Goal: Communication & Community: Answer question/provide support

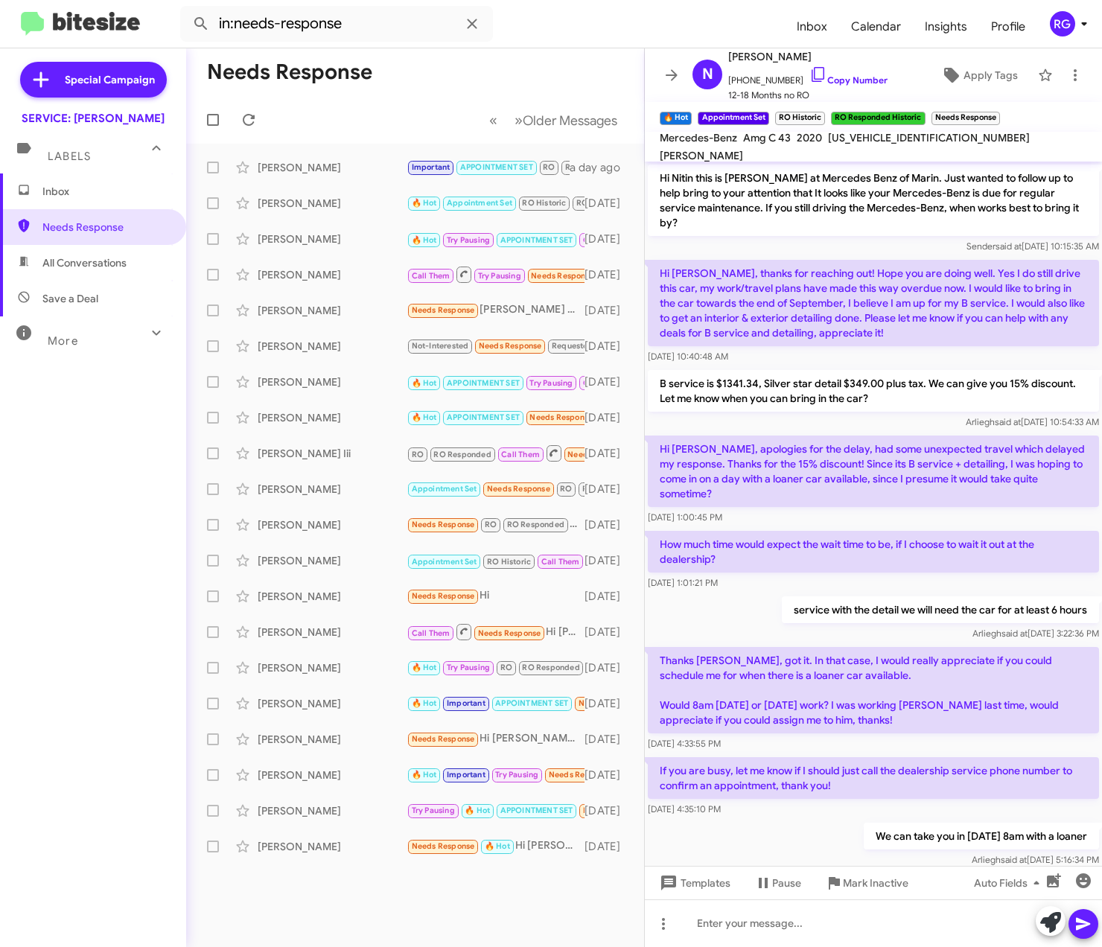
scroll to position [672, 0]
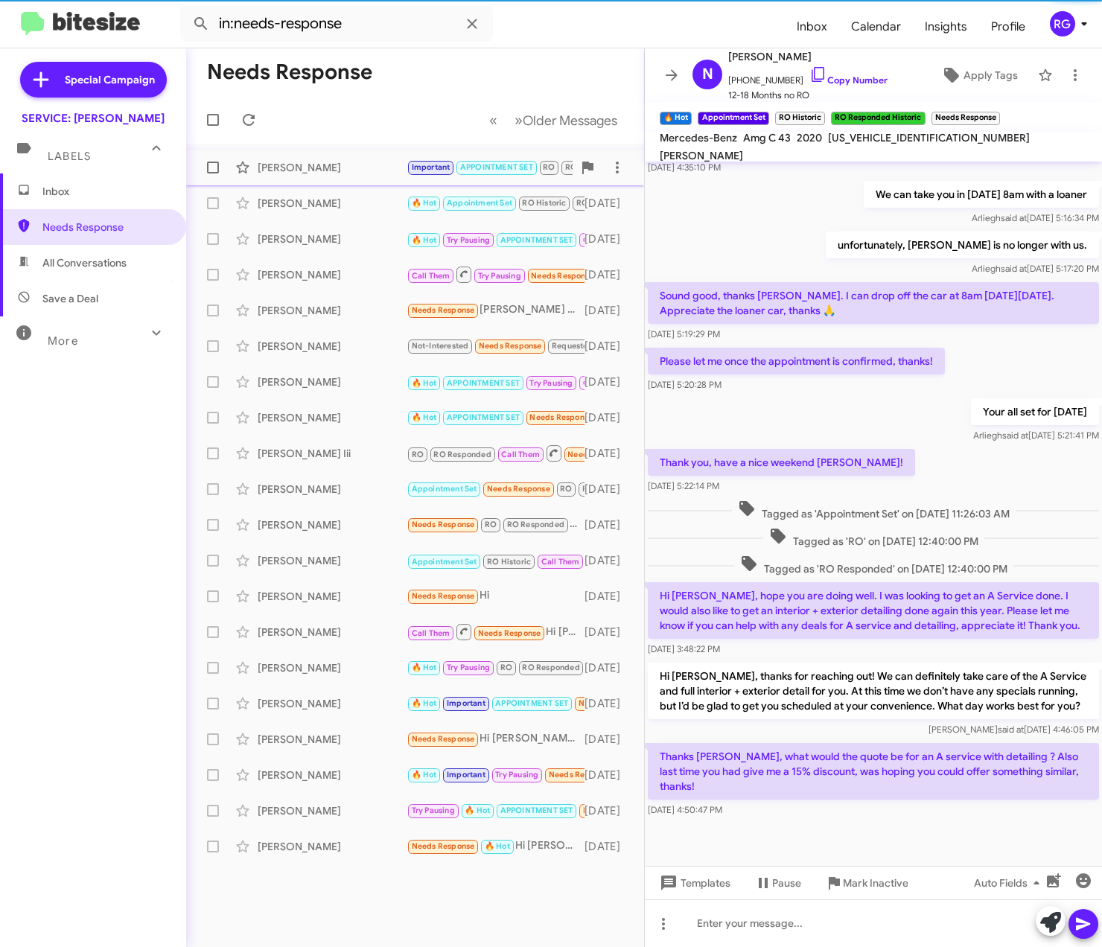
click at [360, 159] on div "Carol Rosanelli Important APPOINTMENT SET RO RO Responded Try Pausing Needs Res…" at bounding box center [415, 168] width 434 height 30
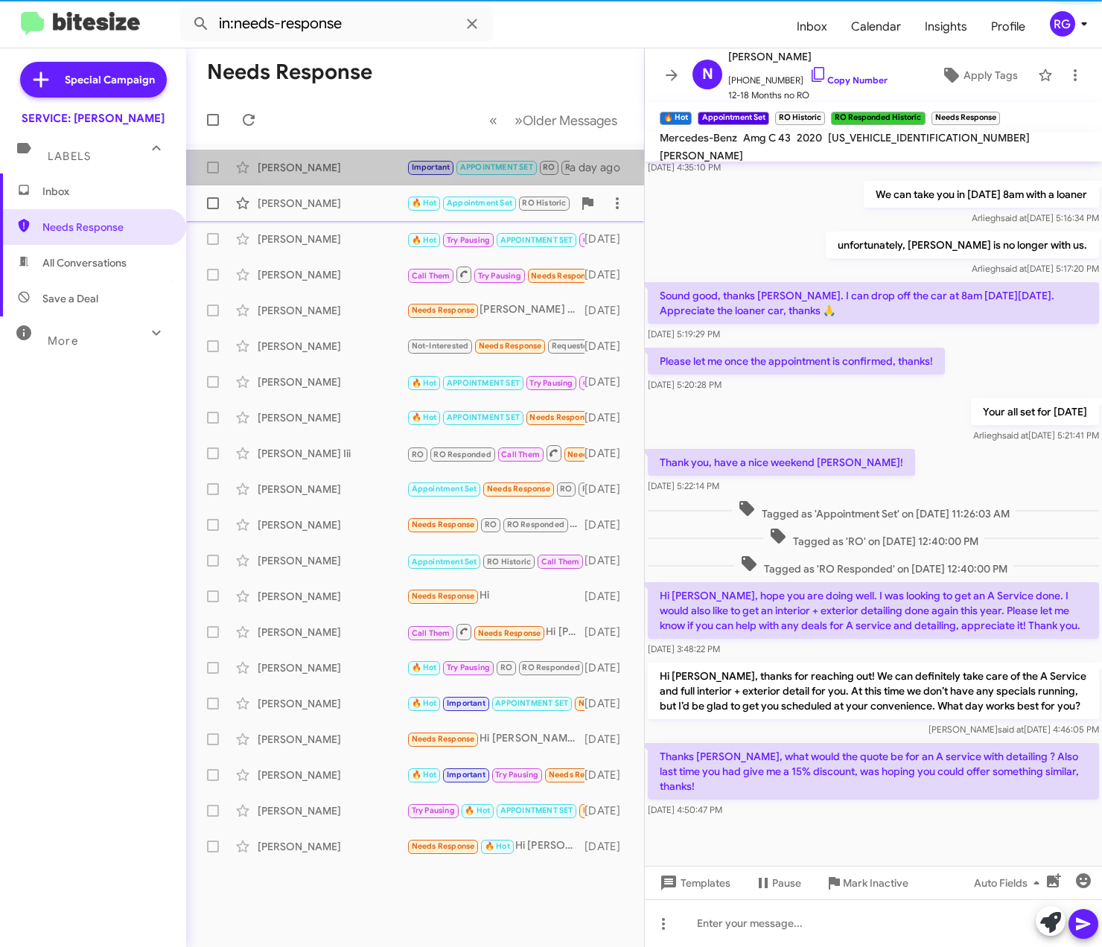
scroll to position [468, 0]
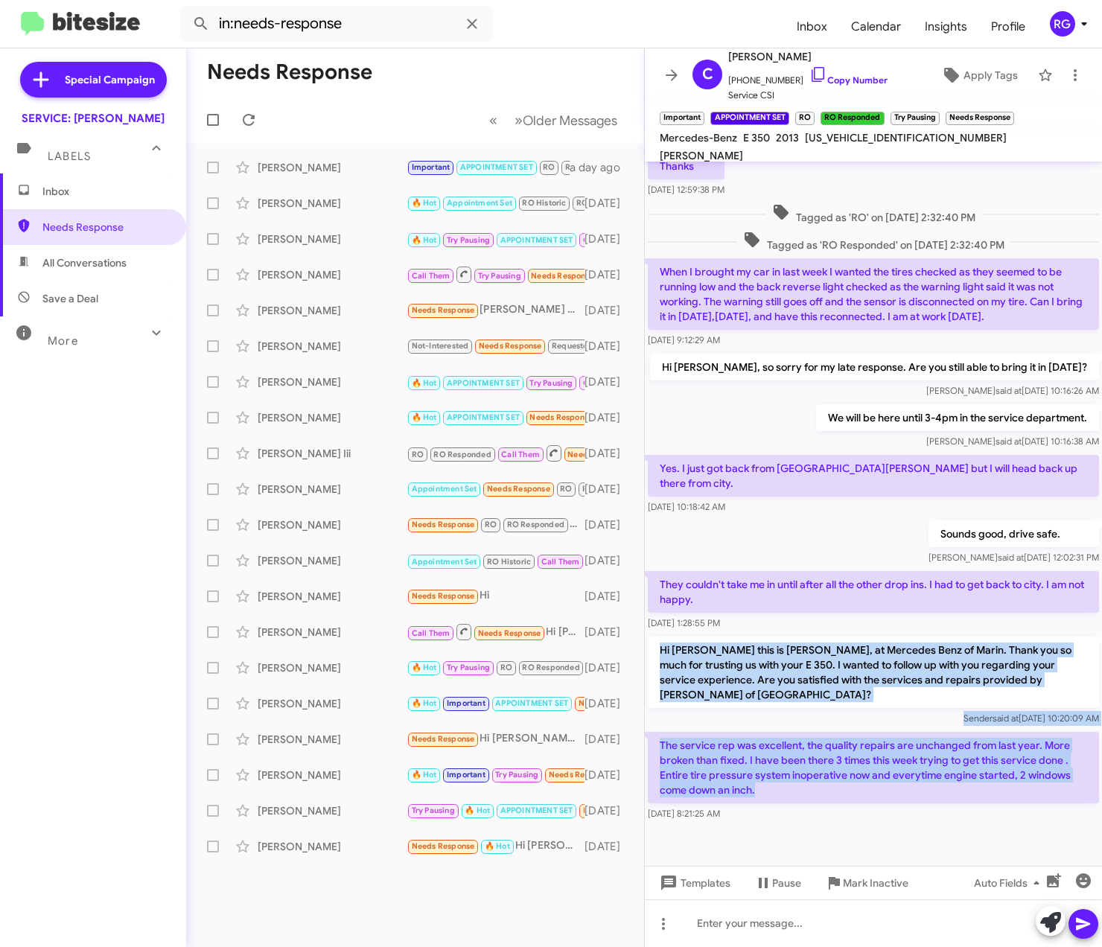
drag, startPoint x: 781, startPoint y: 764, endPoint x: 650, endPoint y: 614, distance: 198.5
click at [650, 614] on div "Hi Carol, this is Omar Ibrahimi, Manager at Mercedes Benz of Marin. Thanks for …" at bounding box center [873, 258] width 457 height 1131
copy div "Hi Carol this is Omar Ibrahimi, at Mercedes Benz of Marin. Thank you so much fo…"
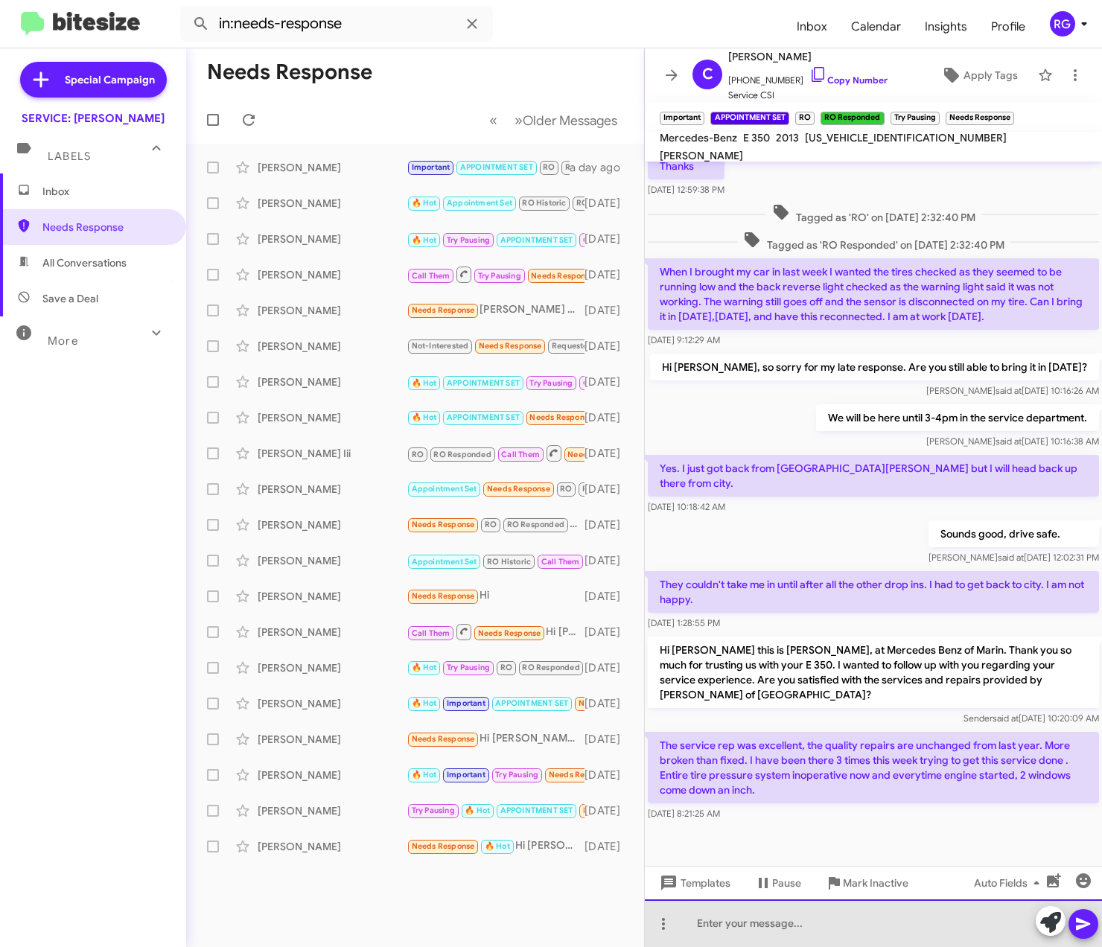
click at [801, 933] on div at bounding box center [873, 924] width 457 height 48
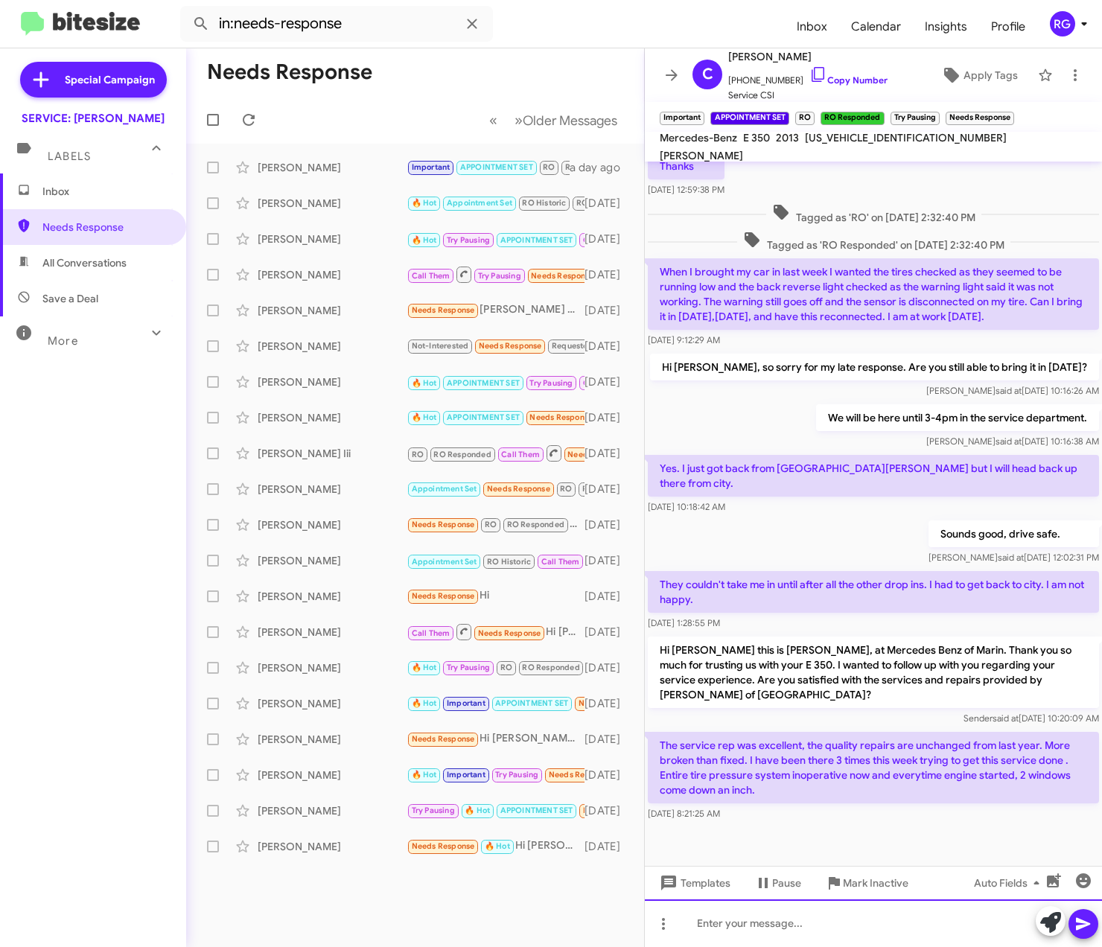
paste div
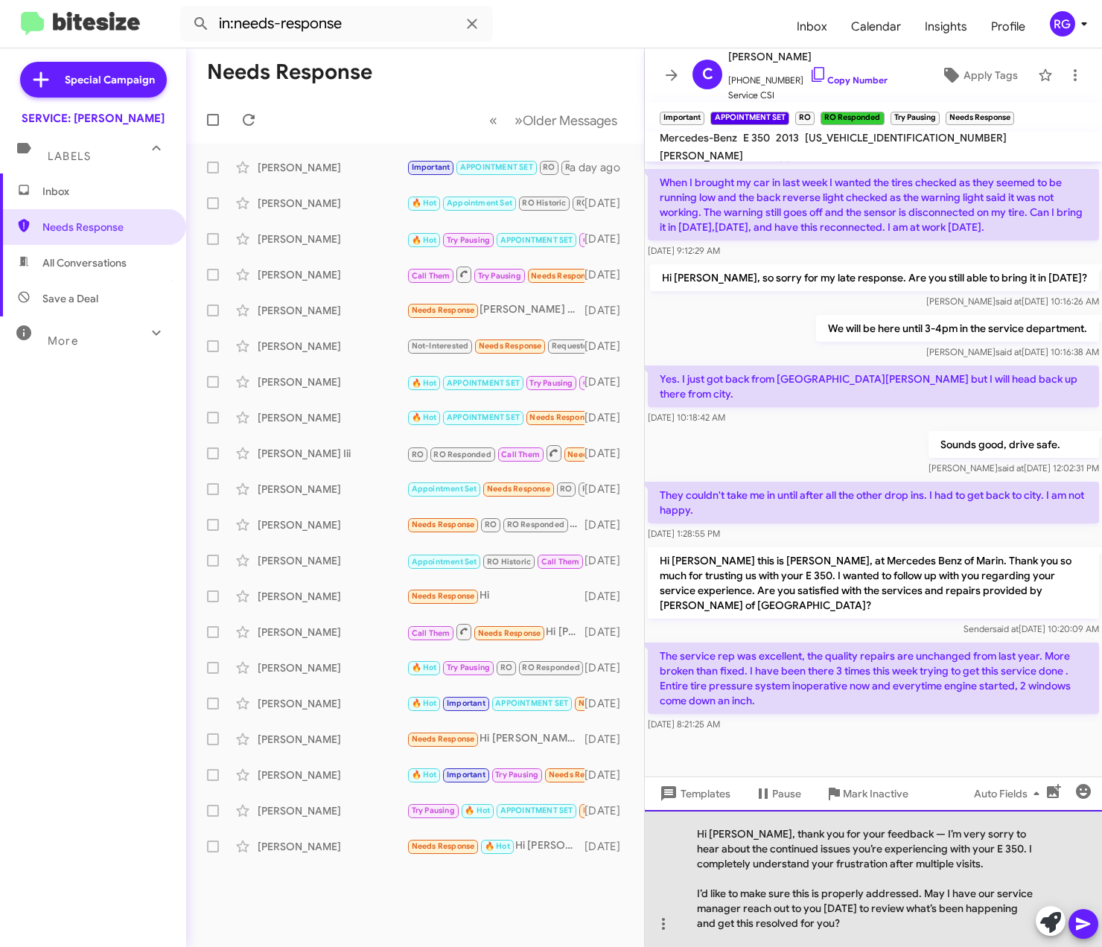
click at [892, 833] on div "Hi Carol, thank you for your feedback — I’m very sorry to hear about the contin…" at bounding box center [873, 878] width 457 height 137
click at [883, 835] on div "Hi Carol, thank you for your feedback — I’m very sorry to hear about the contin…" at bounding box center [873, 878] width 457 height 137
click at [885, 835] on div "Hi Carol, thank you for your feedback — I’m very sorry to hear about the contin…" at bounding box center [873, 878] width 457 height 137
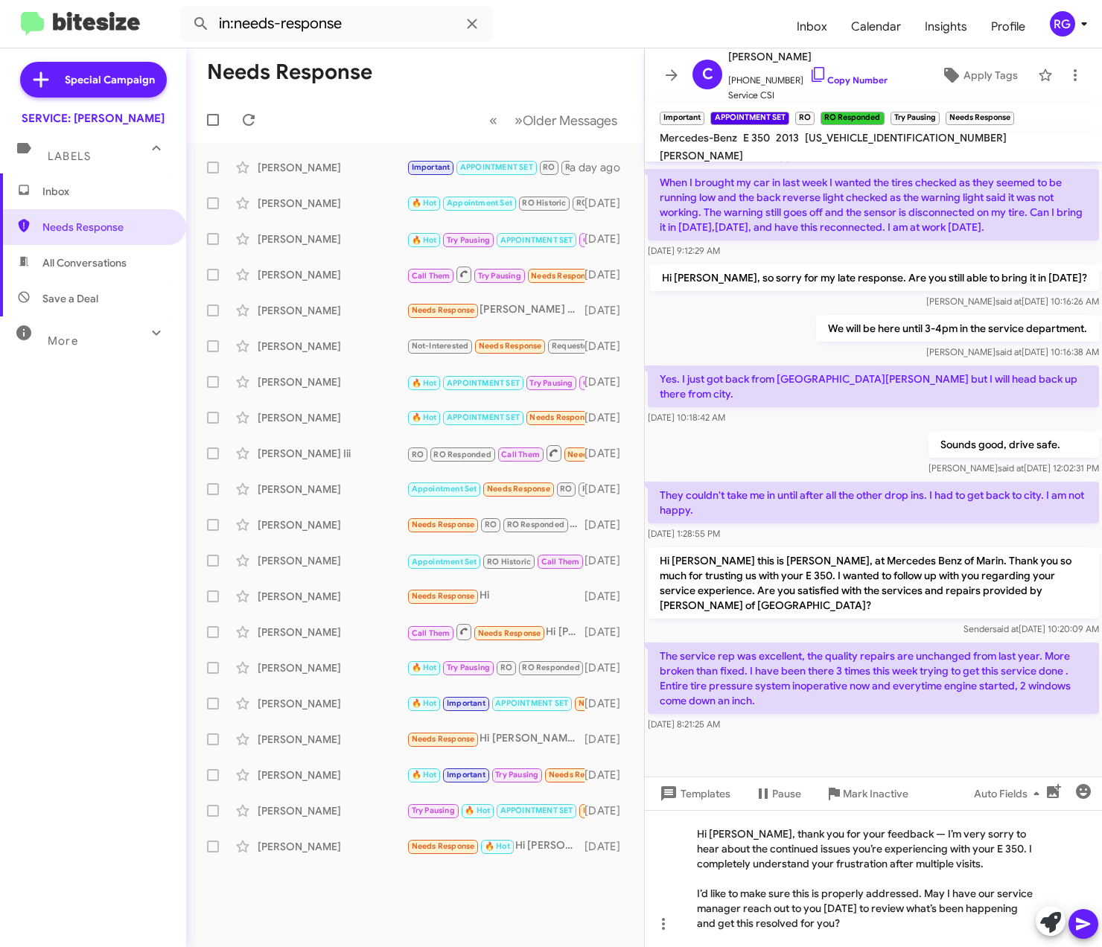
click at [4, 535] on div "Inbox Needs Response All Conversations Save a Deal More Important 🔥 Hot Appoint…" at bounding box center [93, 458] width 186 height 568
click at [868, 144] on span "WDDKK5KF1DF202422" at bounding box center [906, 137] width 202 height 13
copy span "WDDKK5KF1DF202422"
click at [937, 871] on div at bounding box center [866, 878] width 338 height 15
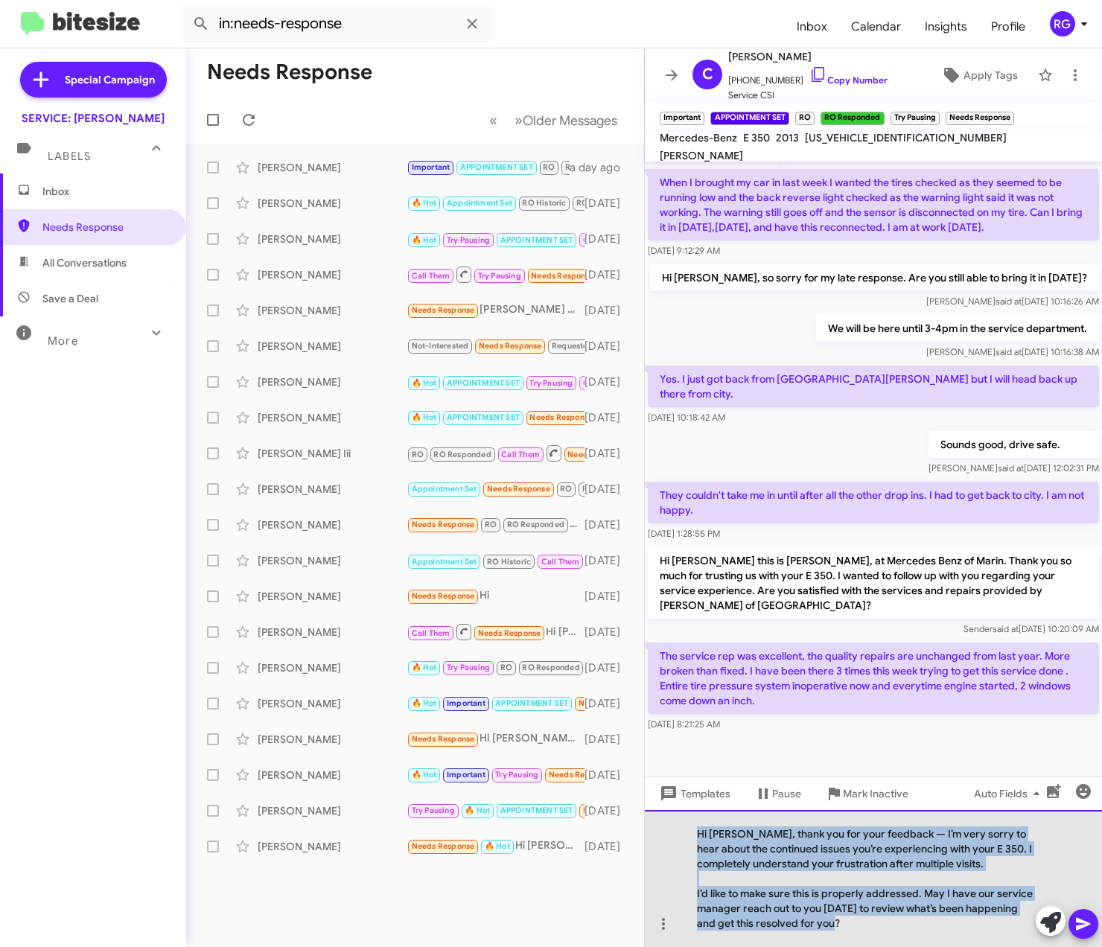
drag, startPoint x: 852, startPoint y: 934, endPoint x: 666, endPoint y: 832, distance: 212.3
click at [666, 832] on div "Hi Carol, thank you for your feedback — I’m very sorry to hear about the contin…" at bounding box center [873, 878] width 457 height 137
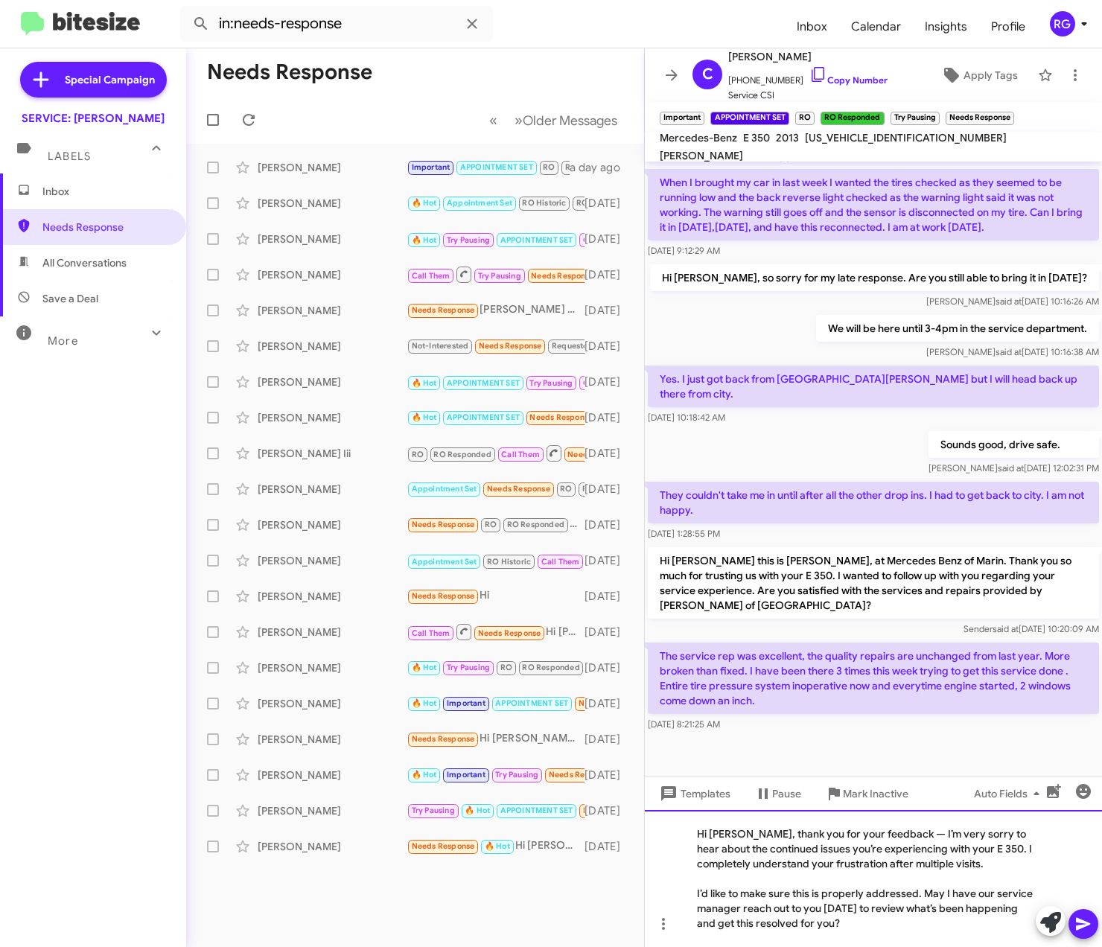
scroll to position [573, 0]
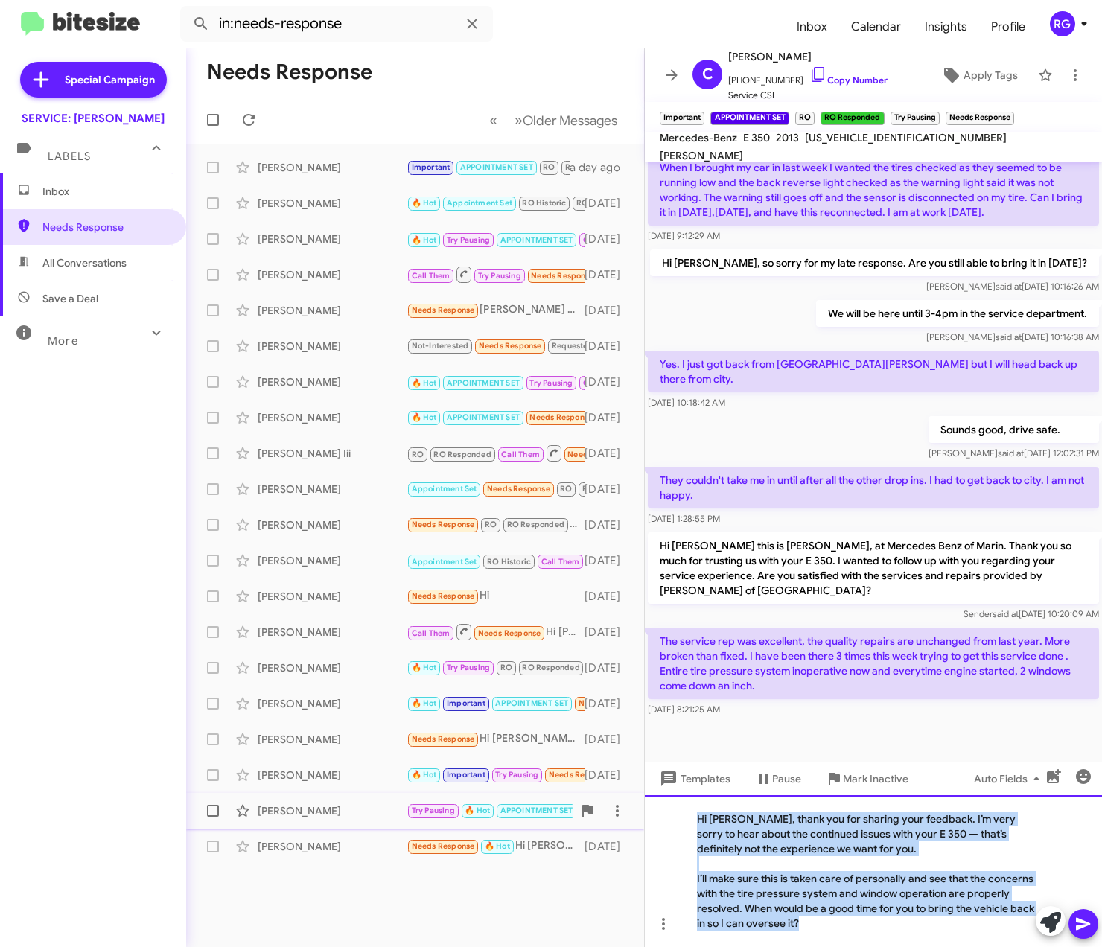
drag, startPoint x: 758, startPoint y: 871, endPoint x: 641, endPoint y: 795, distance: 139.0
click at [641, 795] on div "Needs Response « Previous » Next Older Messages Carol Rosanelli Important APPOI…" at bounding box center [644, 497] width 916 height 899
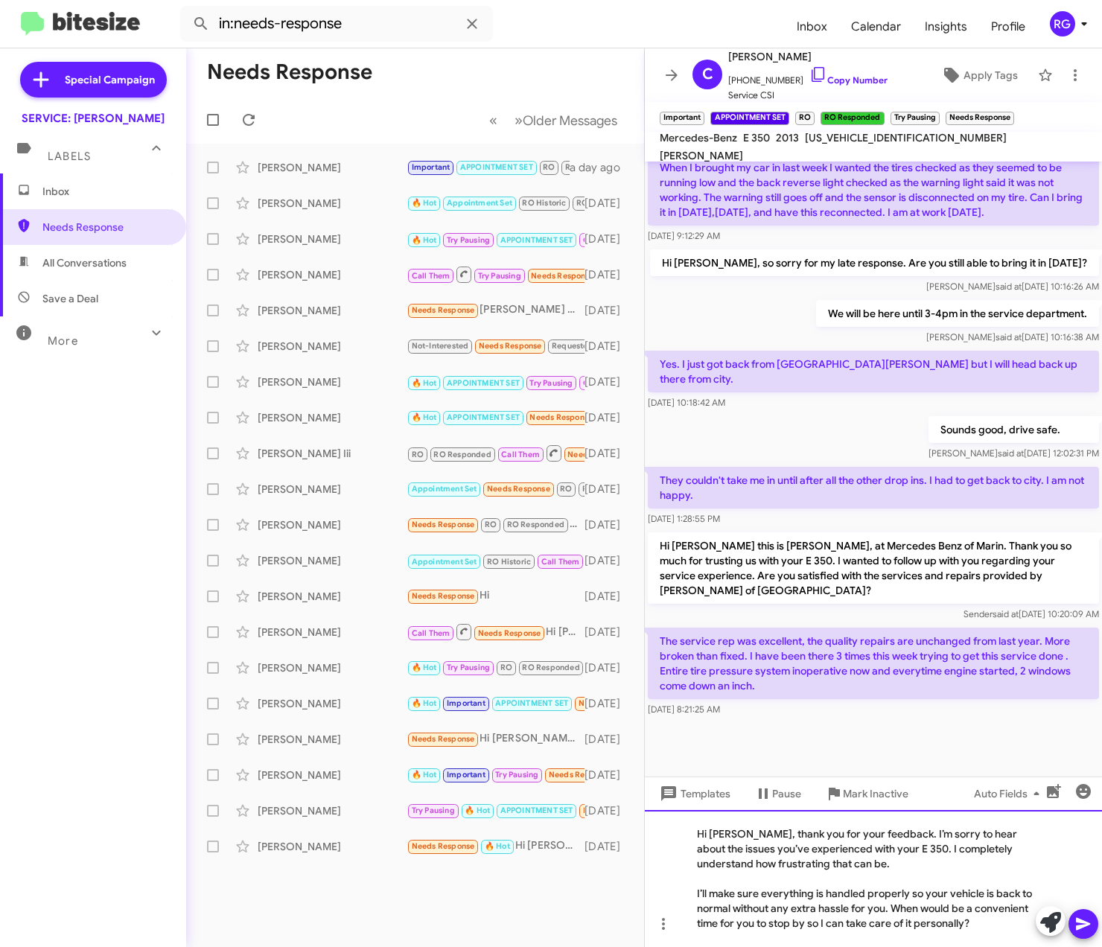
scroll to position [558, 0]
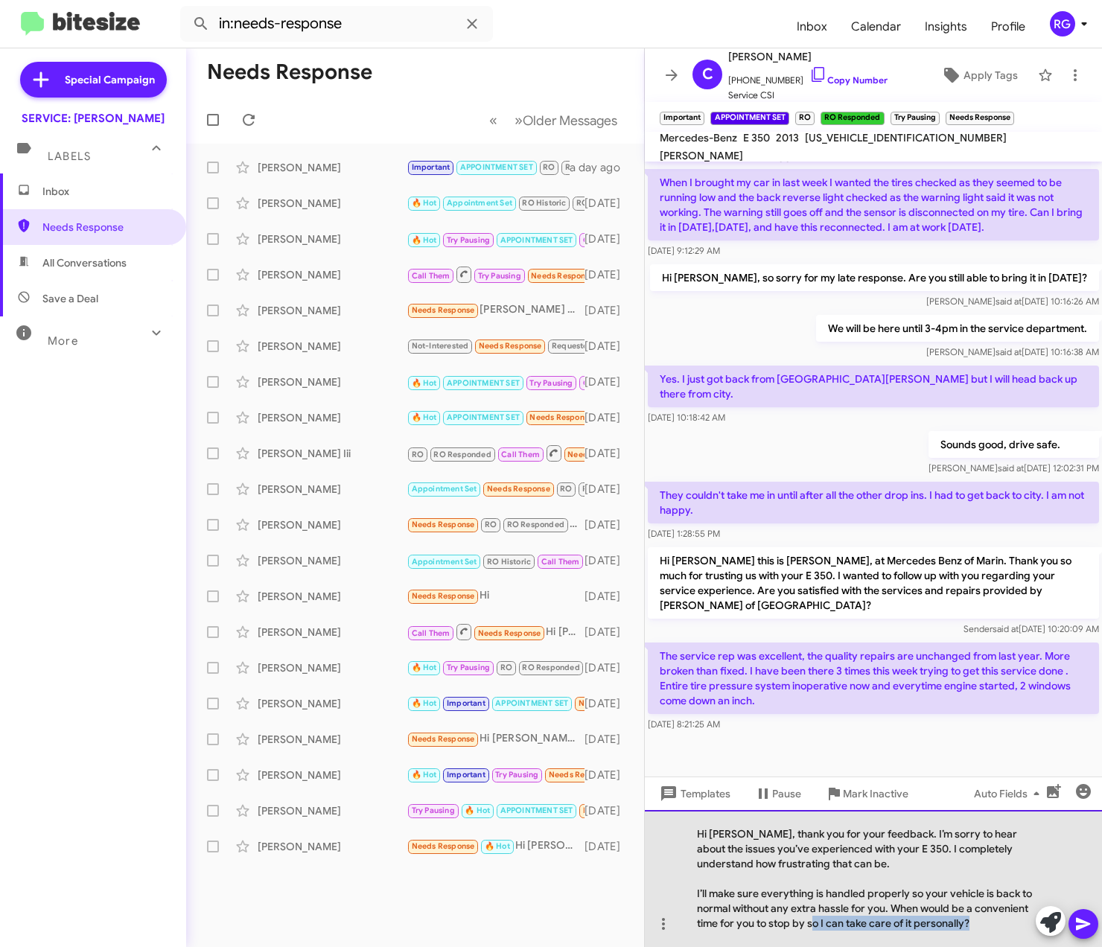
drag, startPoint x: 998, startPoint y: 924, endPoint x: 813, endPoint y: 935, distance: 185.0
click at [813, 934] on div "Hi Carol, thank you for your feedback. I’m sorry to hear about the issues you’v…" at bounding box center [873, 878] width 457 height 137
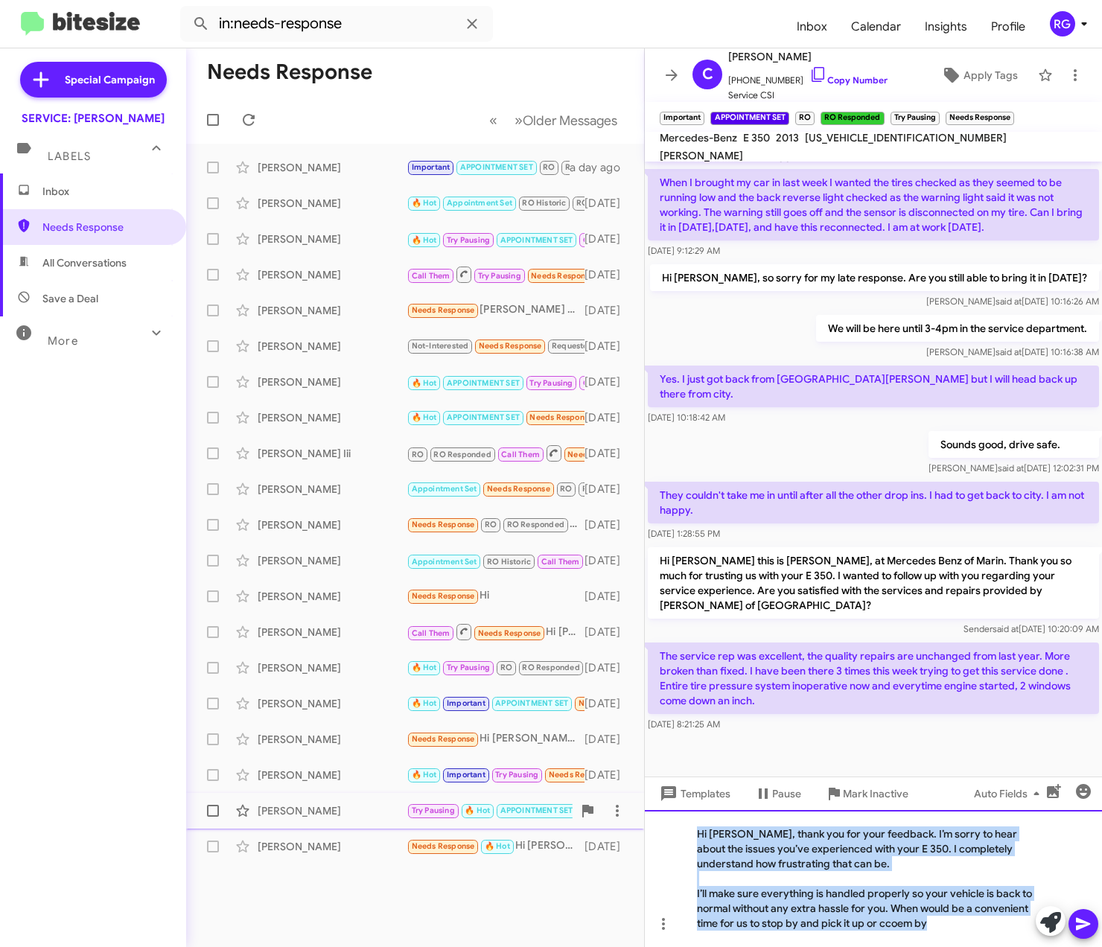
drag, startPoint x: 958, startPoint y: 921, endPoint x: 569, endPoint y: 805, distance: 405.6
click at [569, 805] on div "Needs Response « Previous » Next Older Messages Carol Rosanelli Important APPOI…" at bounding box center [644, 497] width 916 height 899
copy div "Hi Carol, thank you for your feedback. I’m sorry to hear about the issues you’v…"
click at [954, 927] on div "I’ll make sure everything is handled properly so your vehicle is back to normal…" at bounding box center [866, 908] width 338 height 45
drag, startPoint x: 954, startPoint y: 927, endPoint x: 588, endPoint y: 816, distance: 382.9
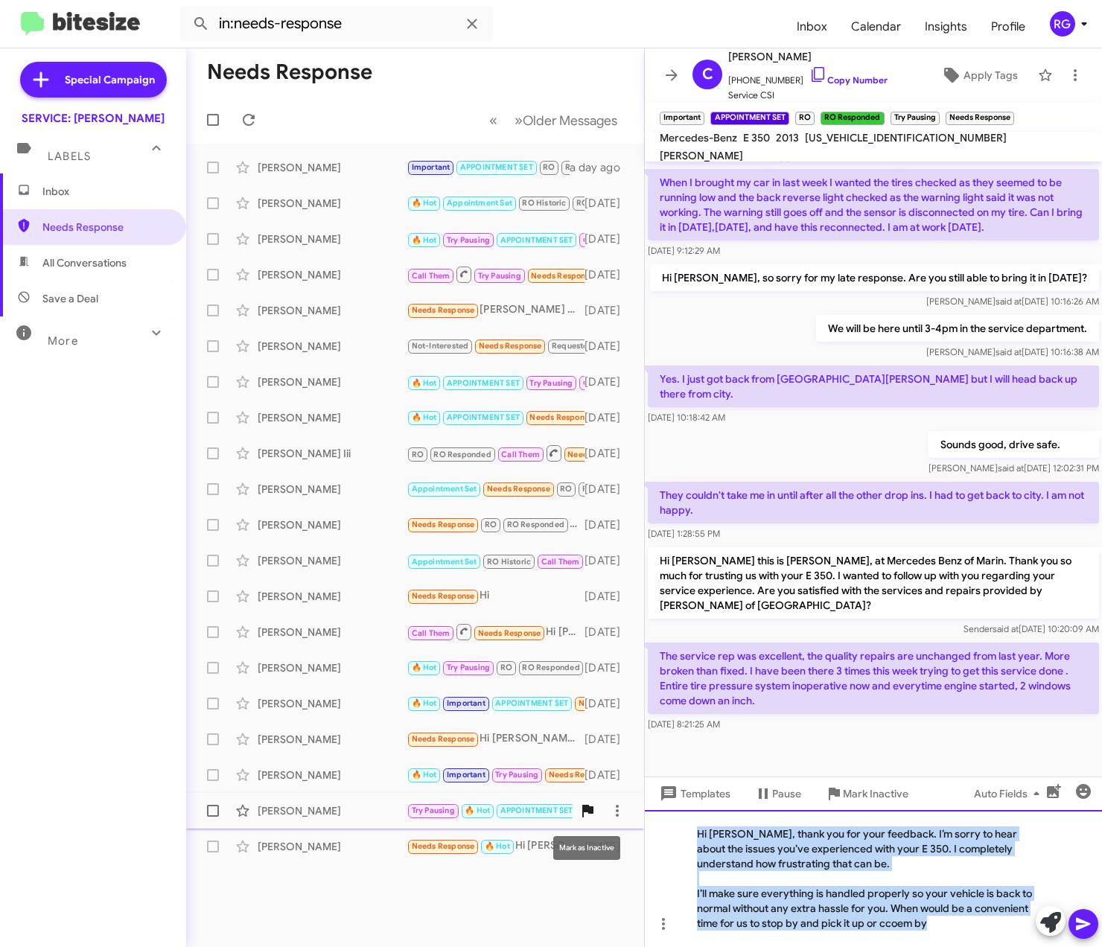
click at [588, 816] on div "Needs Response « Previous » Next Older Messages Carol Rosanelli Important APPOI…" at bounding box center [644, 497] width 916 height 899
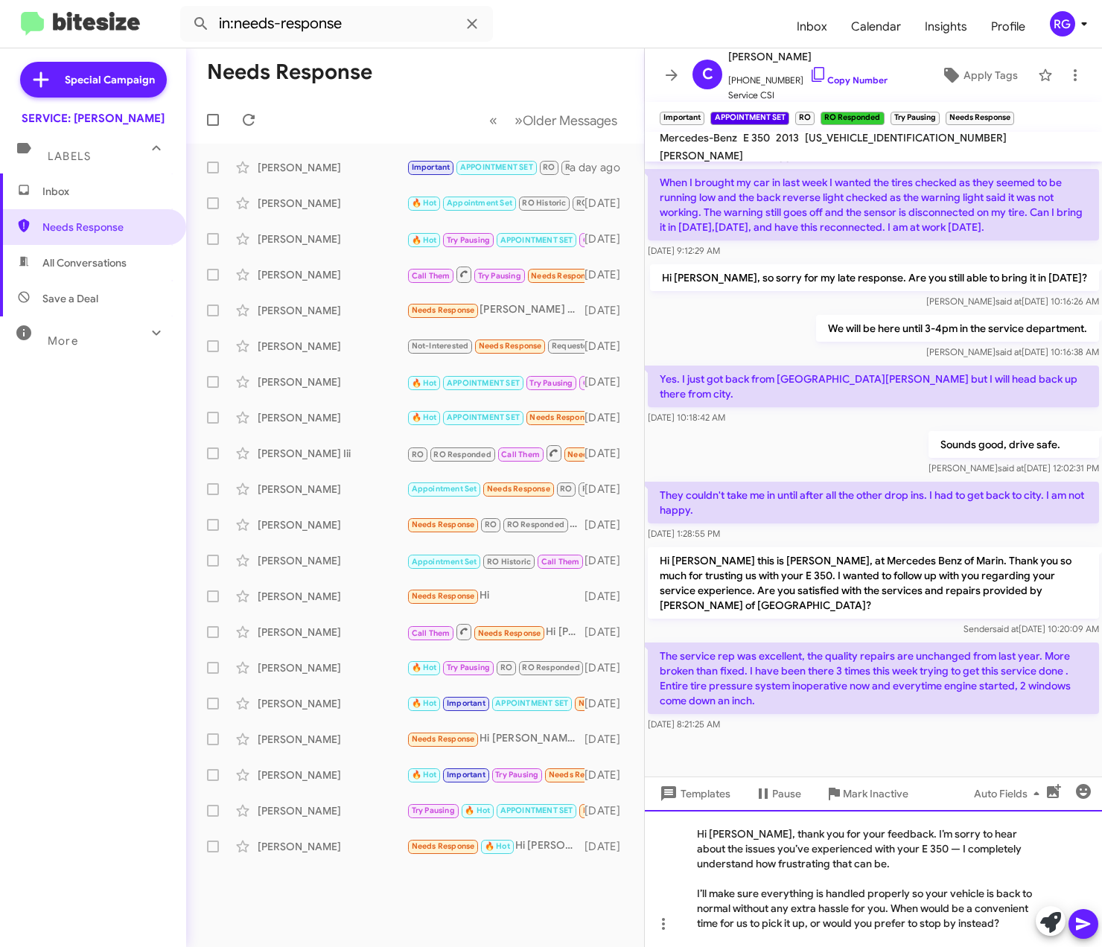
click at [912, 851] on div "Hi Carol, thank you for your feedback. I’m sorry to hear about the issues you’v…" at bounding box center [873, 878] width 457 height 137
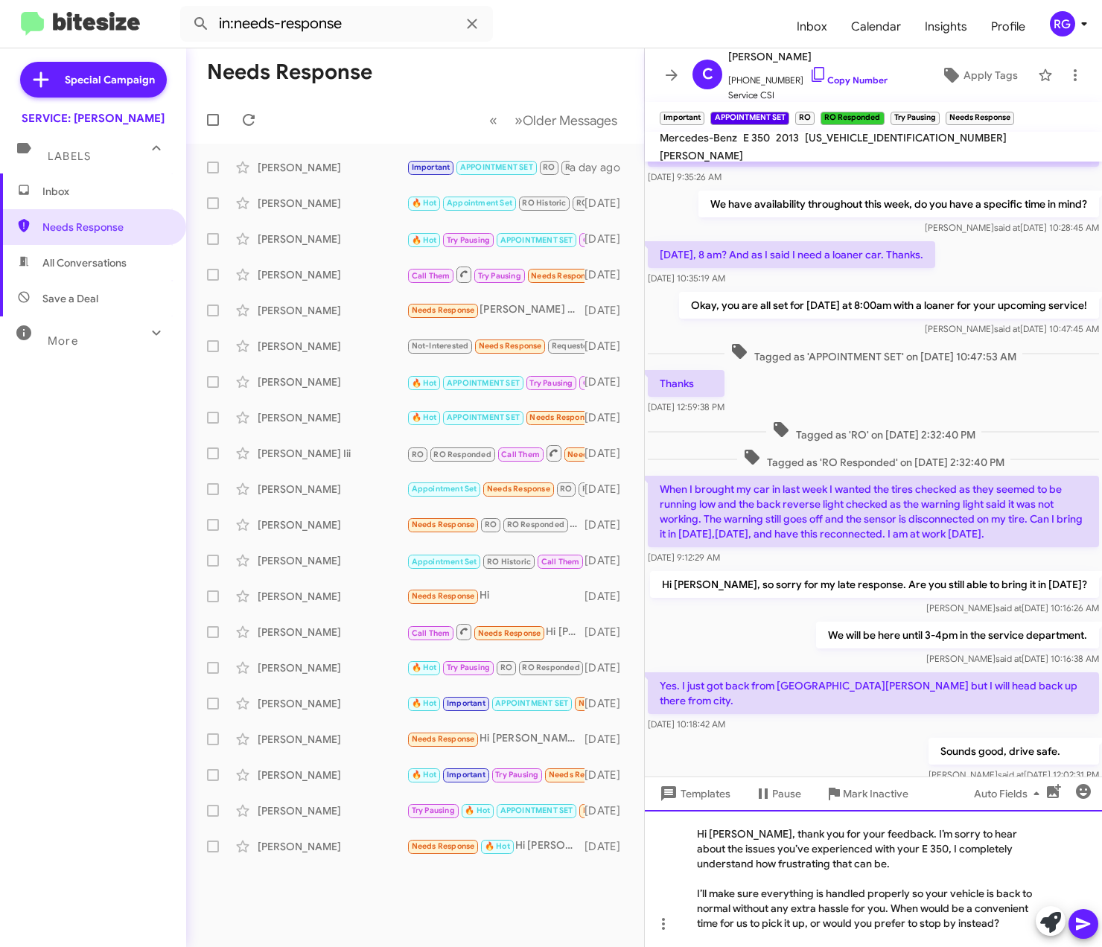
scroll to position [397, 0]
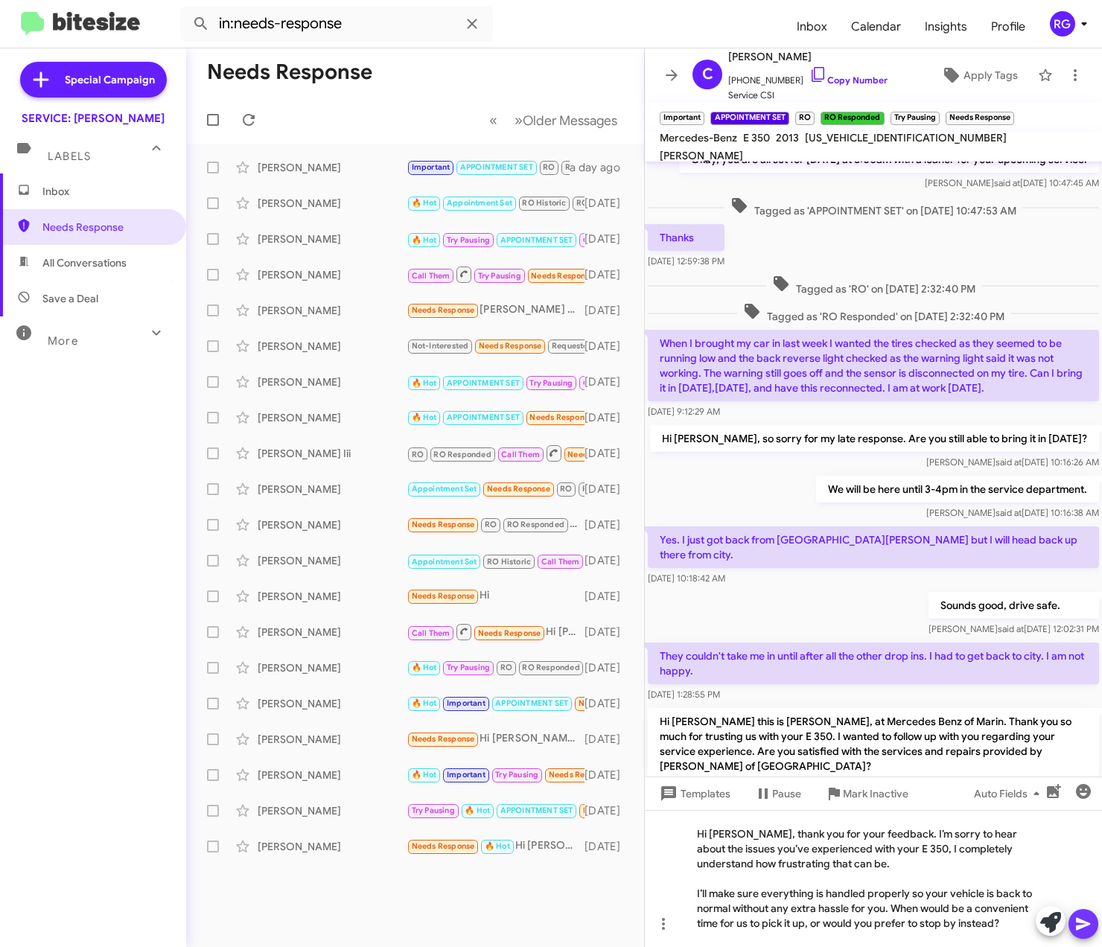
click at [1084, 915] on icon at bounding box center [1084, 924] width 18 height 18
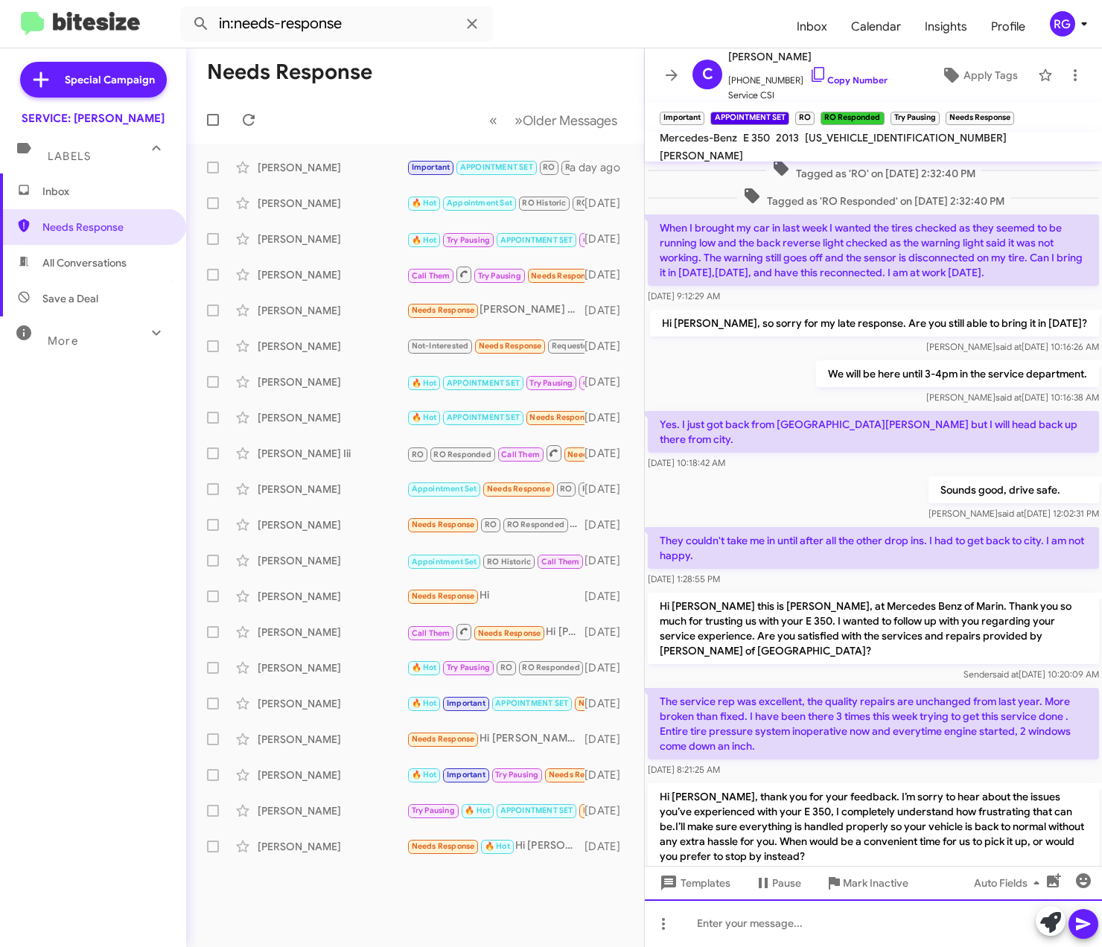
scroll to position [582, 0]
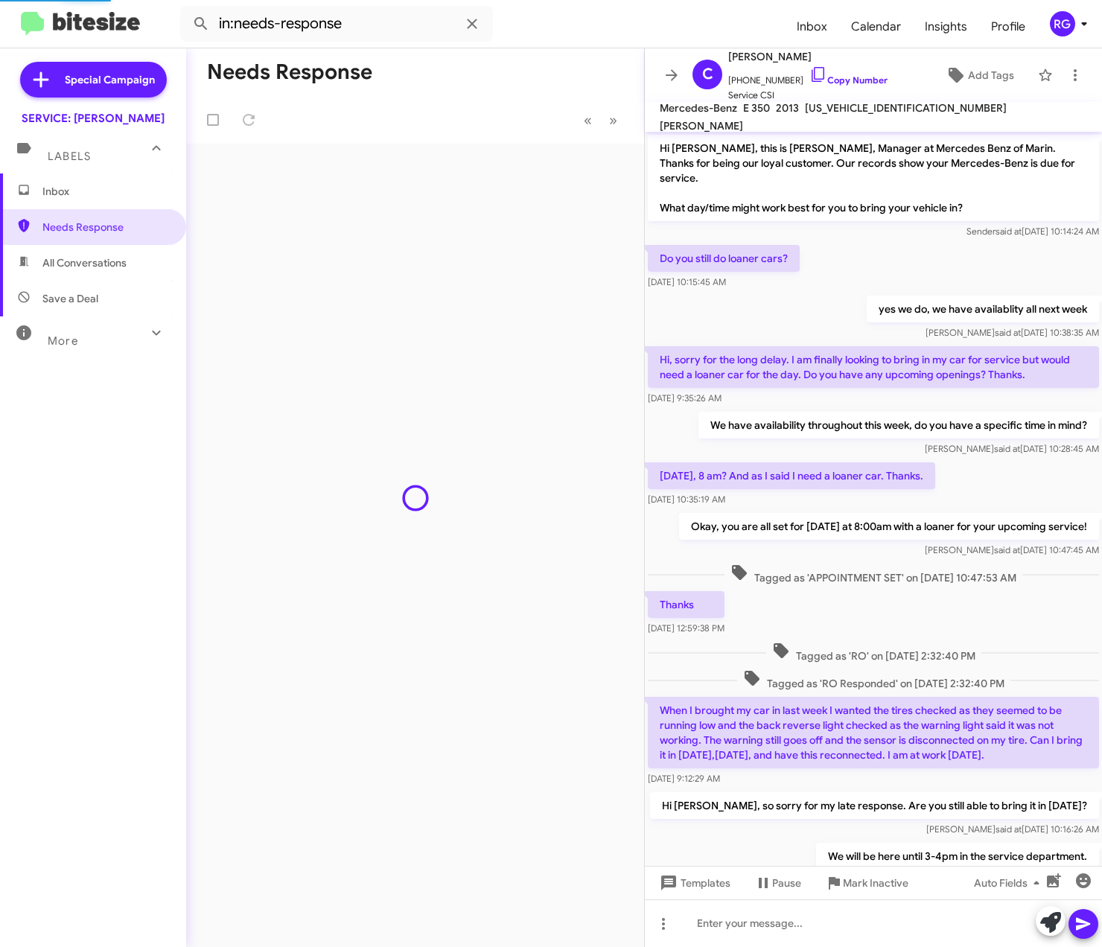
scroll to position [553, 0]
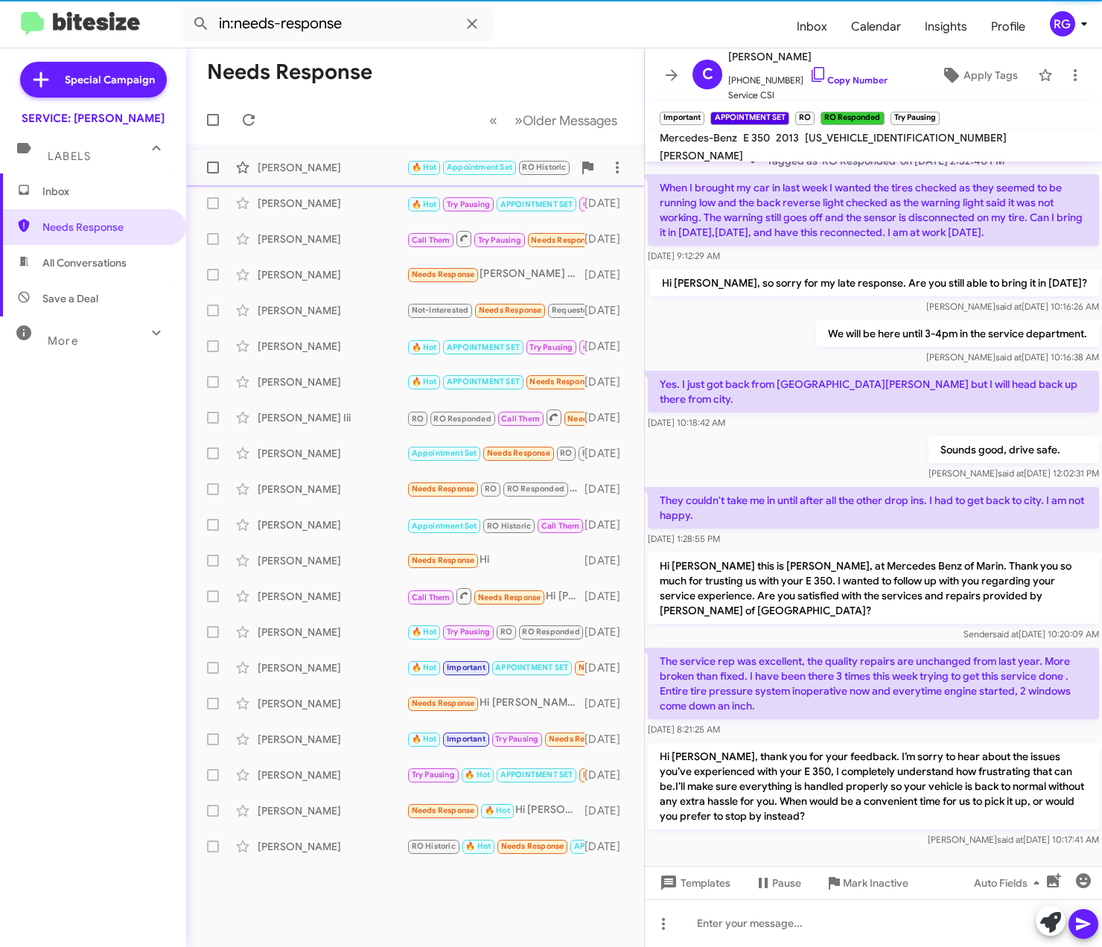
click at [383, 182] on div "Nitin Jose 🔥 Hot Appointment Set RO Historic RO Responded Historic Needs Respon…" at bounding box center [415, 168] width 434 height 30
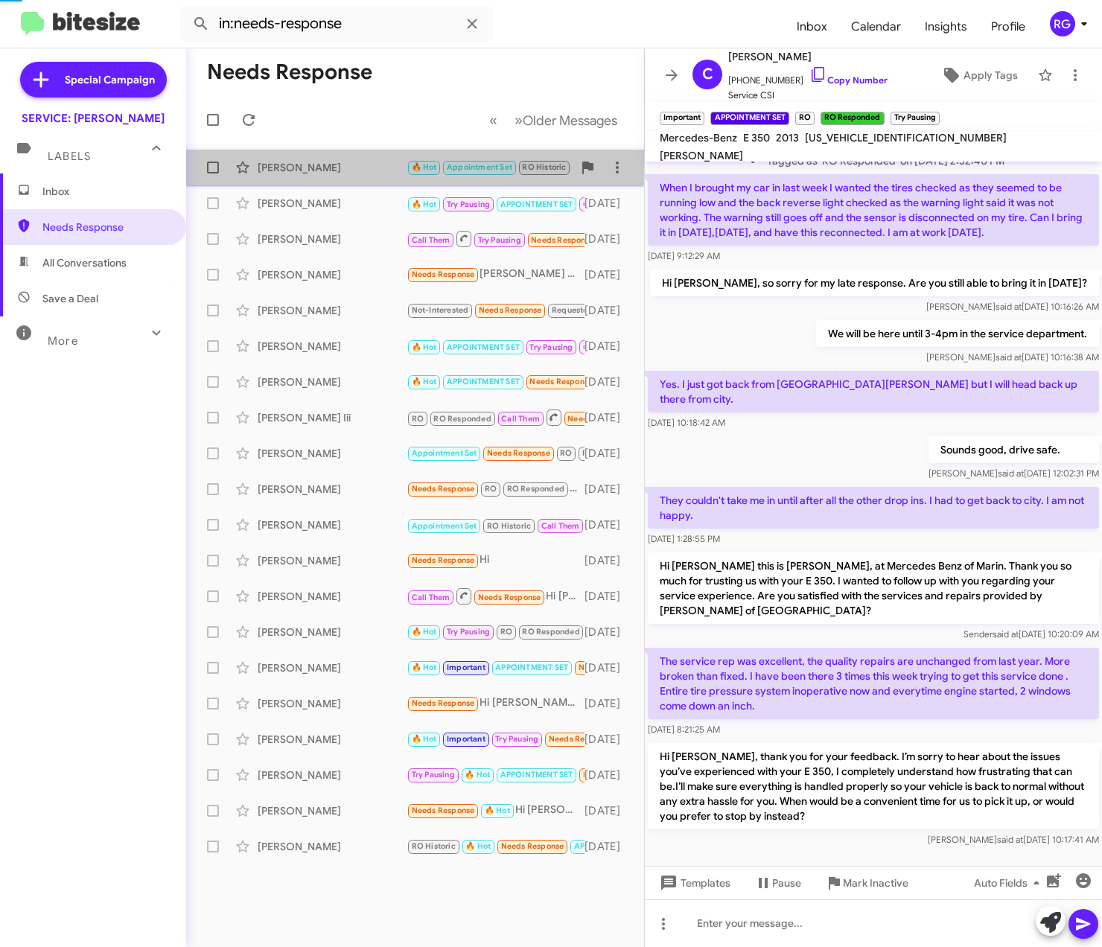
scroll to position [672, 0]
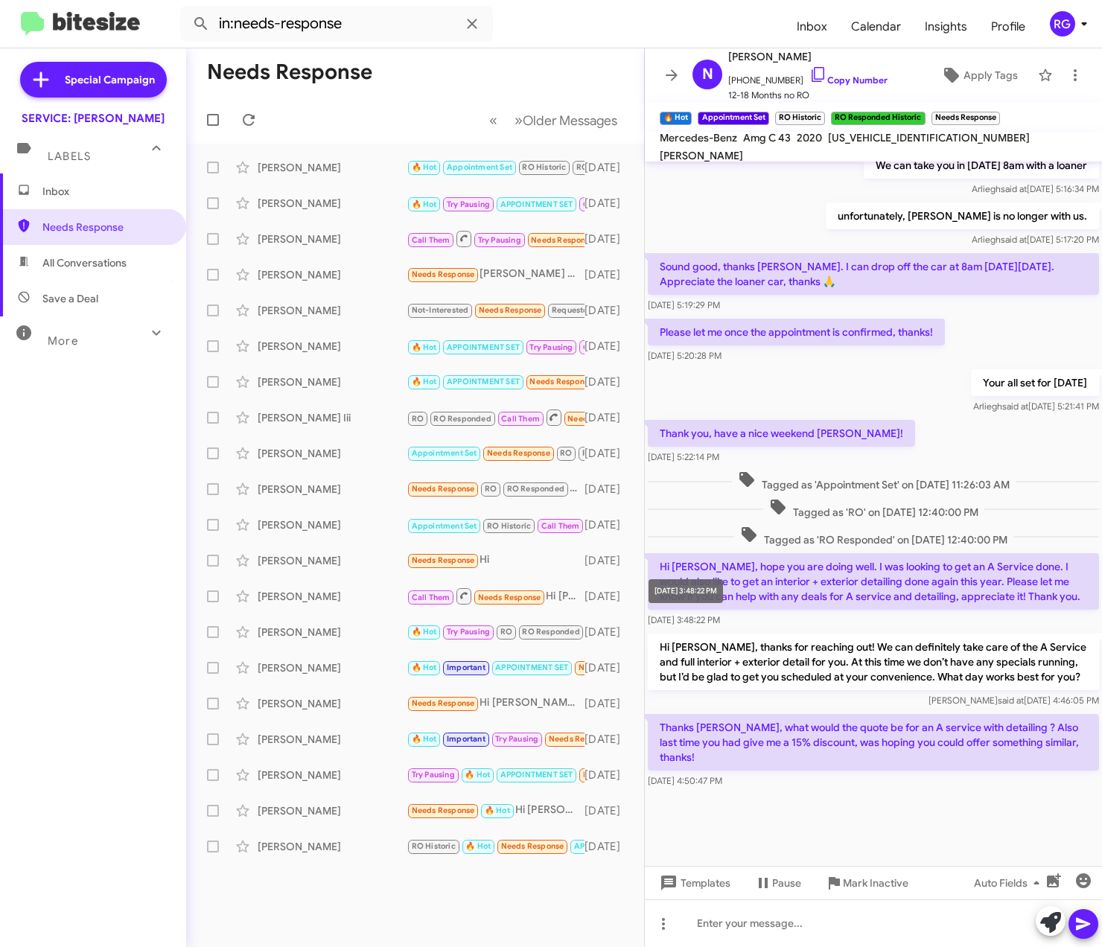
click at [719, 606] on mat-tooltip-component "Oct 3, 2025, 3:48:22 PM" at bounding box center [685, 591] width 95 height 45
click at [746, 775] on div "Oct 3, 2025, 4:50:47 PM" at bounding box center [873, 781] width 451 height 15
click at [838, 144] on span "W1KWJ6EB5LG001098" at bounding box center [929, 137] width 202 height 13
click at [840, 144] on span "[US_VEHICLE_IDENTIFICATION_NUMBER]" at bounding box center [929, 137] width 202 height 13
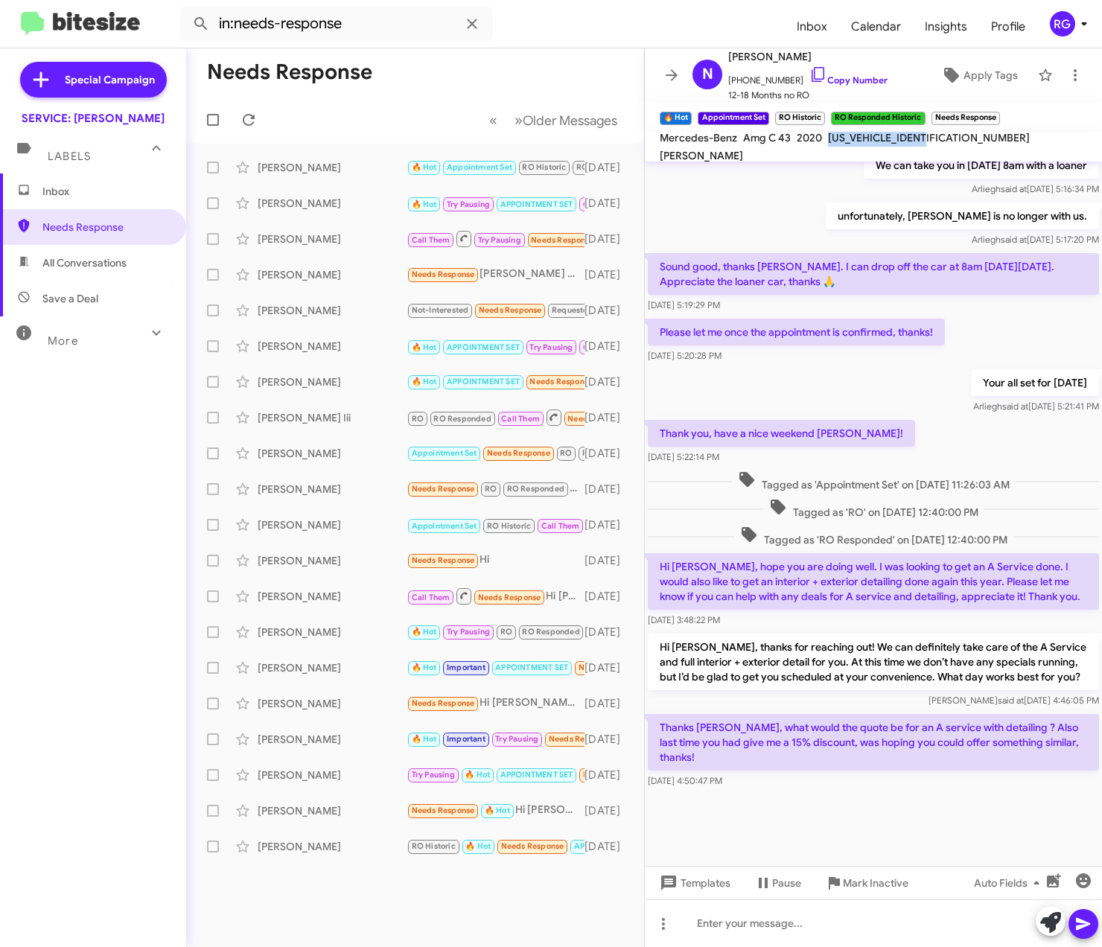
copy span "[US_VEHICLE_IDENTIFICATION_NUMBER]"
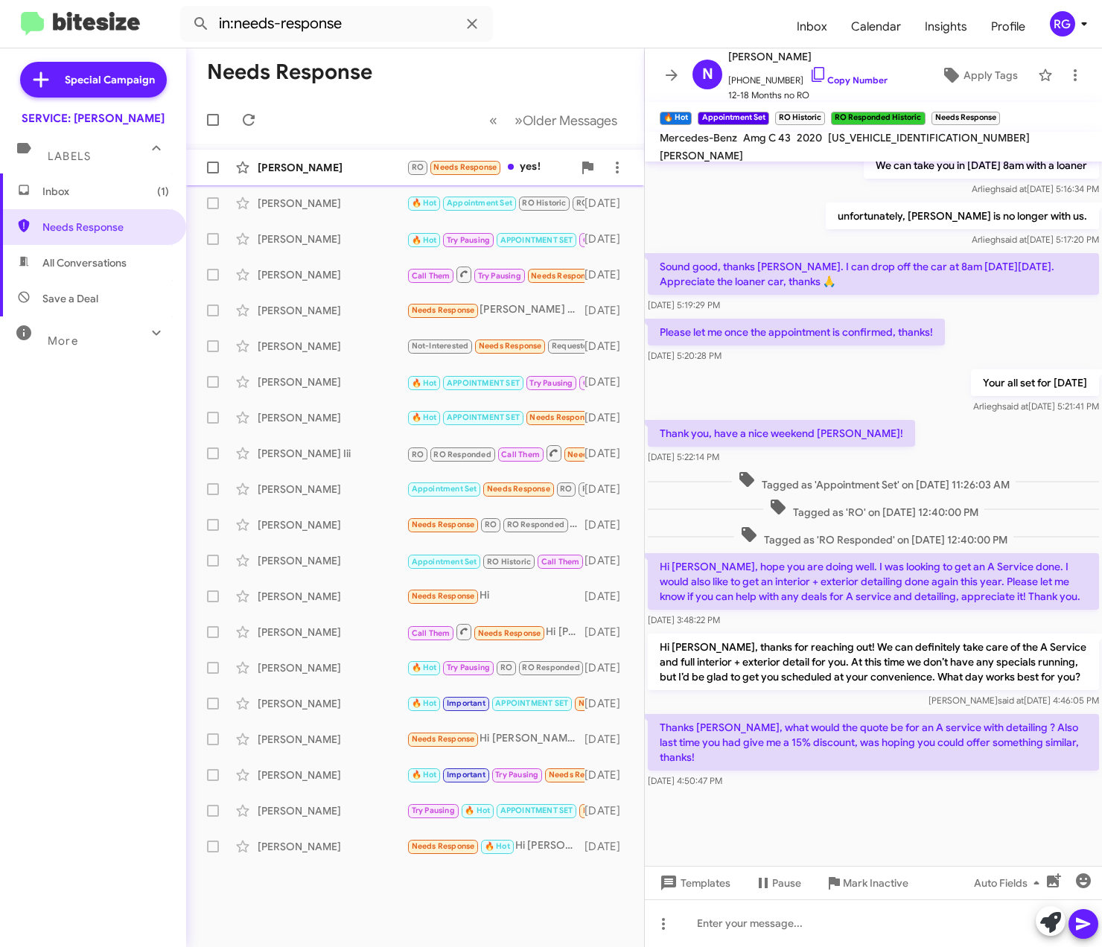
click at [340, 160] on div "[PERSON_NAME]" at bounding box center [332, 167] width 149 height 15
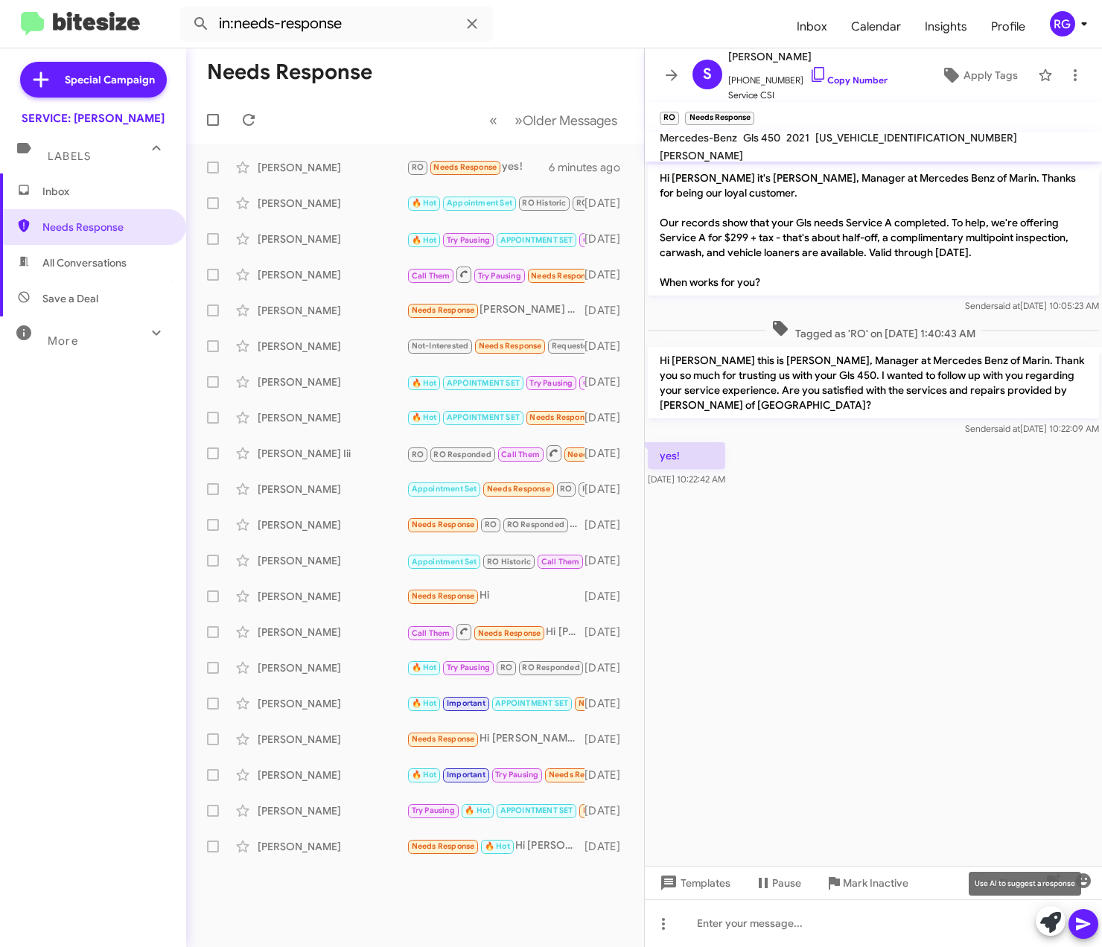
click at [1049, 930] on icon at bounding box center [1050, 922] width 21 height 21
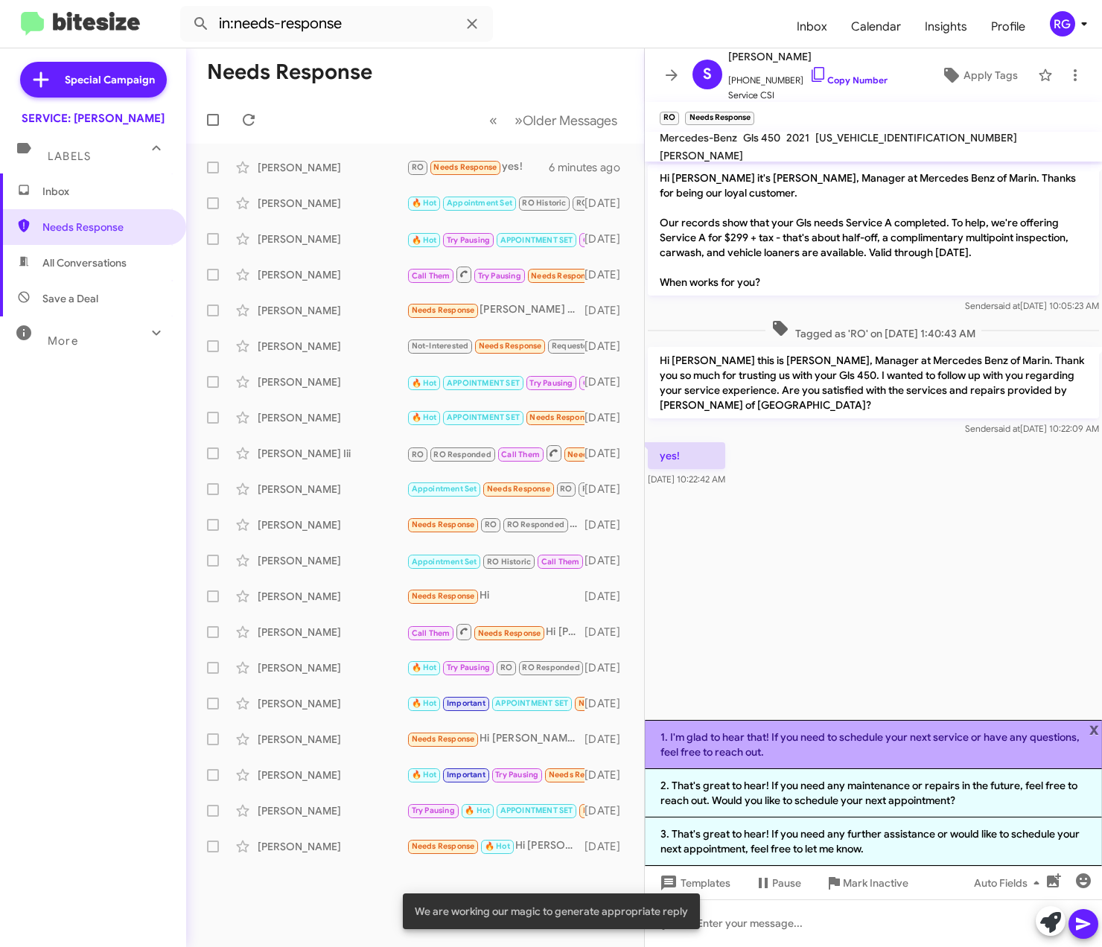
click at [894, 752] on li "1. I'm glad to hear that! If you need to schedule your next service or have any…" at bounding box center [873, 744] width 457 height 49
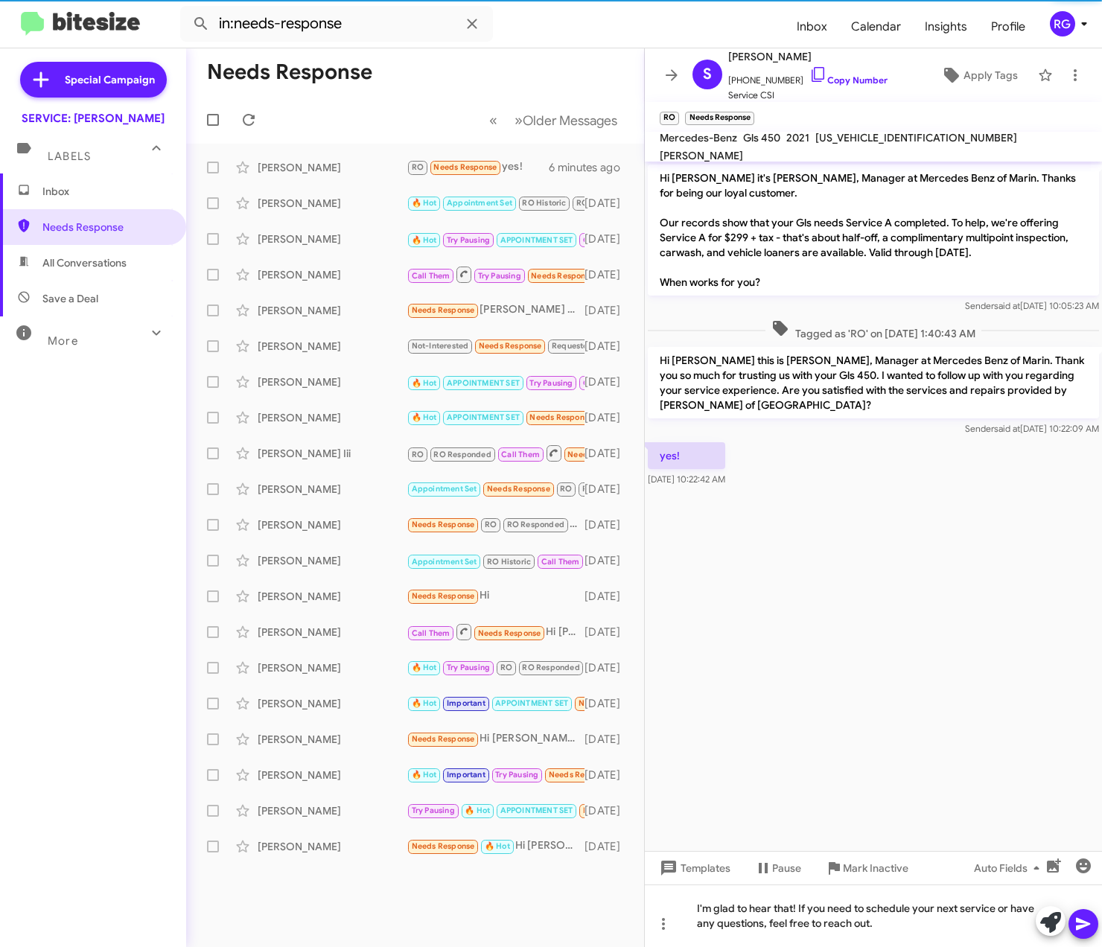
click at [1083, 919] on icon at bounding box center [1084, 924] width 18 height 18
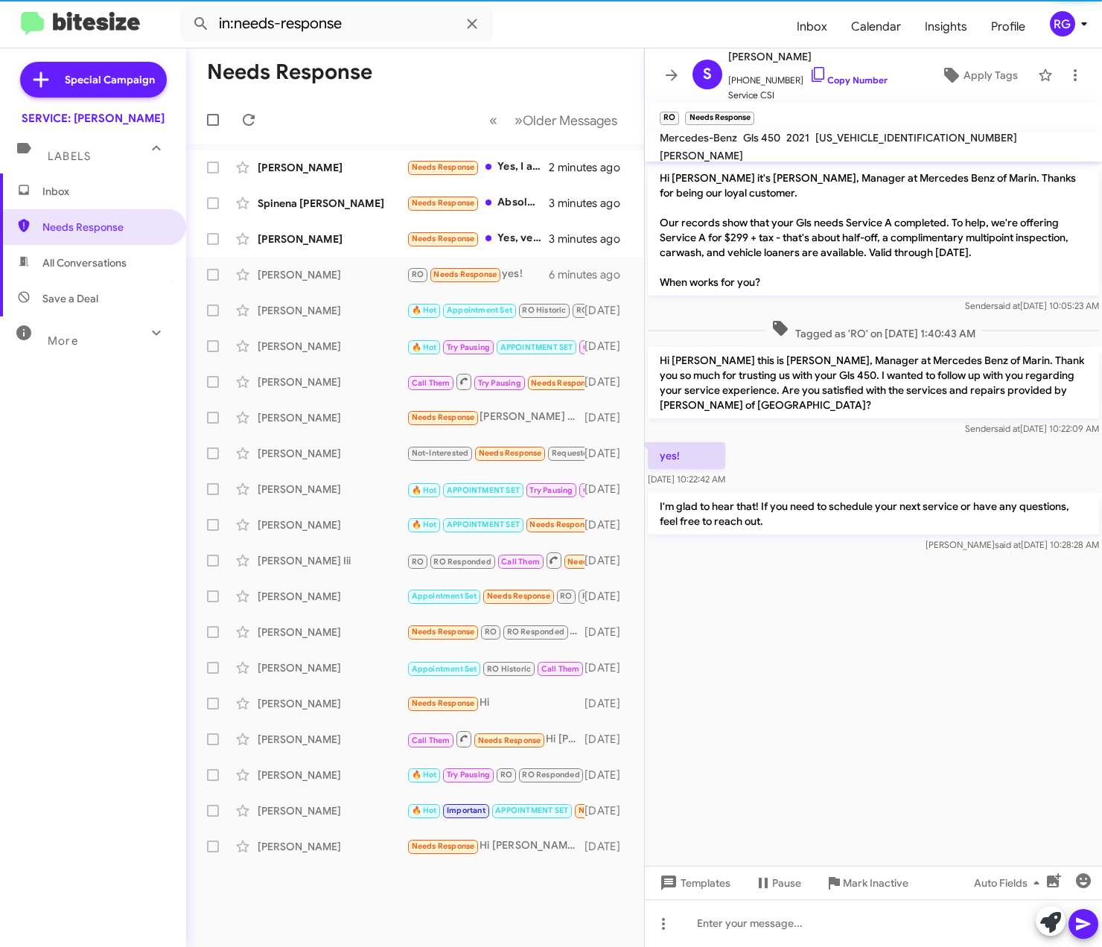
click at [73, 198] on span "Inbox" at bounding box center [105, 191] width 127 height 15
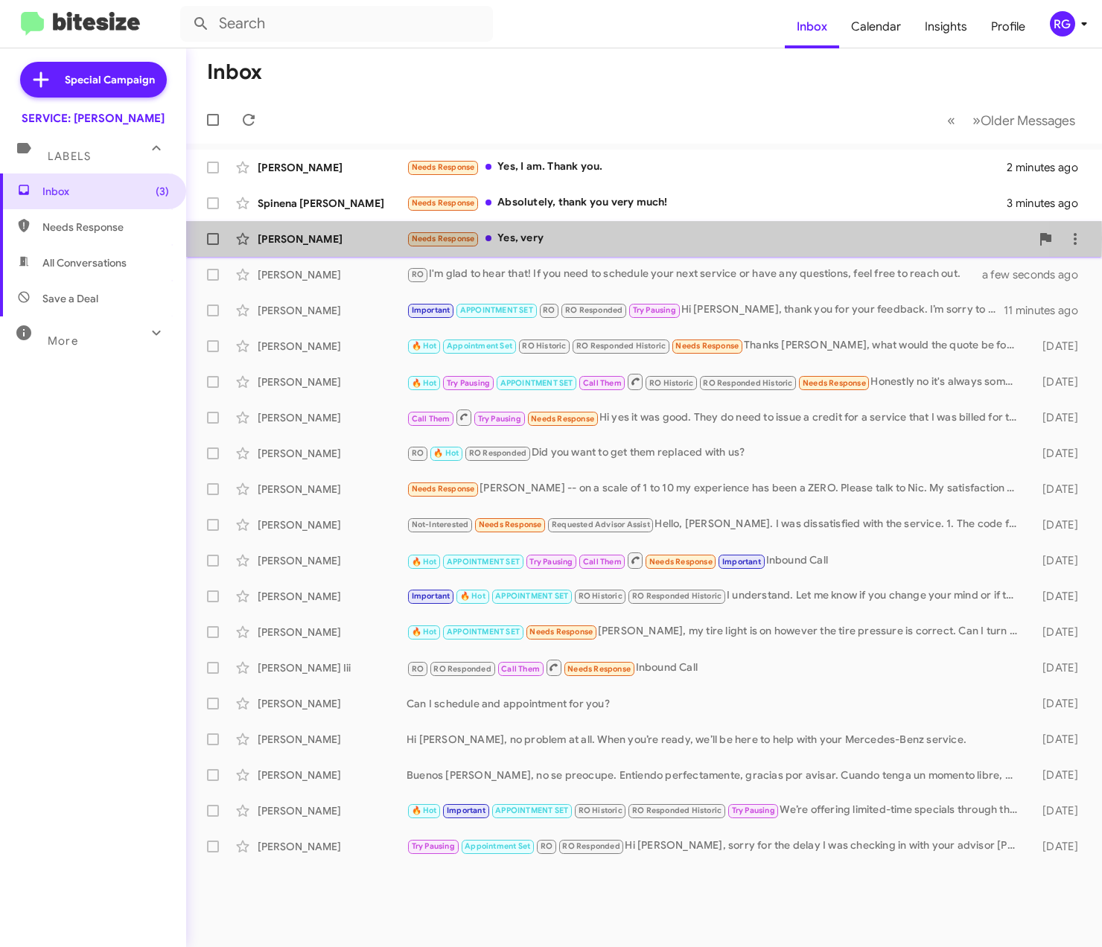
click at [506, 237] on div "Needs Response Yes, very" at bounding box center [719, 238] width 624 height 17
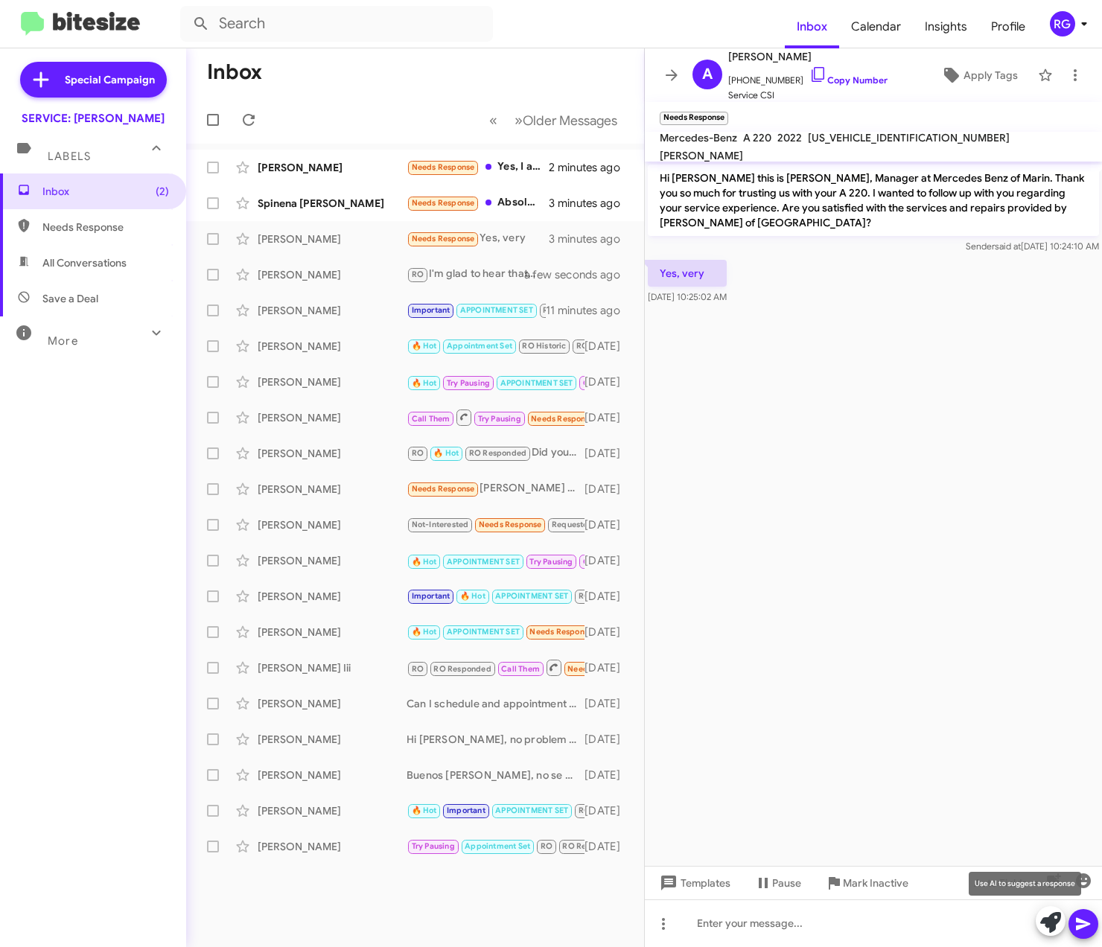
click at [1058, 927] on icon at bounding box center [1050, 922] width 21 height 21
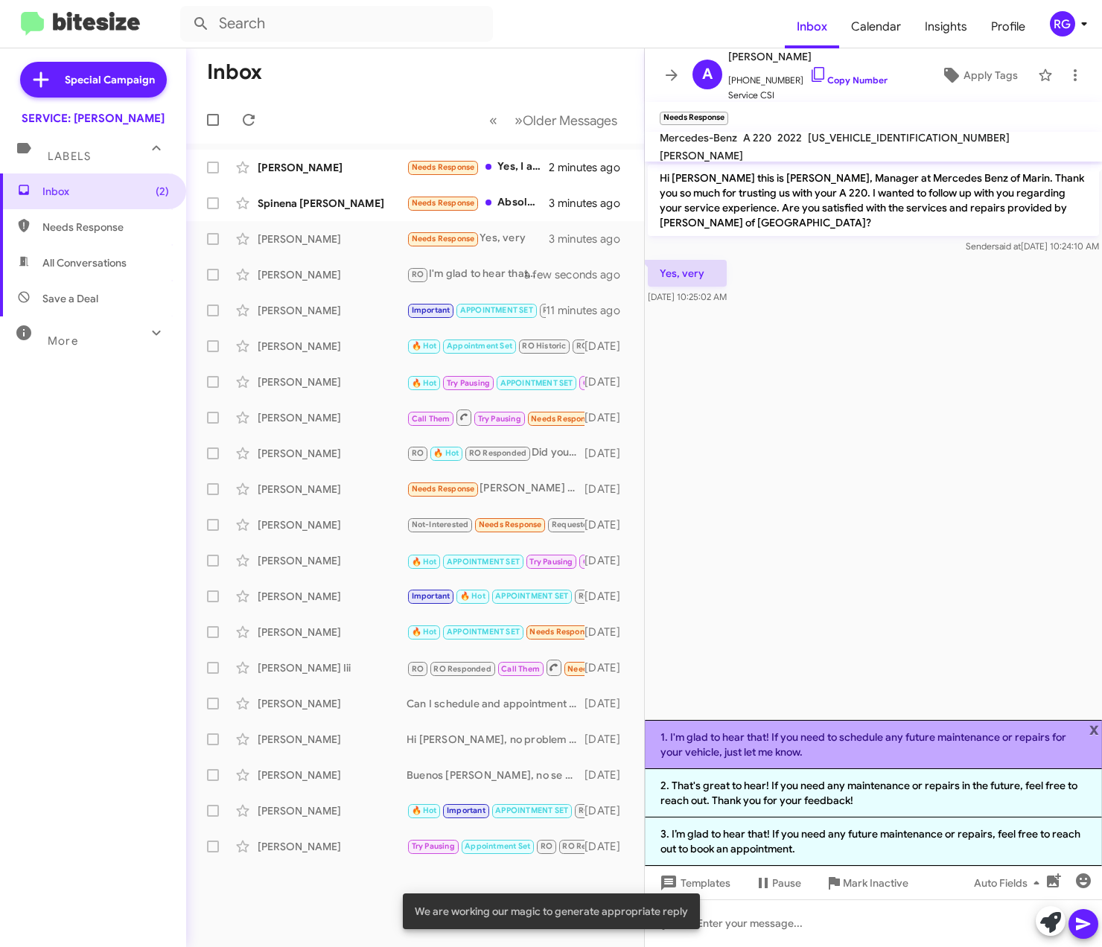
click at [883, 746] on li "1. I'm glad to hear that! If you need to schedule any future maintenance or rep…" at bounding box center [873, 744] width 457 height 49
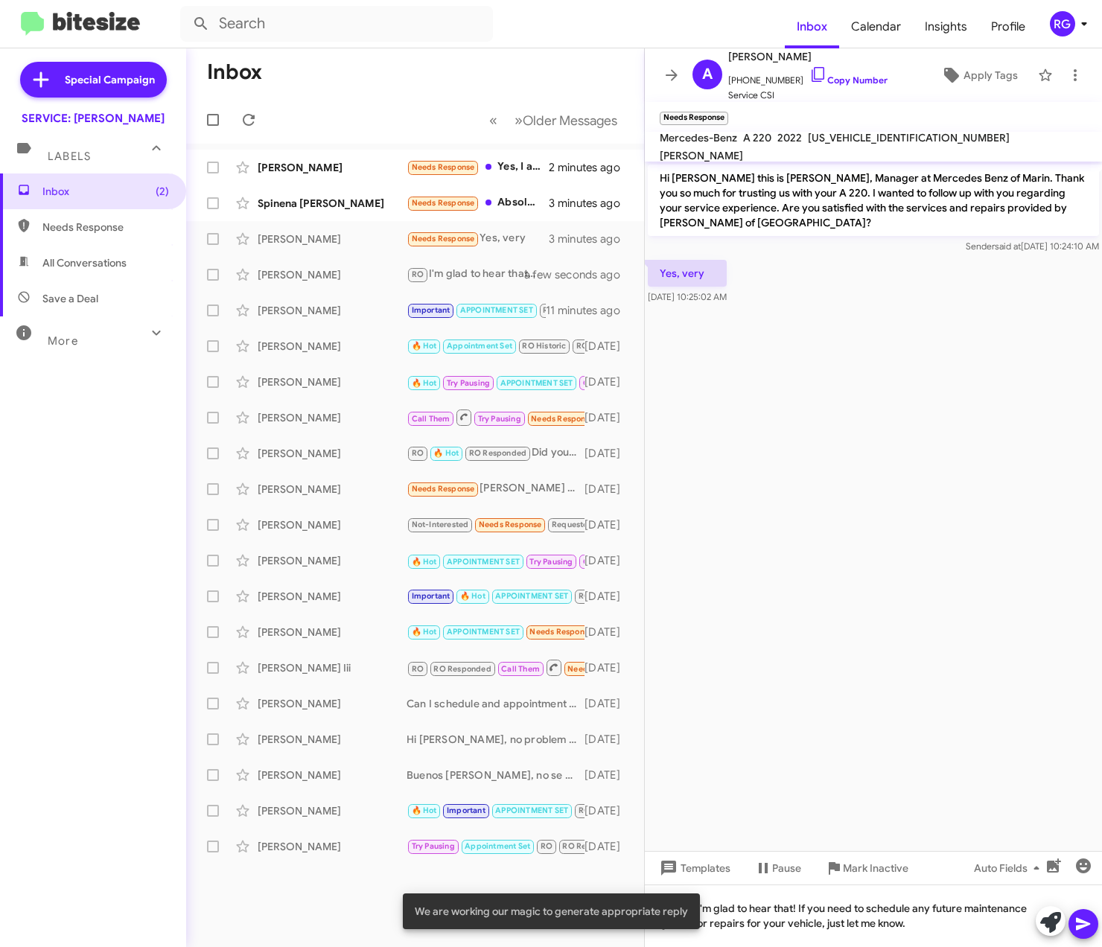
click at [1091, 924] on icon at bounding box center [1084, 924] width 18 height 18
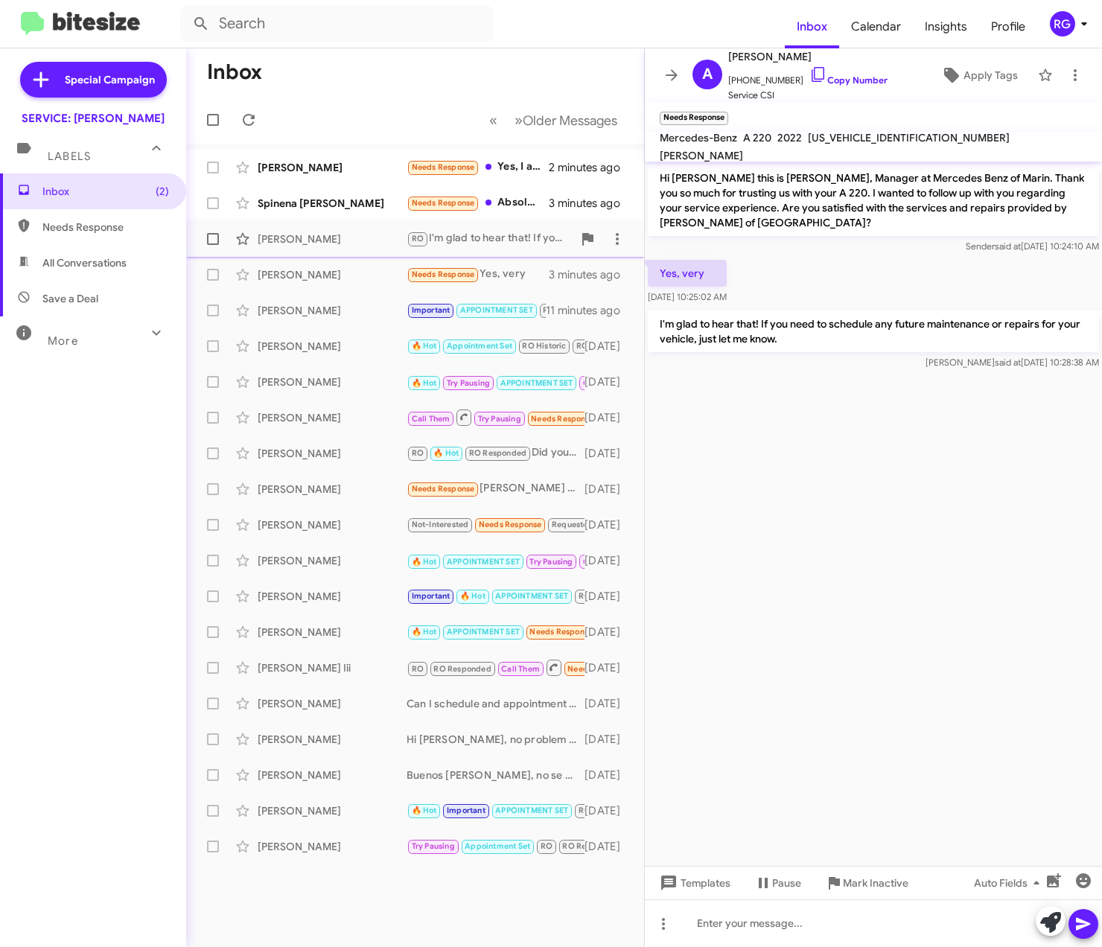
click at [416, 219] on span "Spinena Dan Needs Response Absolutely, thank you very much! 3 minutes ago" at bounding box center [415, 203] width 458 height 36
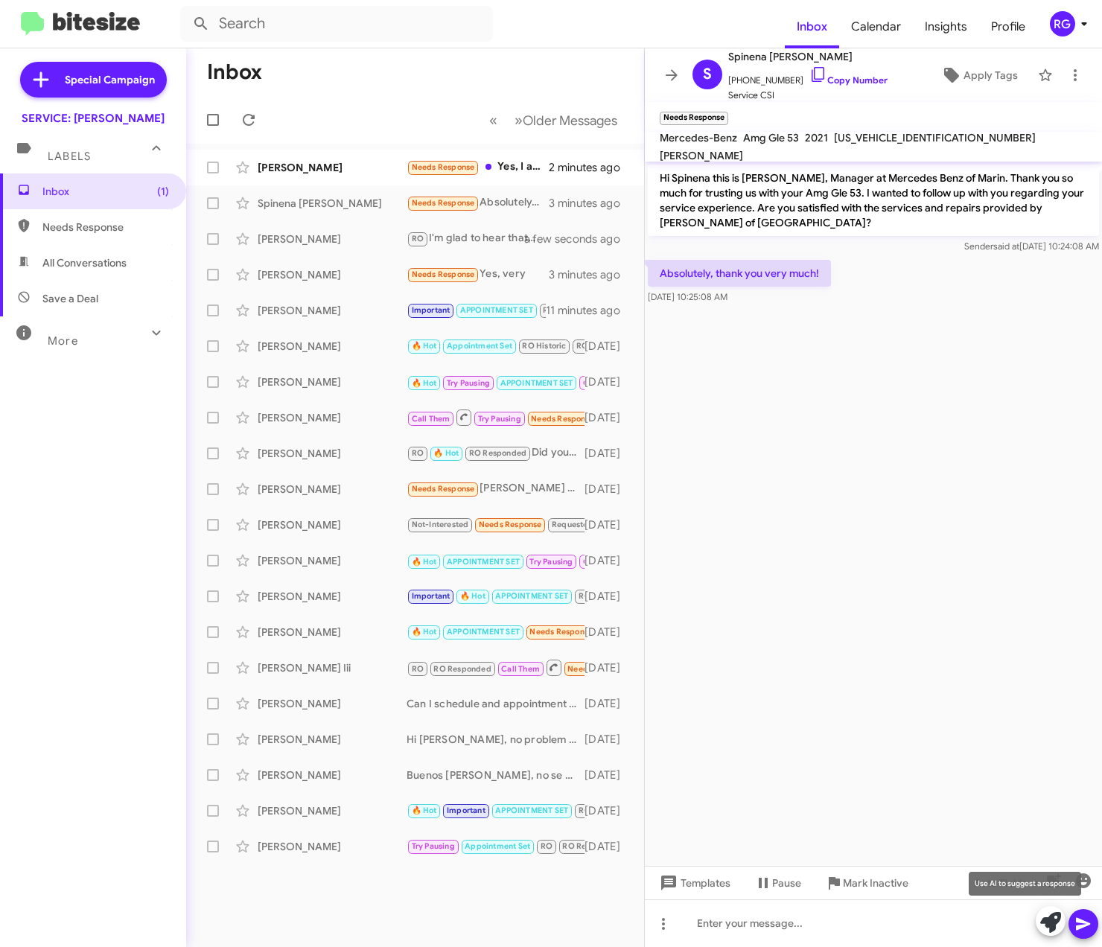
click at [1046, 921] on icon at bounding box center [1050, 922] width 21 height 21
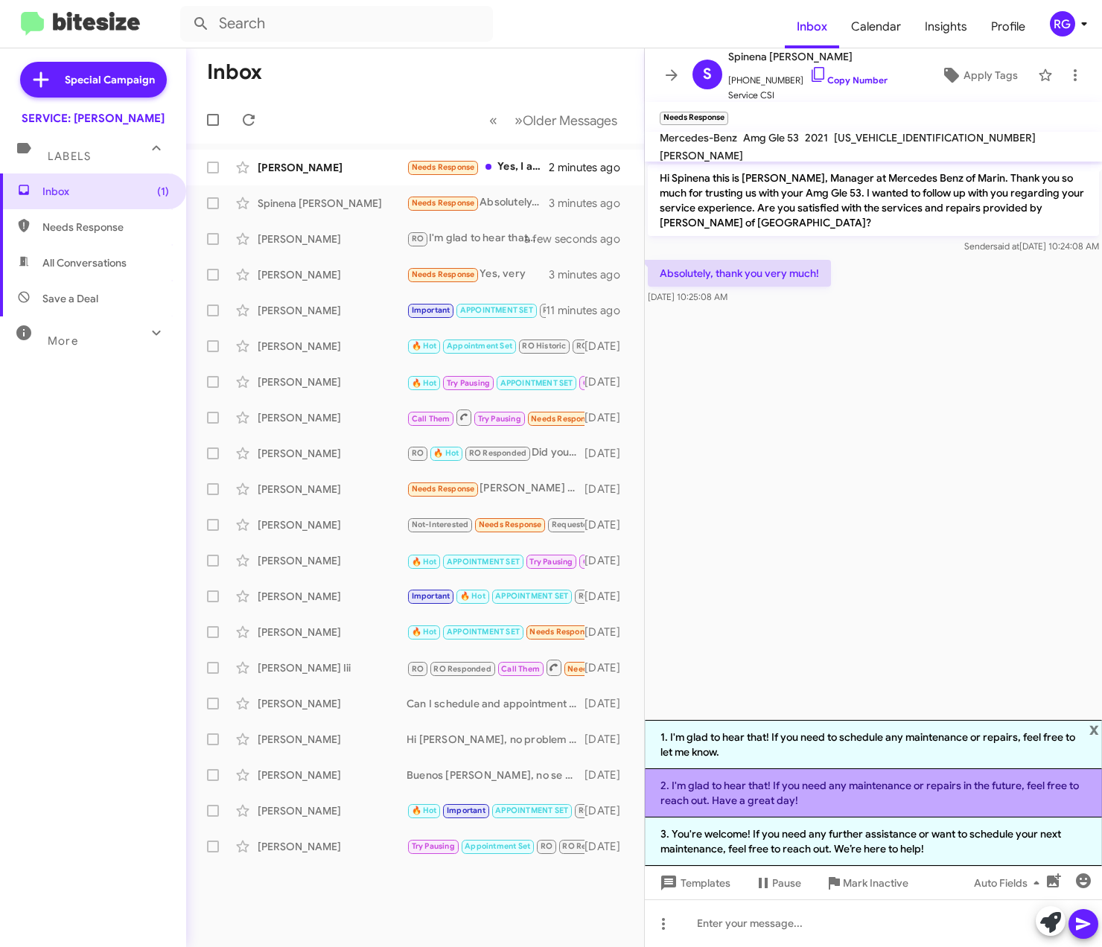
click at [874, 791] on li "2. I'm glad to hear that! If you need any maintenance or repairs in the future,…" at bounding box center [873, 793] width 457 height 48
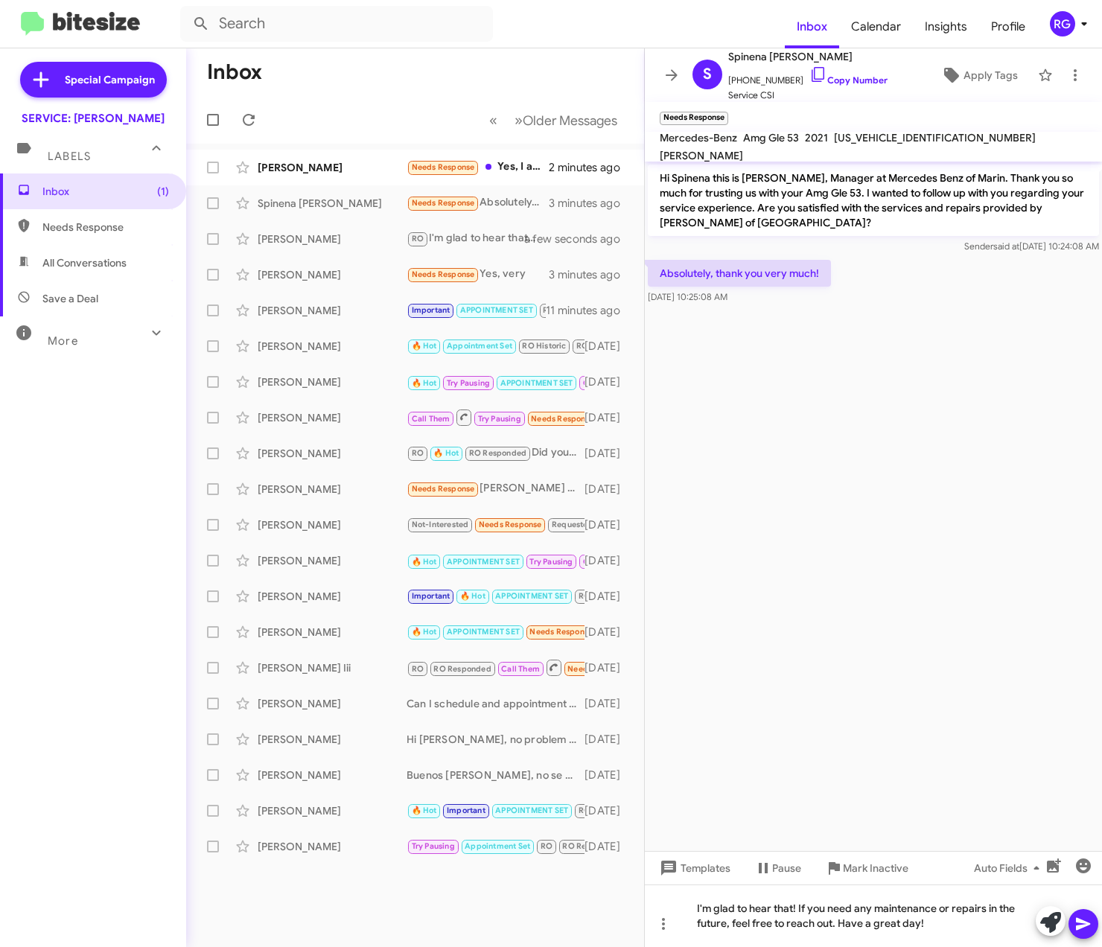
click at [1075, 916] on icon at bounding box center [1084, 924] width 18 height 18
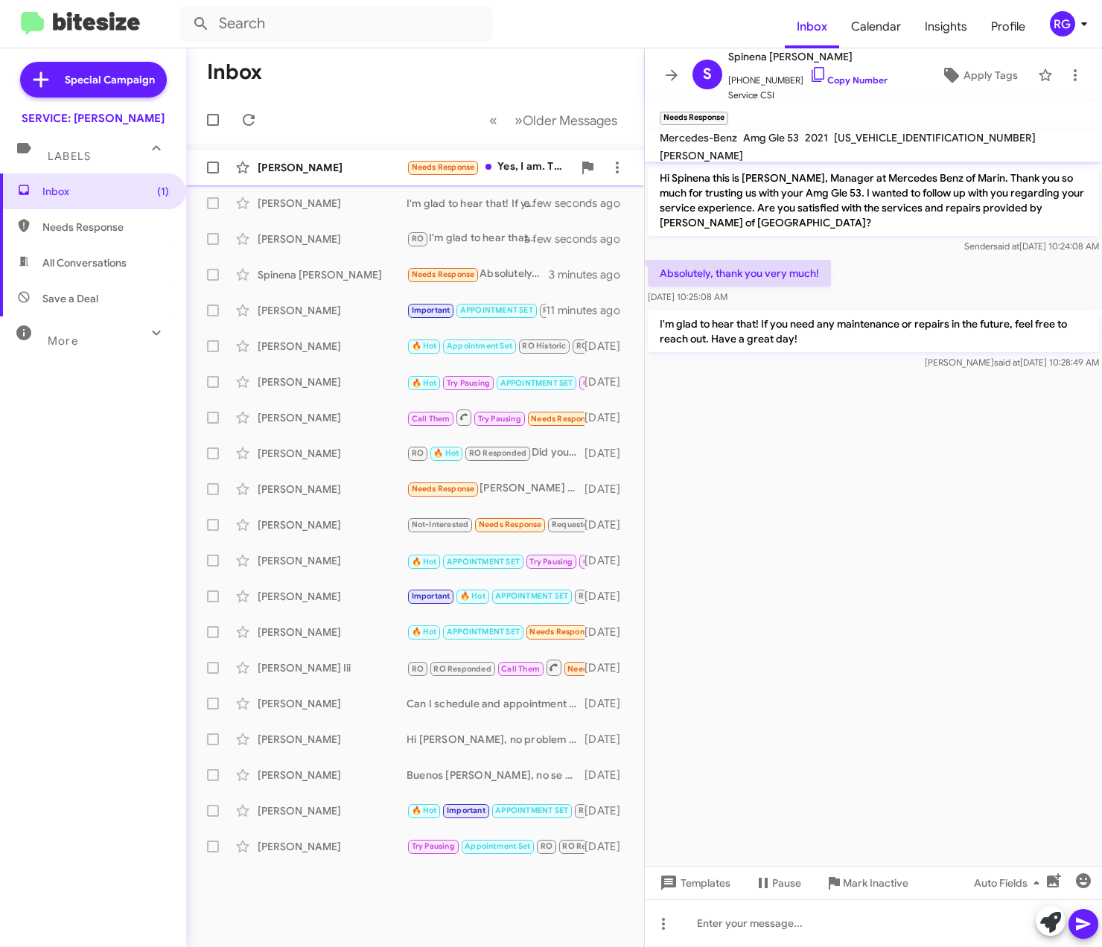
click at [401, 153] on div "David Parke Needs Response Yes, I am. Thank you. 2 minutes ago" at bounding box center [415, 168] width 434 height 30
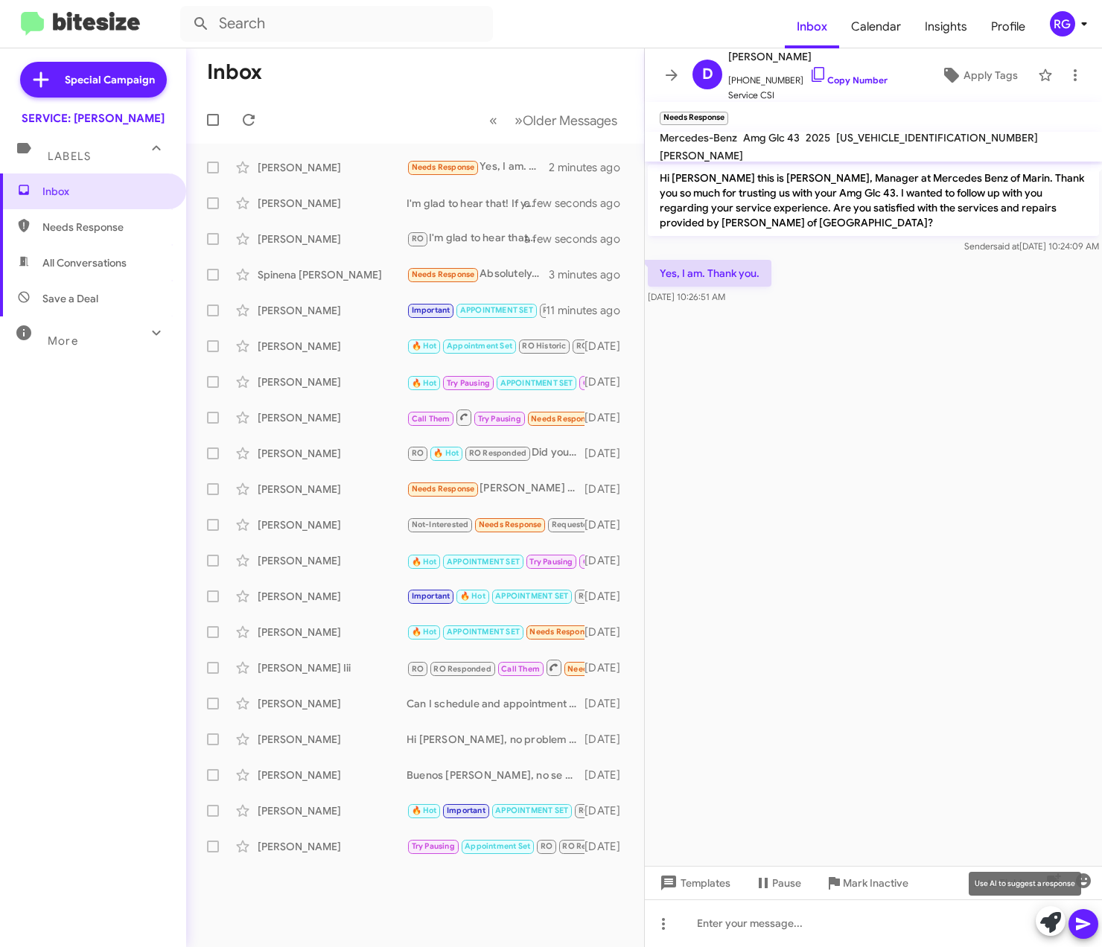
click at [1055, 924] on icon at bounding box center [1050, 922] width 21 height 21
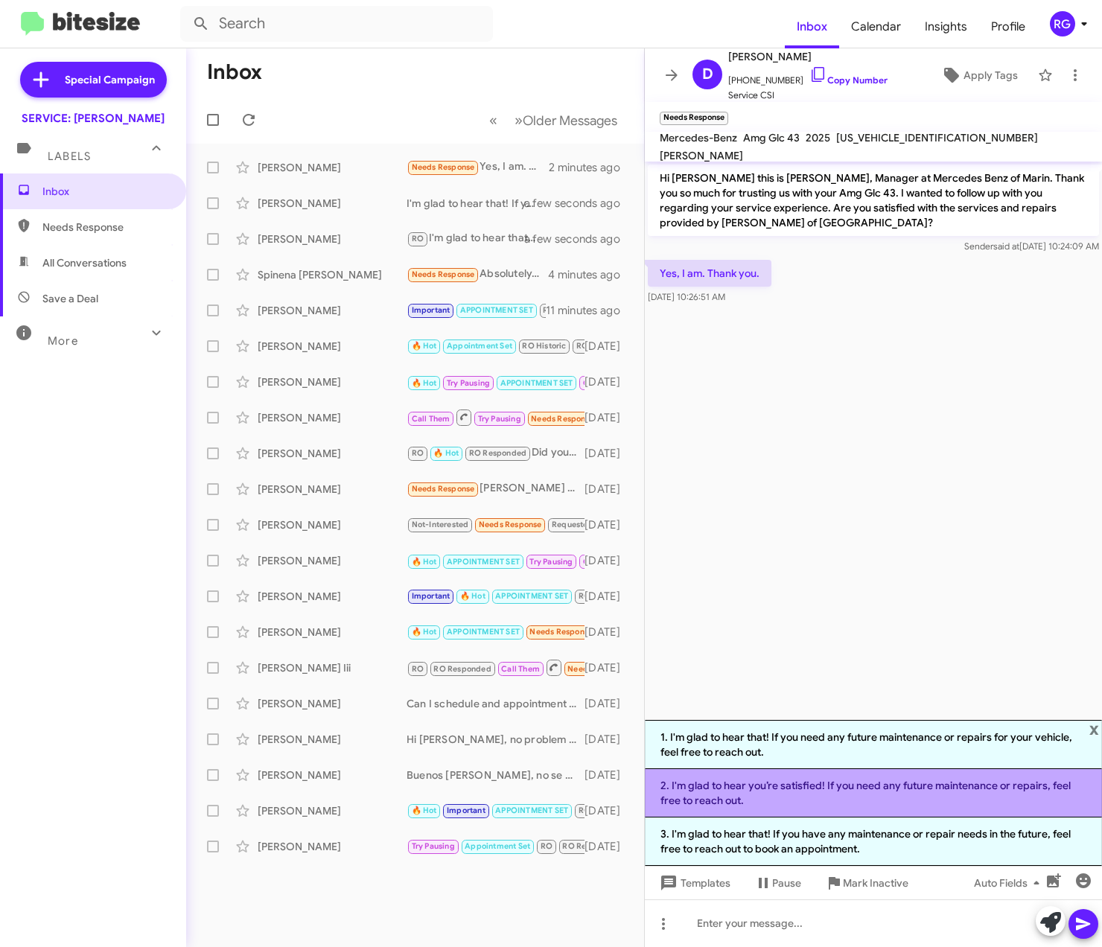
click at [922, 795] on li "2. I'm glad to hear you’re satisfied! If you need any future maintenance or rep…" at bounding box center [873, 793] width 457 height 48
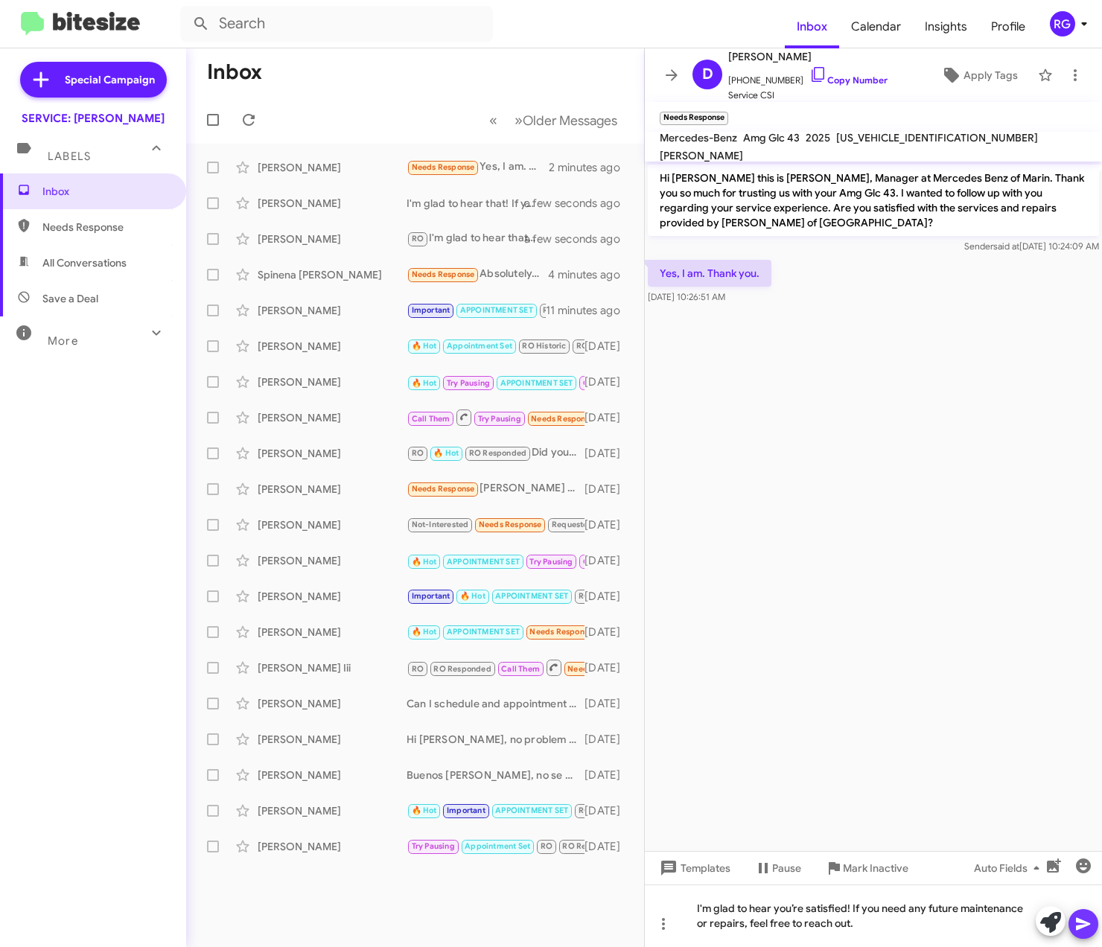
click at [1077, 924] on icon at bounding box center [1084, 924] width 18 height 18
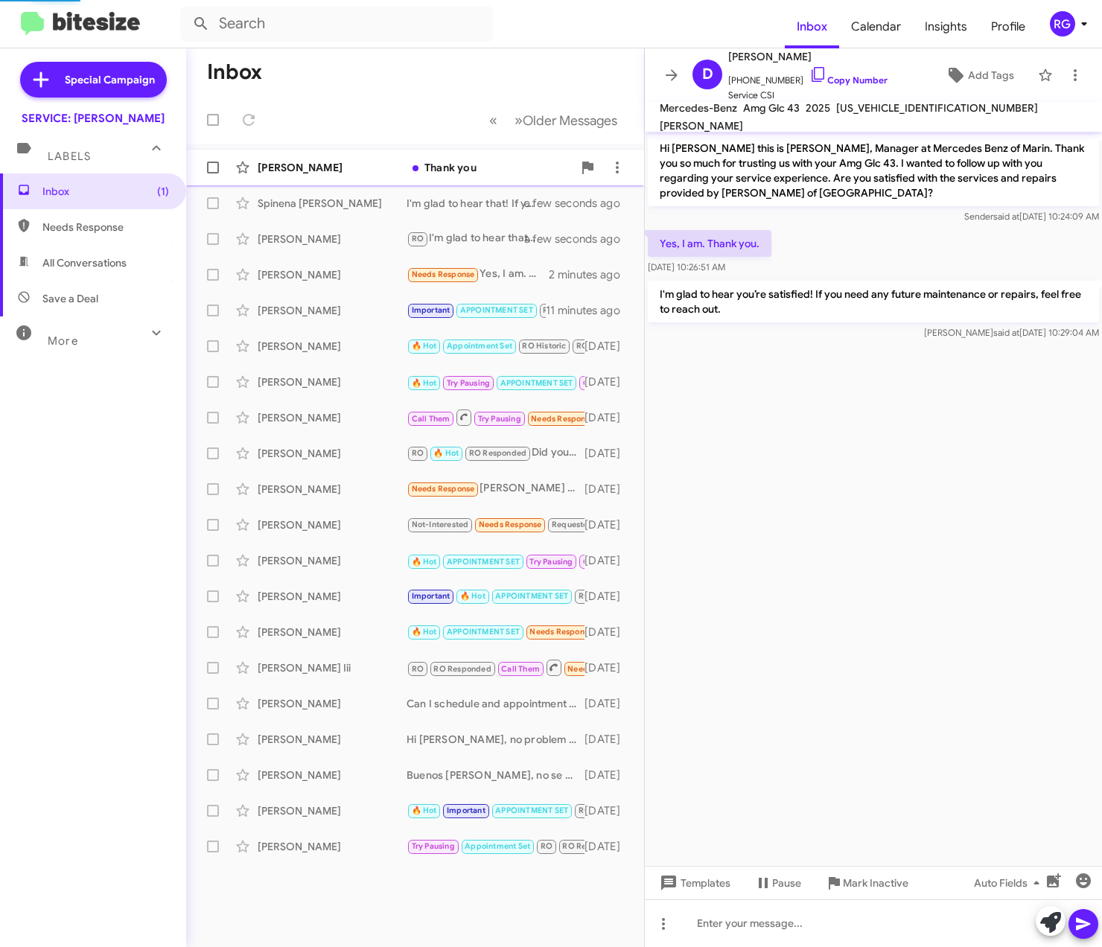
click at [381, 168] on div "[PERSON_NAME]" at bounding box center [332, 167] width 149 height 15
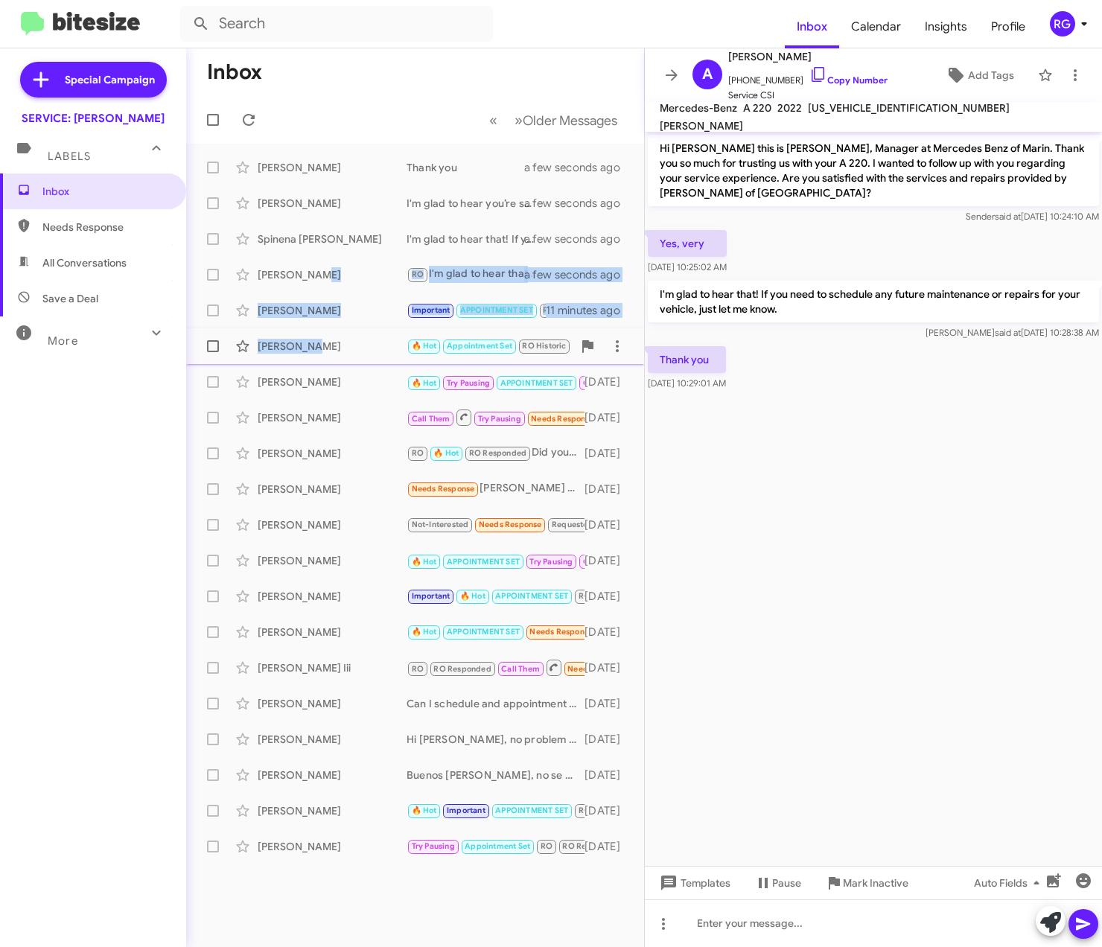
drag, startPoint x: 338, startPoint y: 266, endPoint x: 360, endPoint y: 331, distance: 69.2
click at [360, 331] on mat-action-list "Alves Greg Thank you a few seconds ago David Parke I'm glad to hear you’re sati…" at bounding box center [415, 504] width 458 height 721
drag, startPoint x: 871, startPoint y: 417, endPoint x: 838, endPoint y: 439, distance: 40.3
click at [865, 422] on cdk-virtual-scroll-viewport "Hi Alves this is Omar Ibrahimi, Manager at Mercedes Benz of Marin. Thank you so…" at bounding box center [873, 499] width 457 height 734
click at [72, 242] on span "Needs Response" at bounding box center [93, 227] width 186 height 36
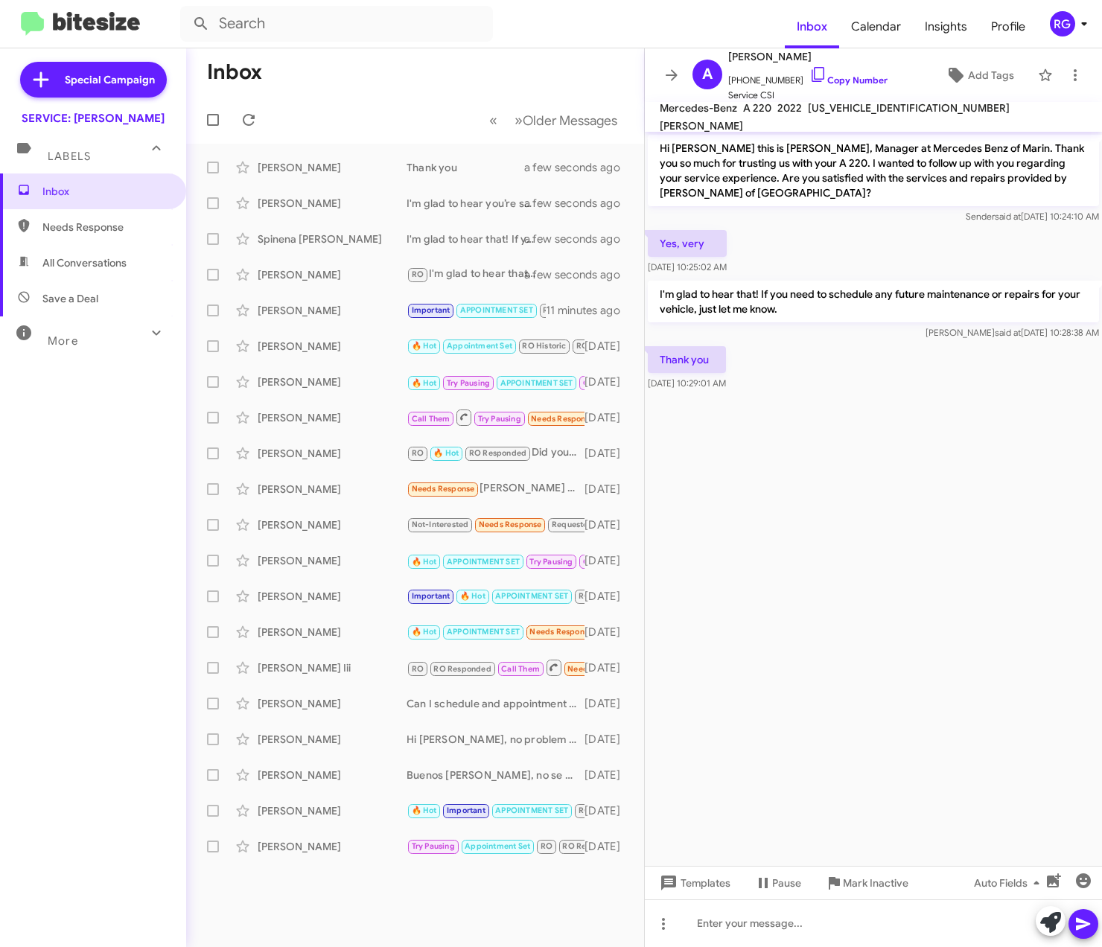
type input "in:needs-response"
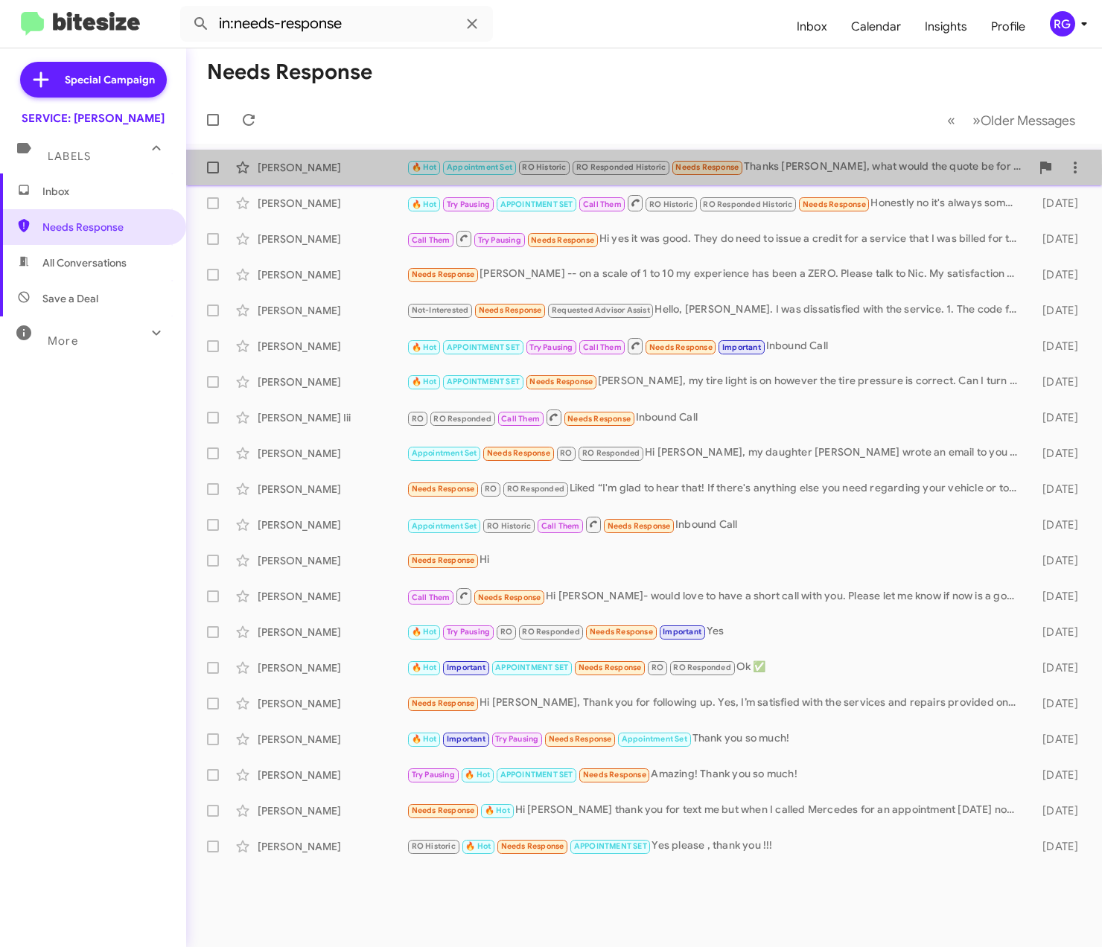
click at [359, 171] on div "[PERSON_NAME]" at bounding box center [332, 167] width 149 height 15
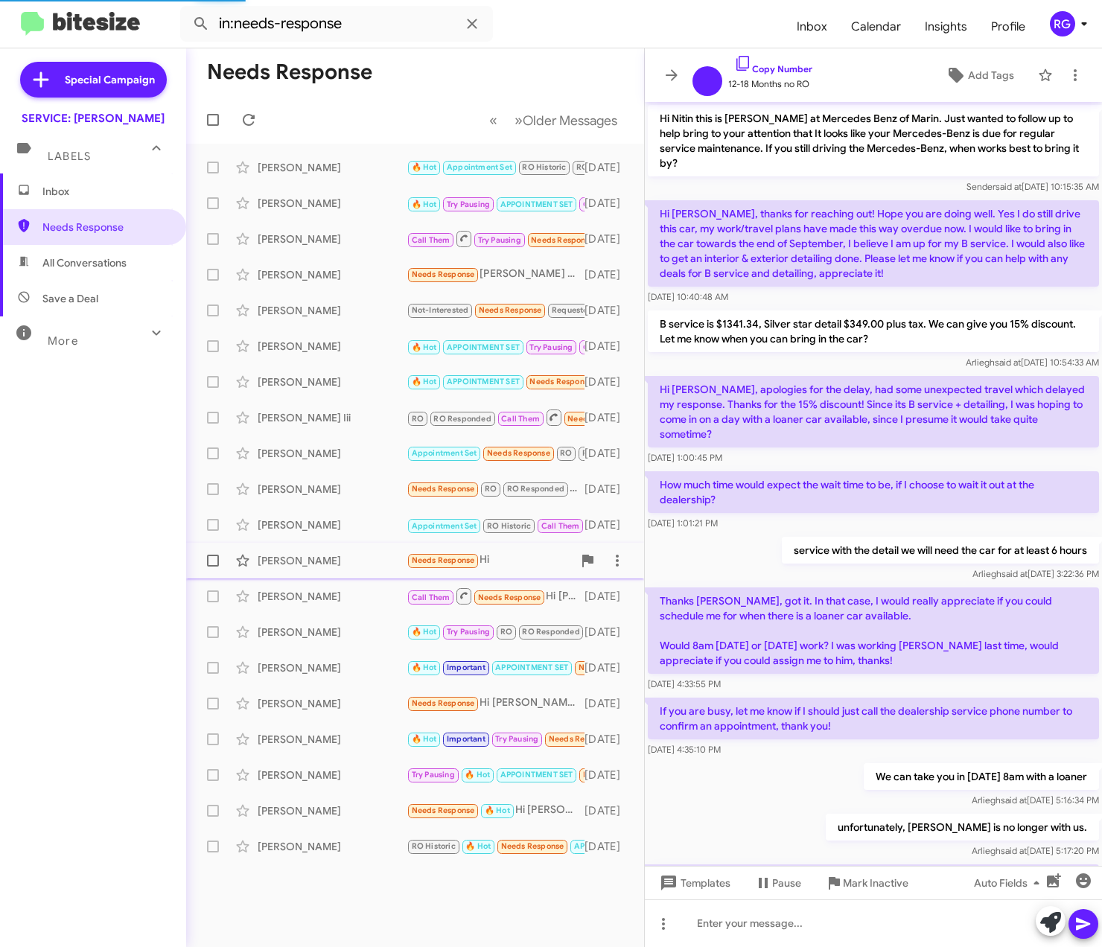
scroll to position [612, 0]
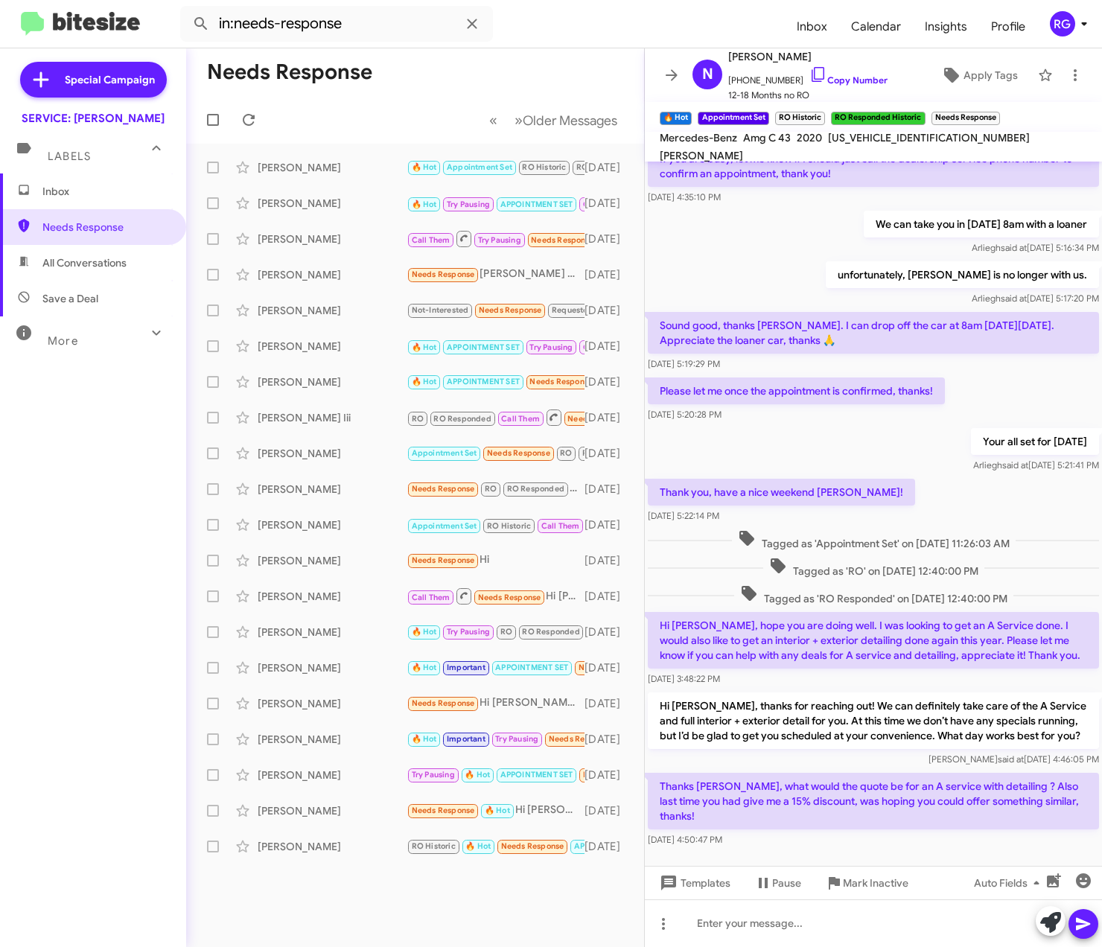
drag, startPoint x: 131, startPoint y: 608, endPoint x: 6, endPoint y: 587, distance: 126.9
click at [131, 608] on div "Inbox Needs Response All Conversations Save a Deal More Important 🔥 Hot Appoint…" at bounding box center [93, 458] width 186 height 568
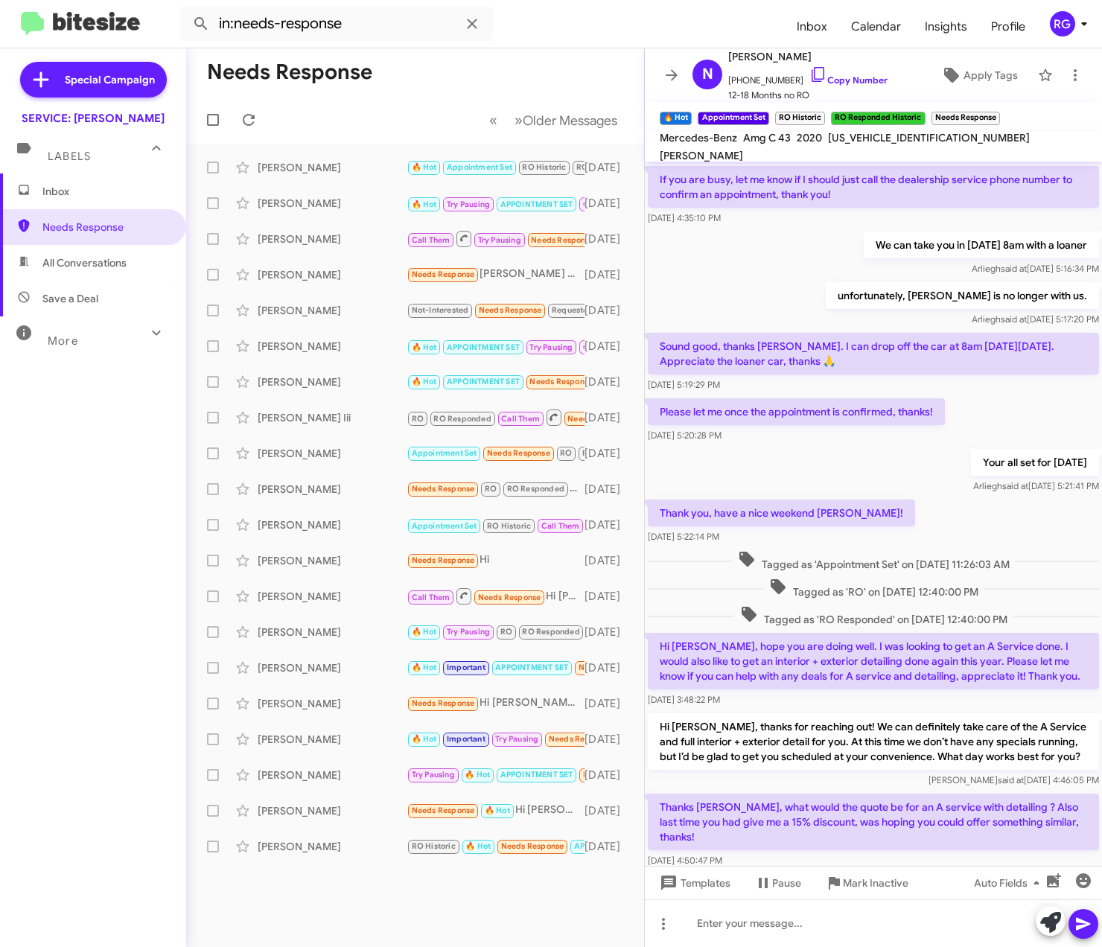
scroll to position [1153, 0]
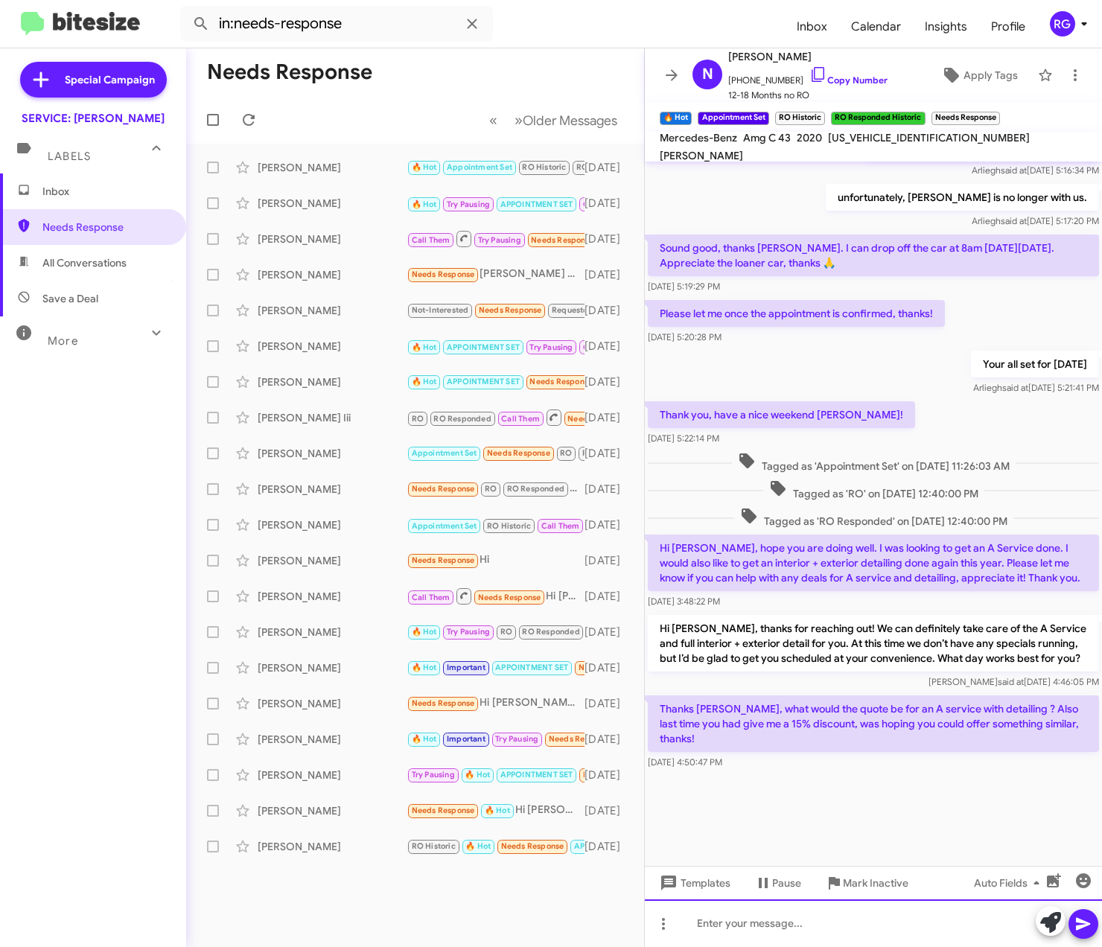
click at [731, 925] on div at bounding box center [873, 924] width 457 height 48
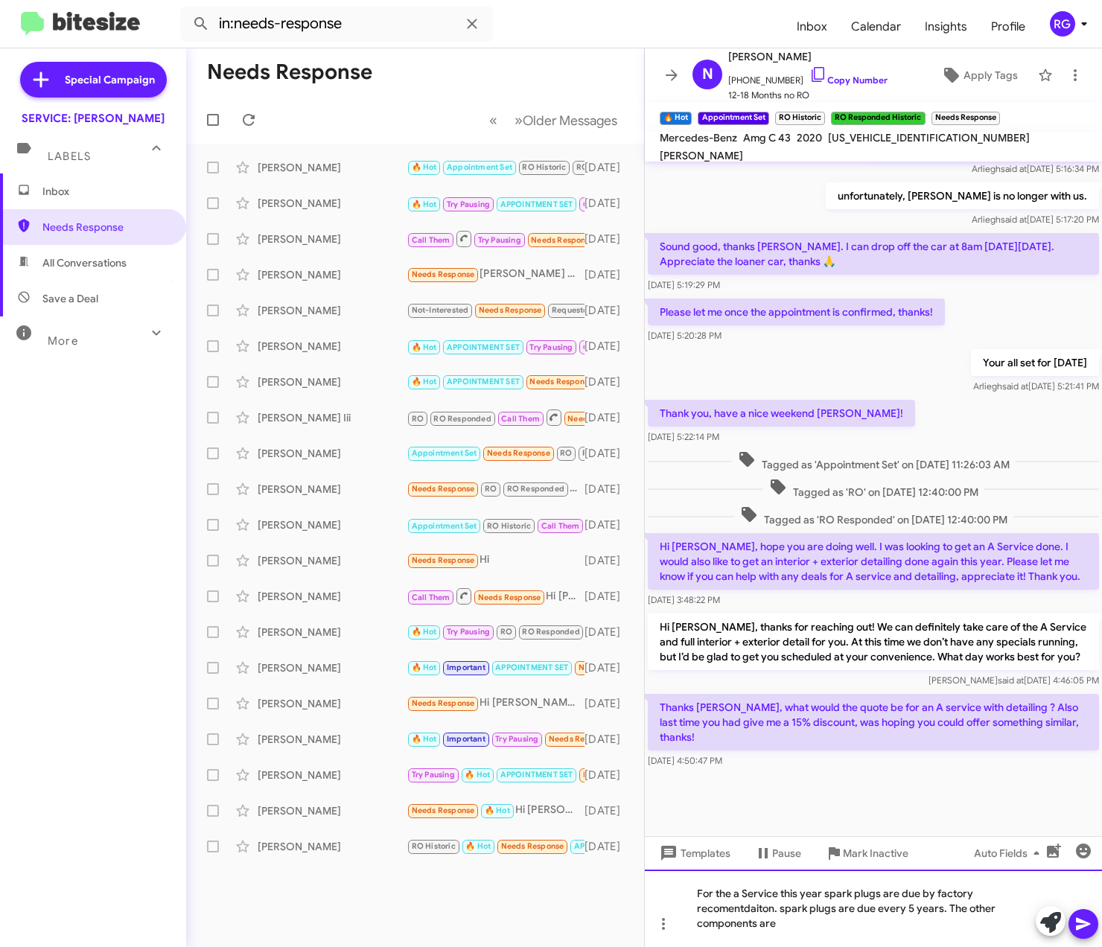
click at [825, 927] on div "For the a Service this year spark plugs are due by factory recomentdaiton. spar…" at bounding box center [873, 908] width 457 height 77
click at [815, 930] on div "For the a Service this year spark plugs are due by factory recomentdaiton. spar…" at bounding box center [873, 908] width 457 height 77
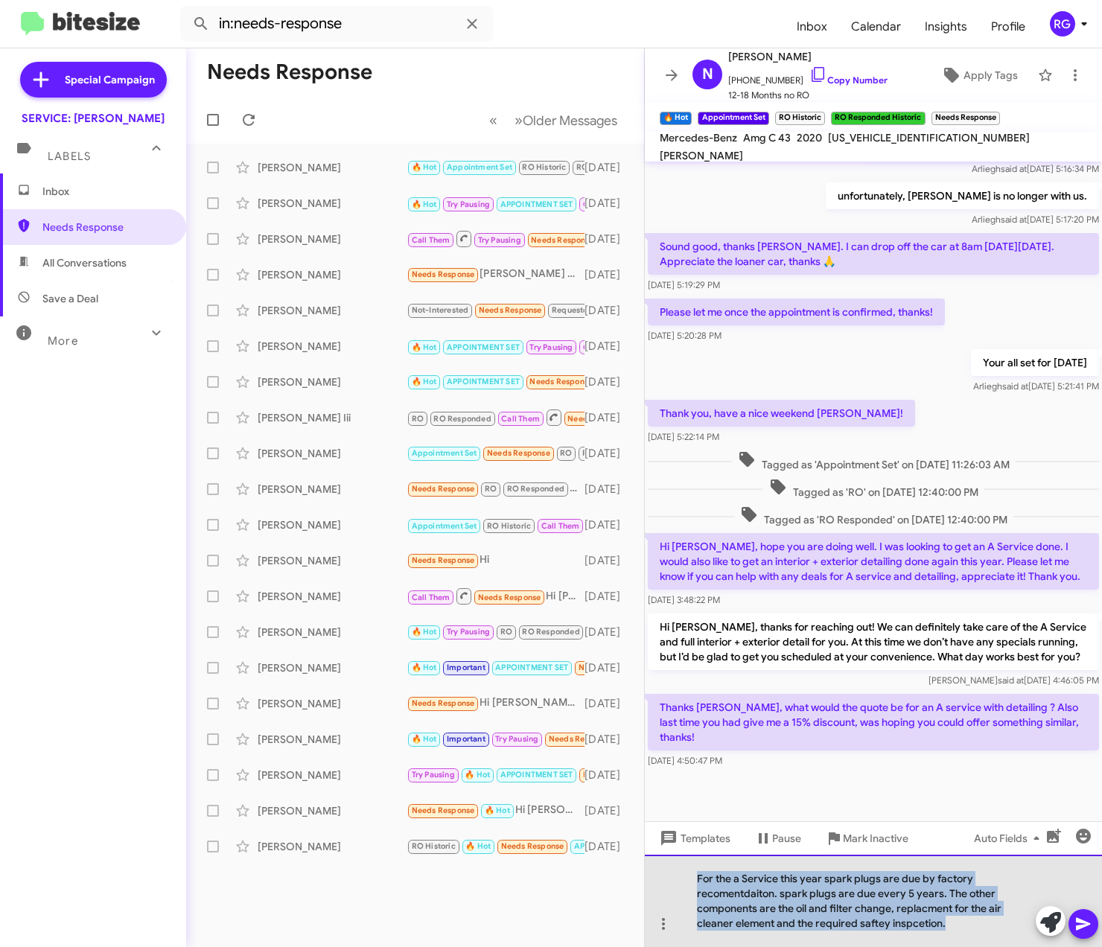
drag, startPoint x: 958, startPoint y: 931, endPoint x: 686, endPoint y: 877, distance: 277.1
click at [686, 877] on div "For the a Service this year spark plugs are due by factory recomentdaiton. spar…" at bounding box center [873, 901] width 457 height 92
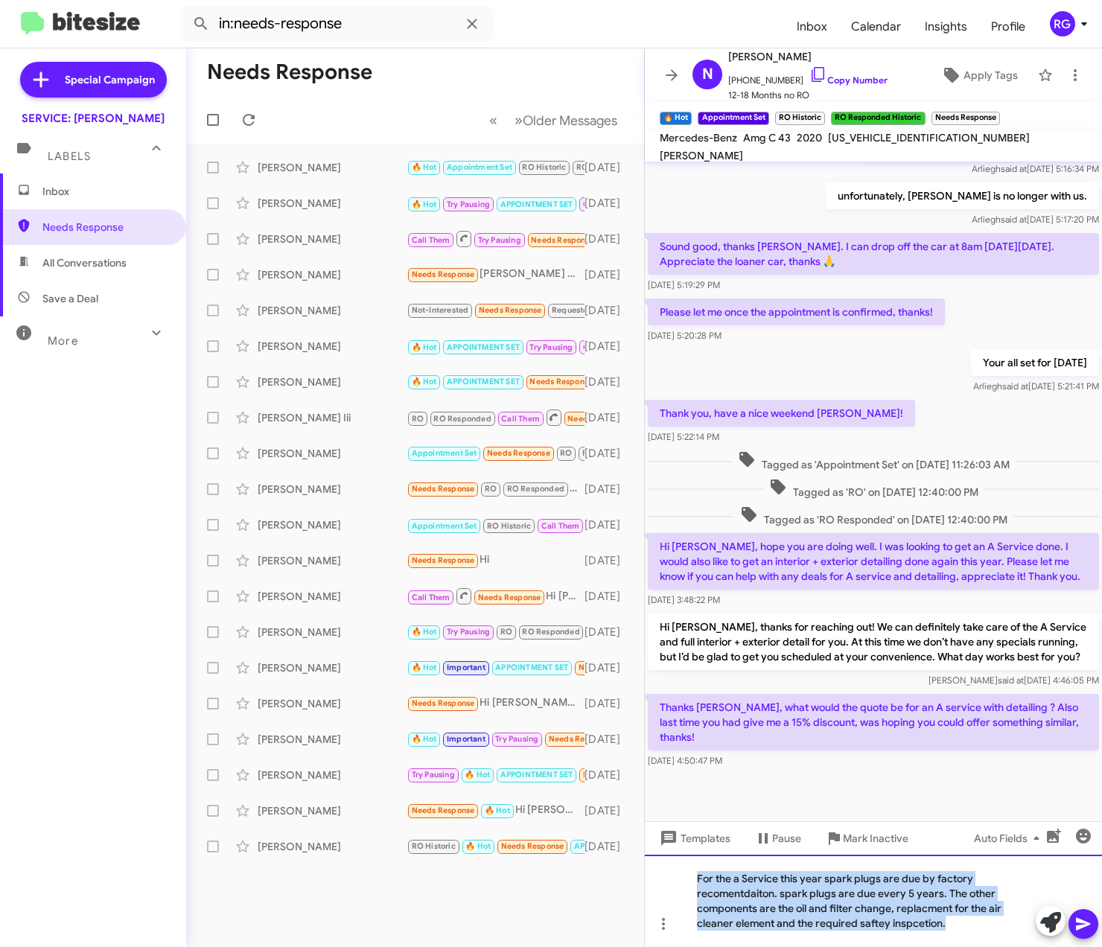
copy div "For the a Service this year spark plugs are due by factory recomentdaiton. spar…"
click at [944, 927] on div "For the a Service this year spark plugs are due by factory recomentdaiton. spar…" at bounding box center [873, 901] width 457 height 92
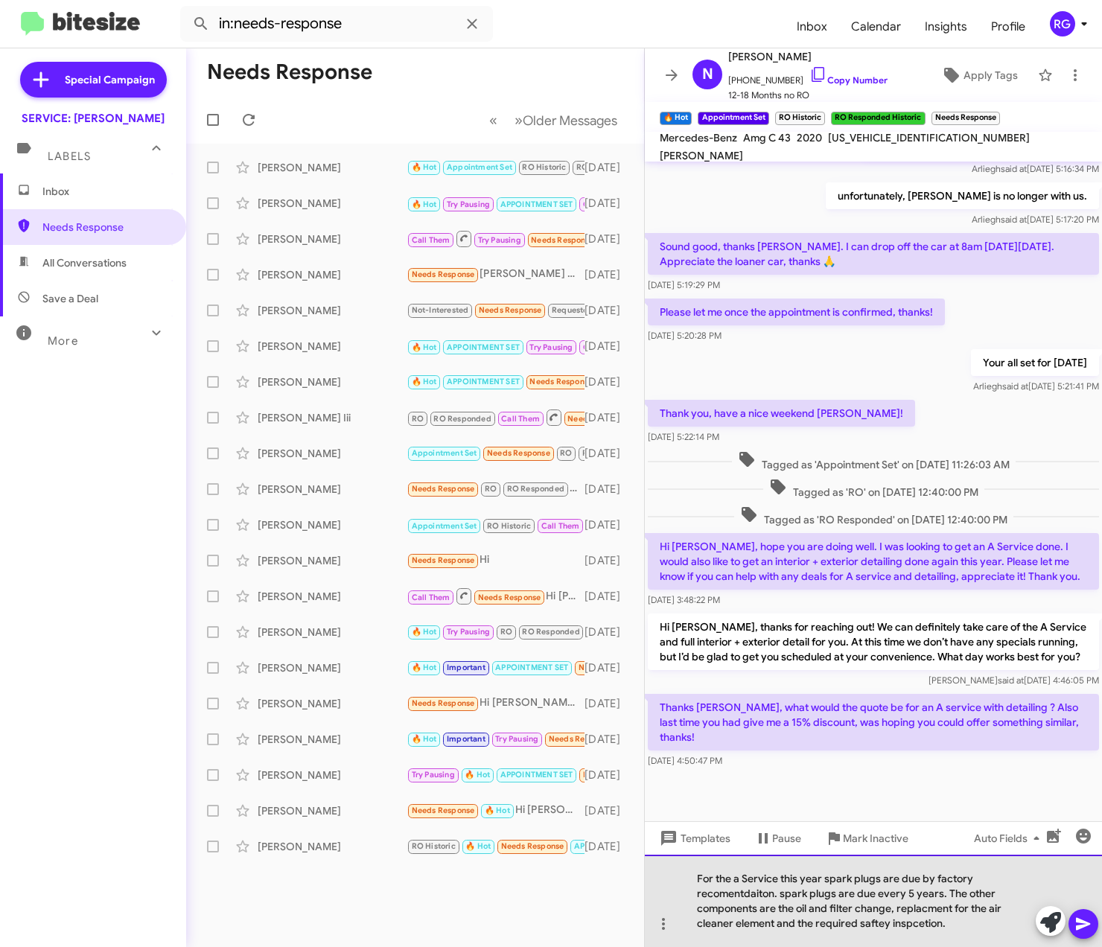
click at [968, 927] on div "For the a Service this year spark plugs are due by factory recomentdaiton. spar…" at bounding box center [873, 901] width 457 height 92
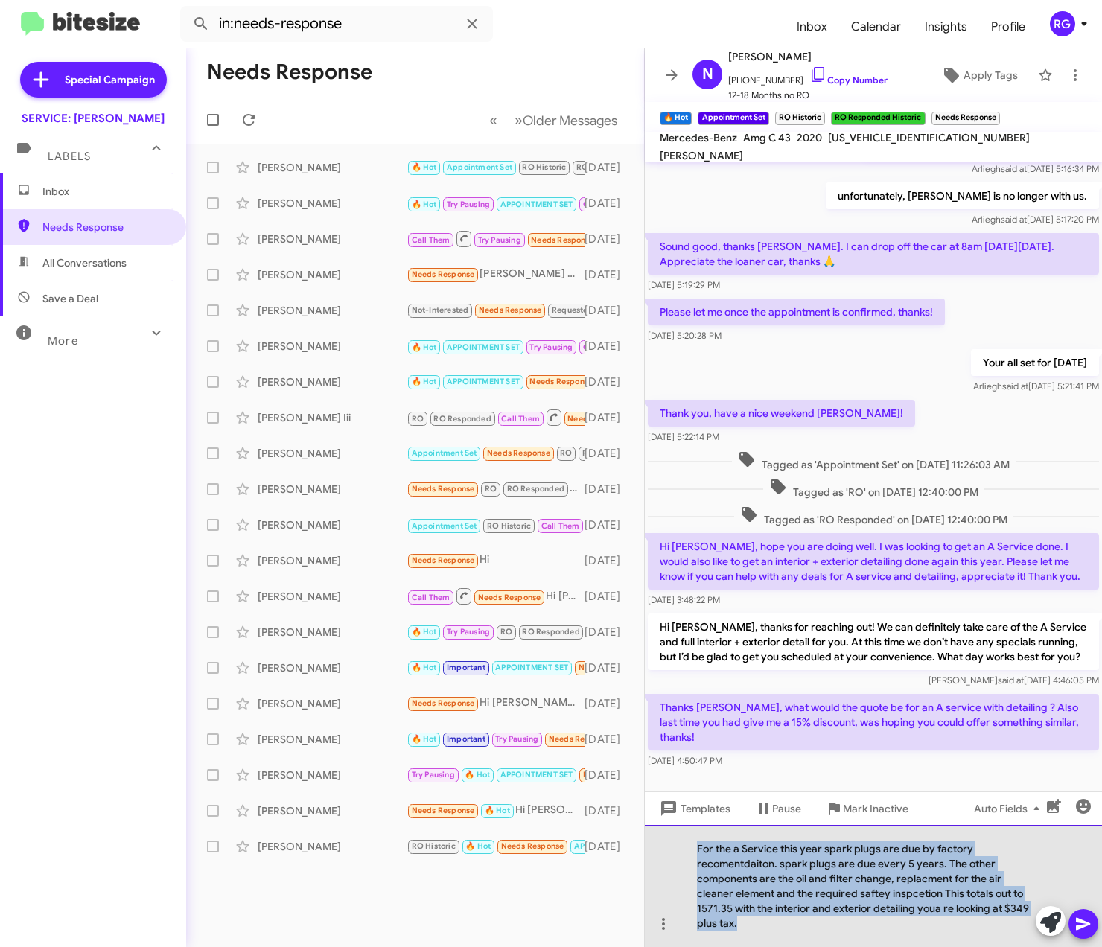
drag, startPoint x: 736, startPoint y: 921, endPoint x: 686, endPoint y: 834, distance: 99.8
click at [686, 834] on div "For the a Service this year spark plugs are due by factory recomentdaiton. spar…" at bounding box center [873, 886] width 457 height 122
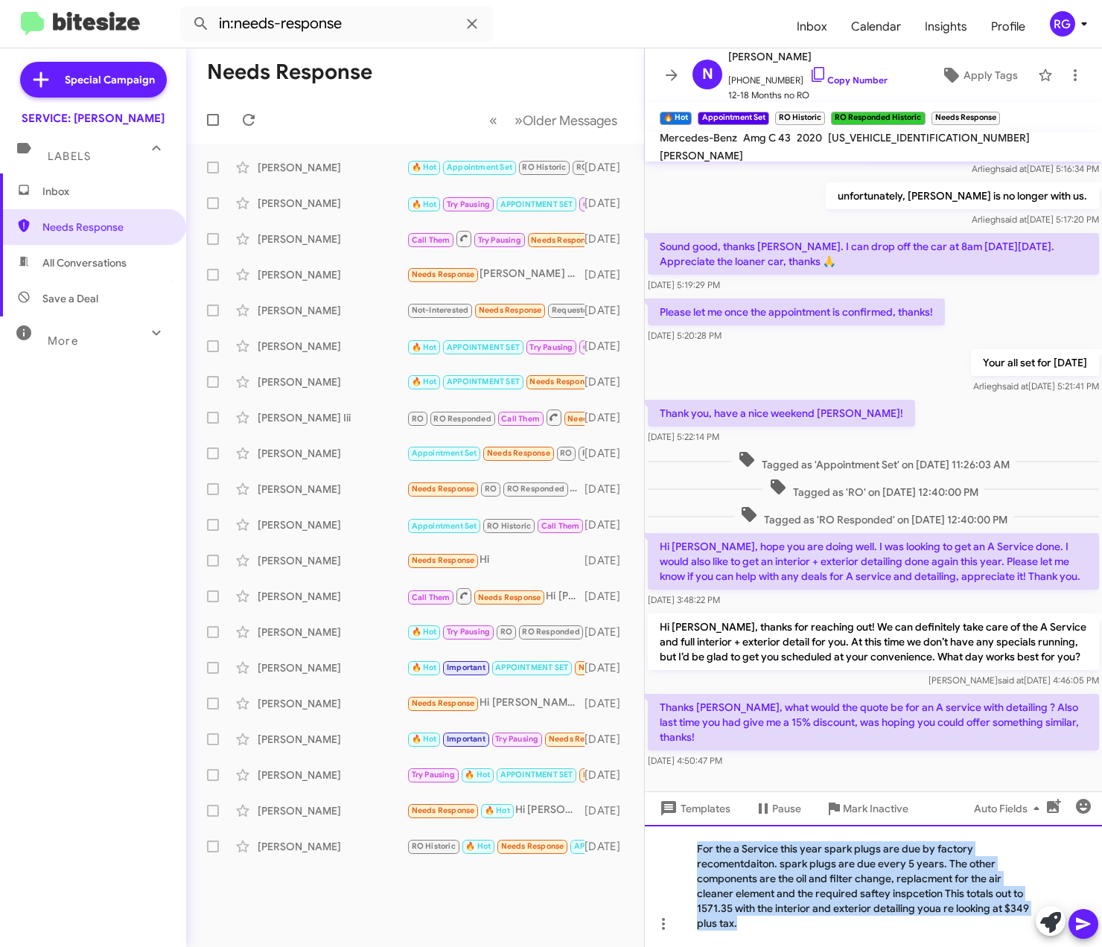
copy div "For the a Service this year spark plugs are due by factory recomentdaiton. spar…"
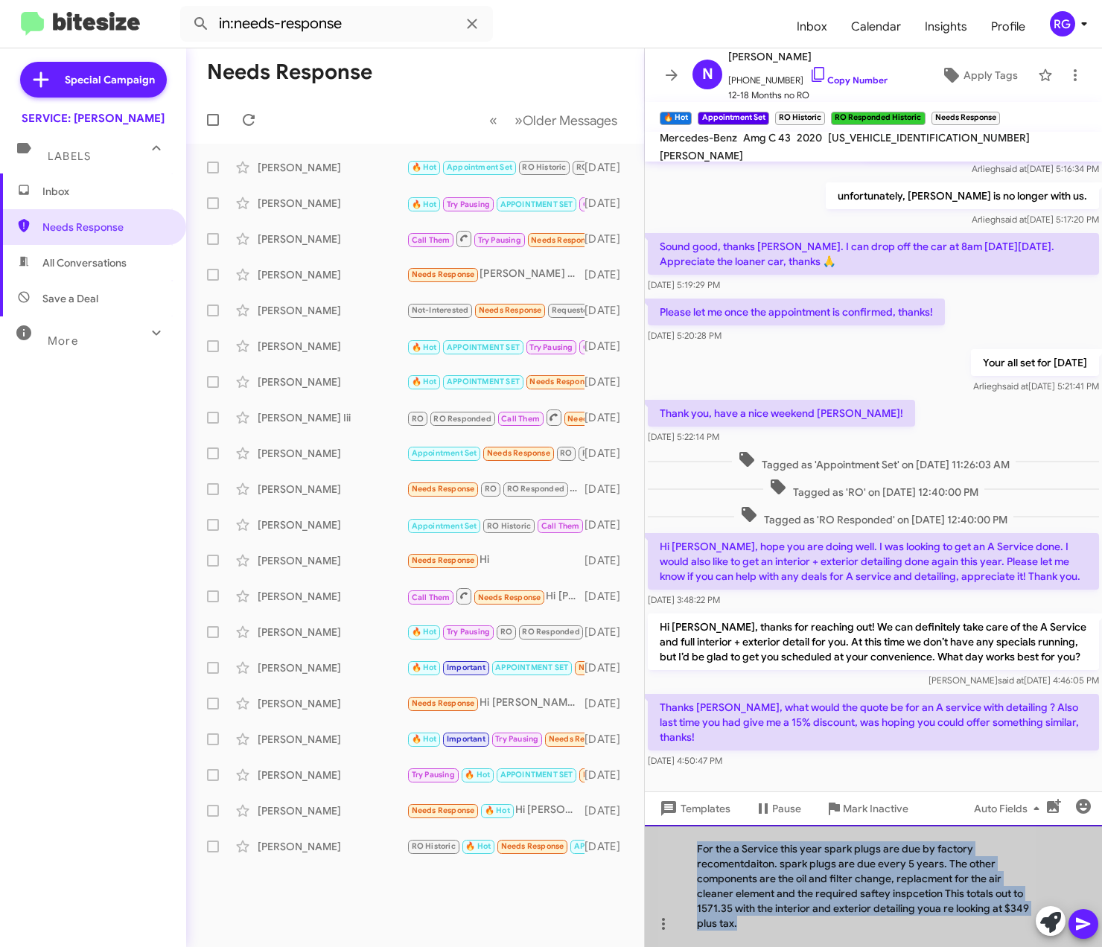
click at [793, 930] on div "For the a Service this year spark plugs are due by factory recomentdaiton. spar…" at bounding box center [873, 886] width 457 height 122
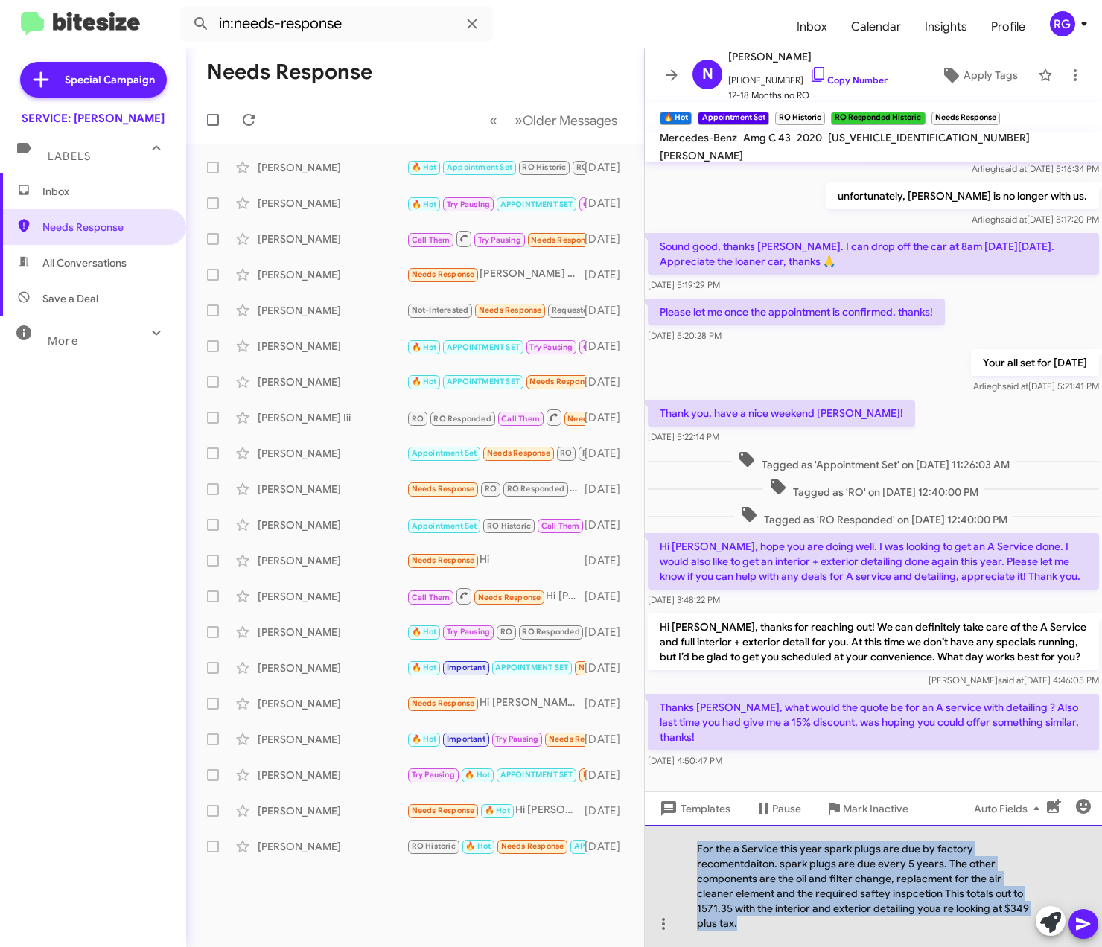
click at [784, 921] on div "For the a Service this year spark plugs are due by factory recomentdaiton. spar…" at bounding box center [873, 886] width 457 height 122
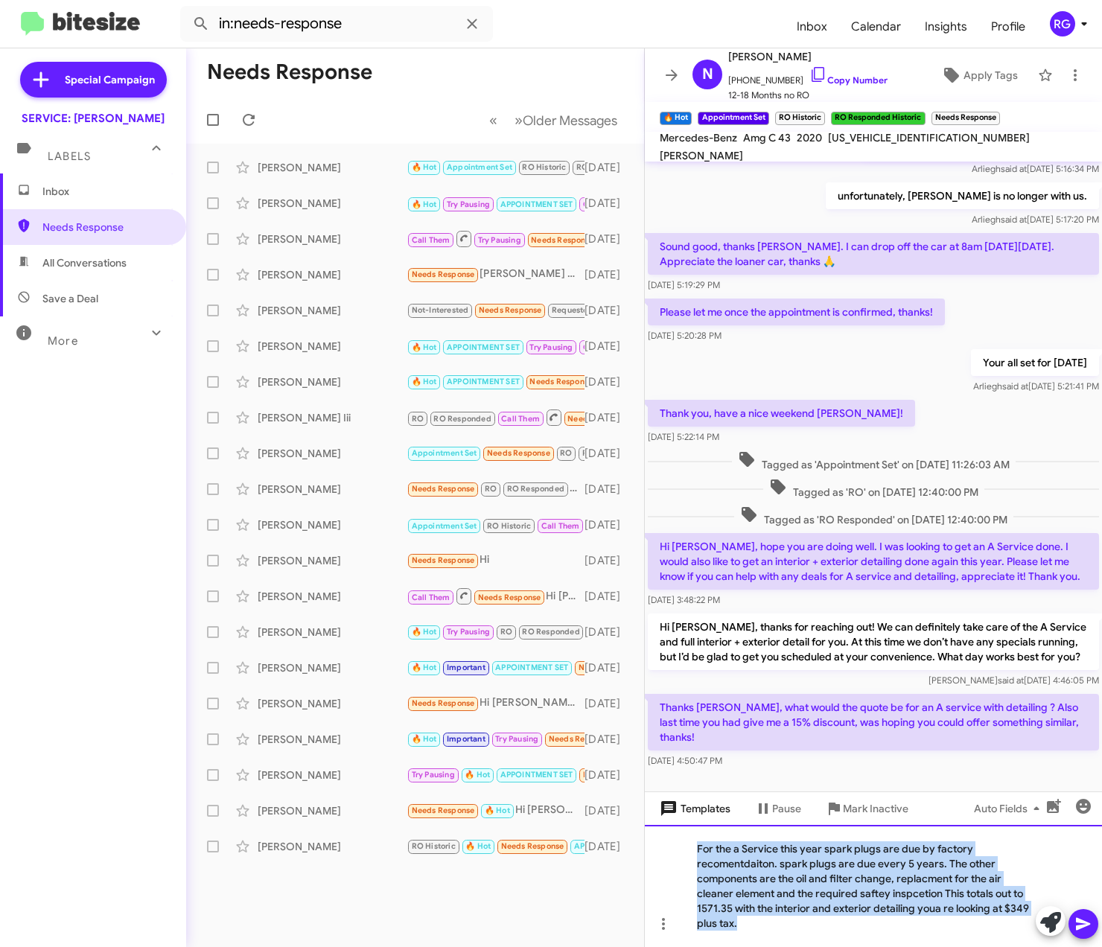
drag, startPoint x: 763, startPoint y: 927, endPoint x: 698, endPoint y: 796, distance: 146.6
click at [698, 796] on div "Hi Nitin, this is Omar Ibrahimi, Manager at Mercedes Benz of Marin. Thanks for …" at bounding box center [873, 555] width 457 height 786
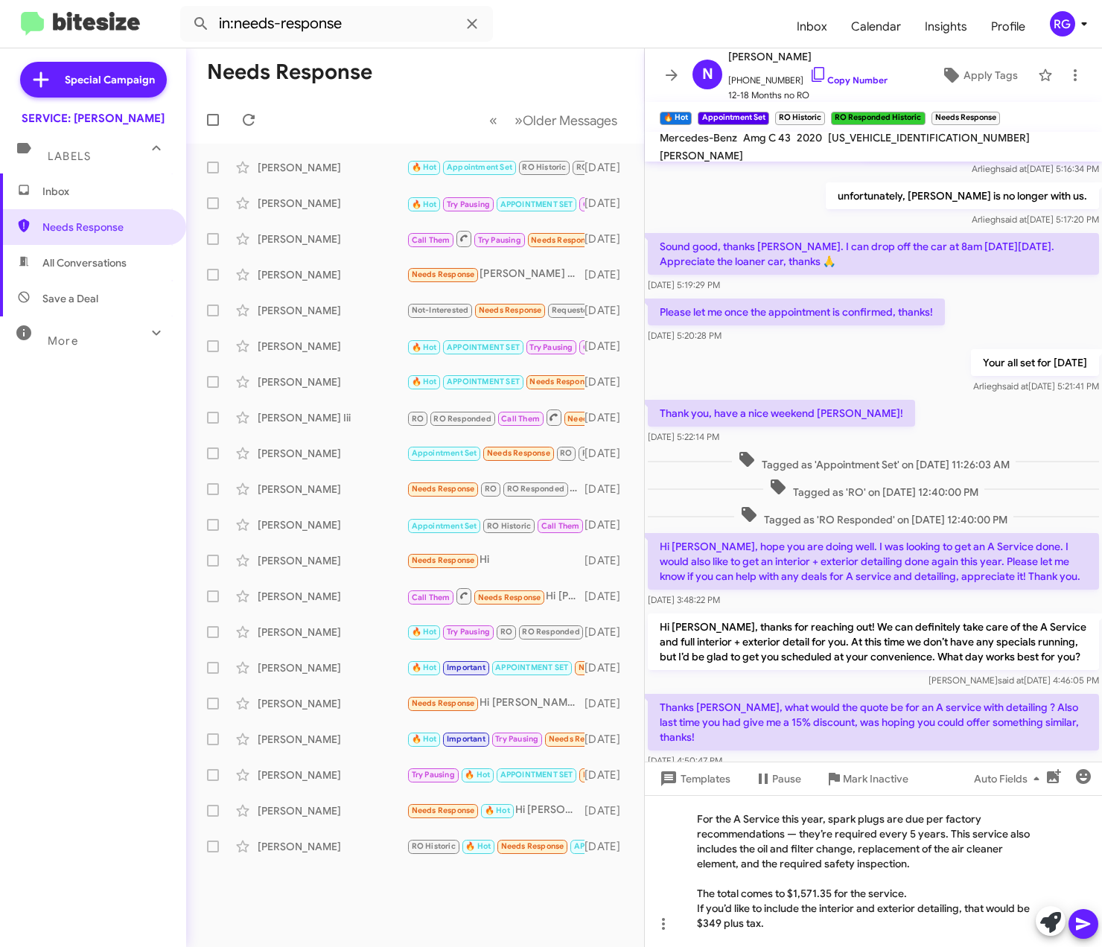
scroll to position [1257, 0]
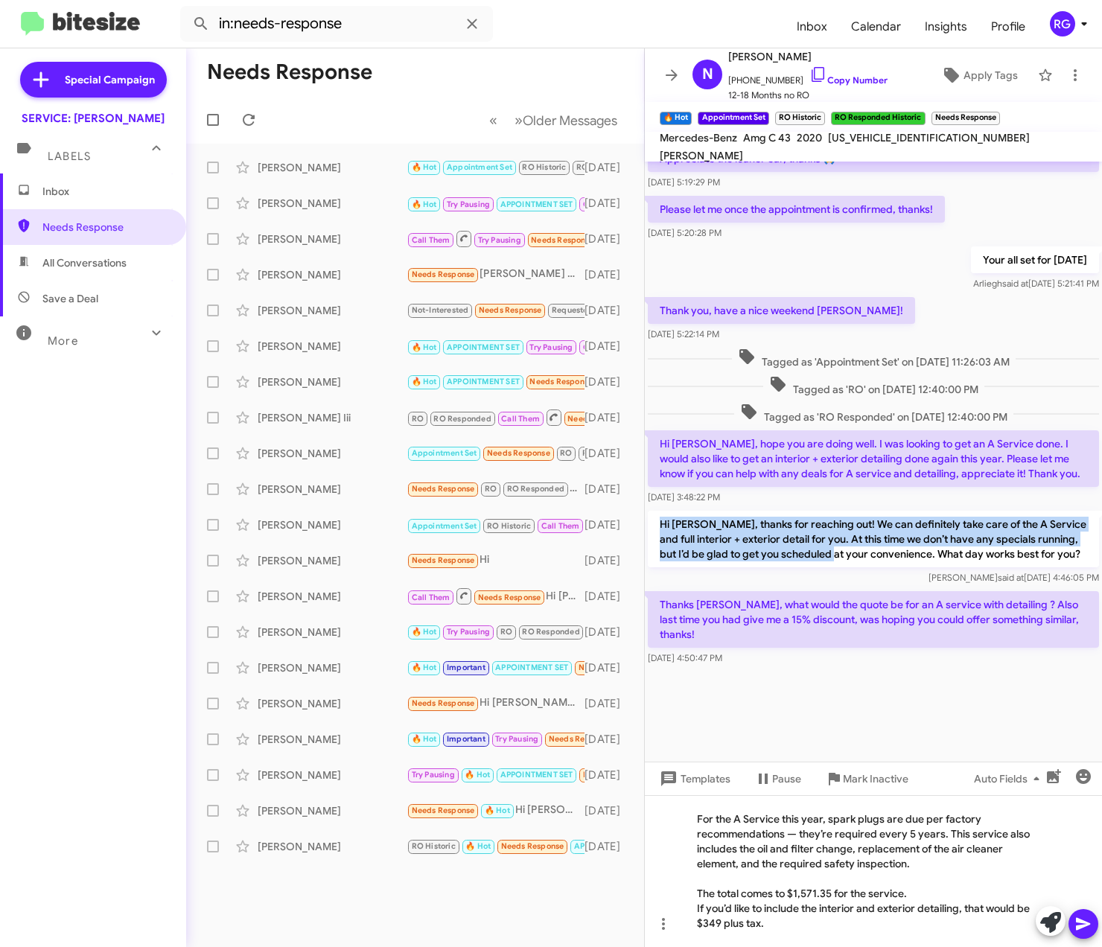
drag, startPoint x: 657, startPoint y: 620, endPoint x: 851, endPoint y: 561, distance: 202.4
click at [851, 561] on p "Hi [PERSON_NAME], thanks for reaching out! We can definitely take care of the A…" at bounding box center [873, 539] width 451 height 57
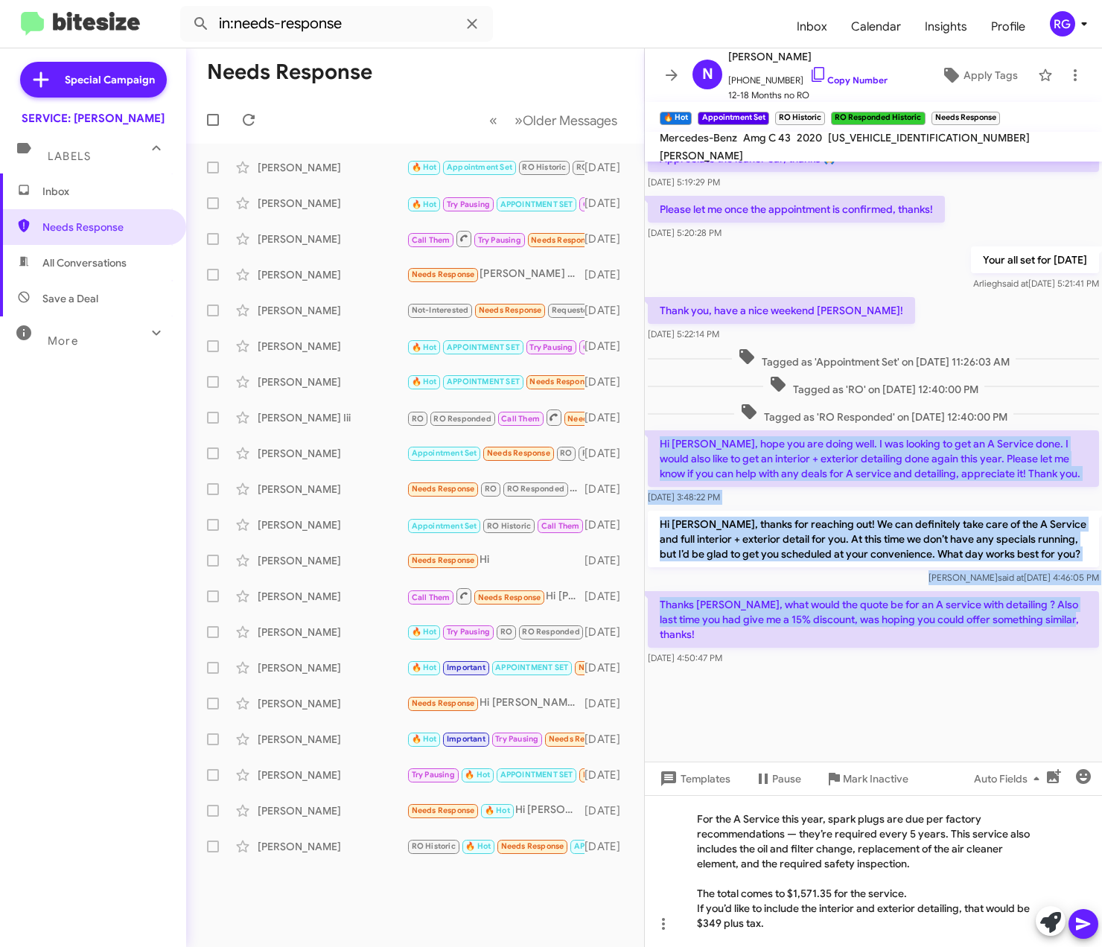
drag, startPoint x: 659, startPoint y: 438, endPoint x: 766, endPoint y: 641, distance: 229.9
copy div "Hi Omar, hope you are doing well. I was looking to get an A Service done. I wou…"
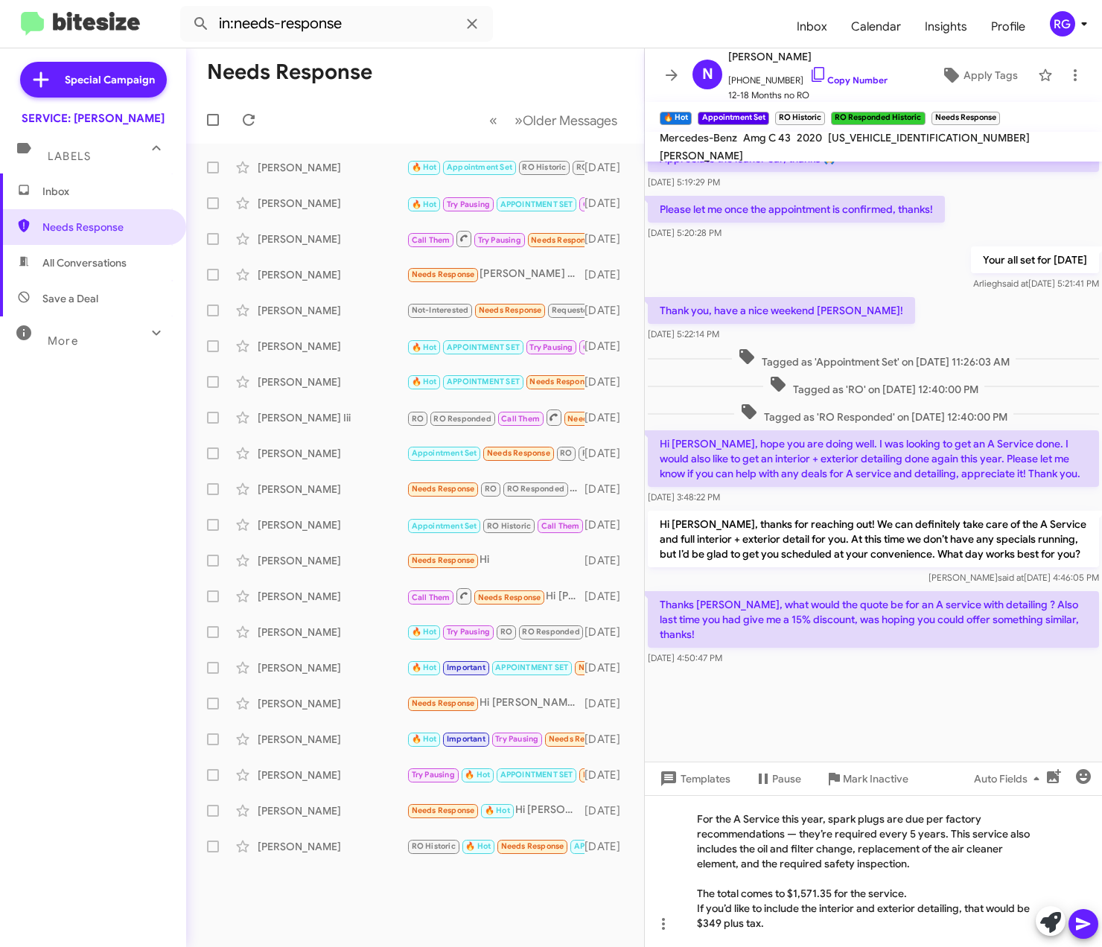
drag, startPoint x: 761, startPoint y: 649, endPoint x: 4, endPoint y: 687, distance: 757.6
click at [760, 648] on div "Thanks Omar, what would the quote be for an A service with detailing ? Also las…" at bounding box center [873, 628] width 451 height 74
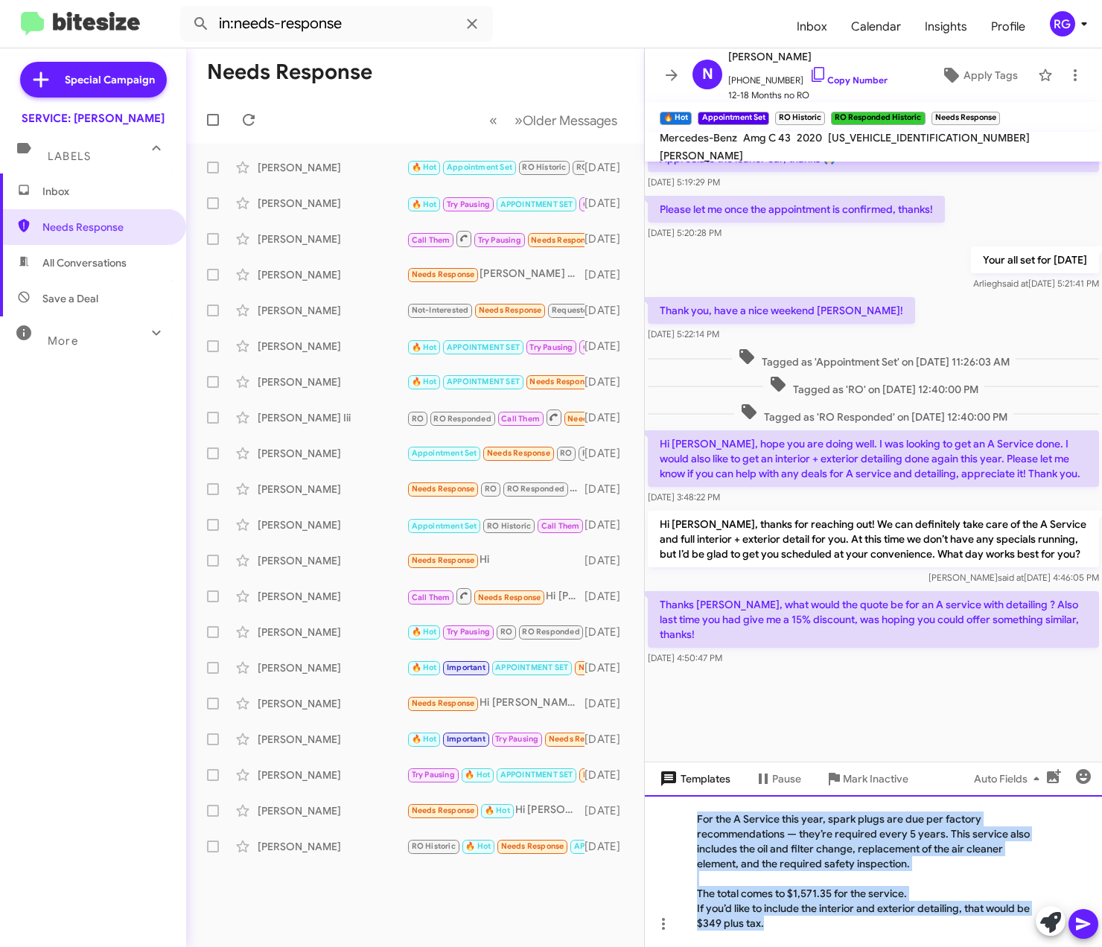
drag, startPoint x: 800, startPoint y: 937, endPoint x: 694, endPoint y: 784, distance: 186.3
click at [694, 784] on div "Hi Nitin, this is Omar Ibrahimi, Manager at Mercedes Benz of Marin. Thanks for …" at bounding box center [873, 555] width 457 height 786
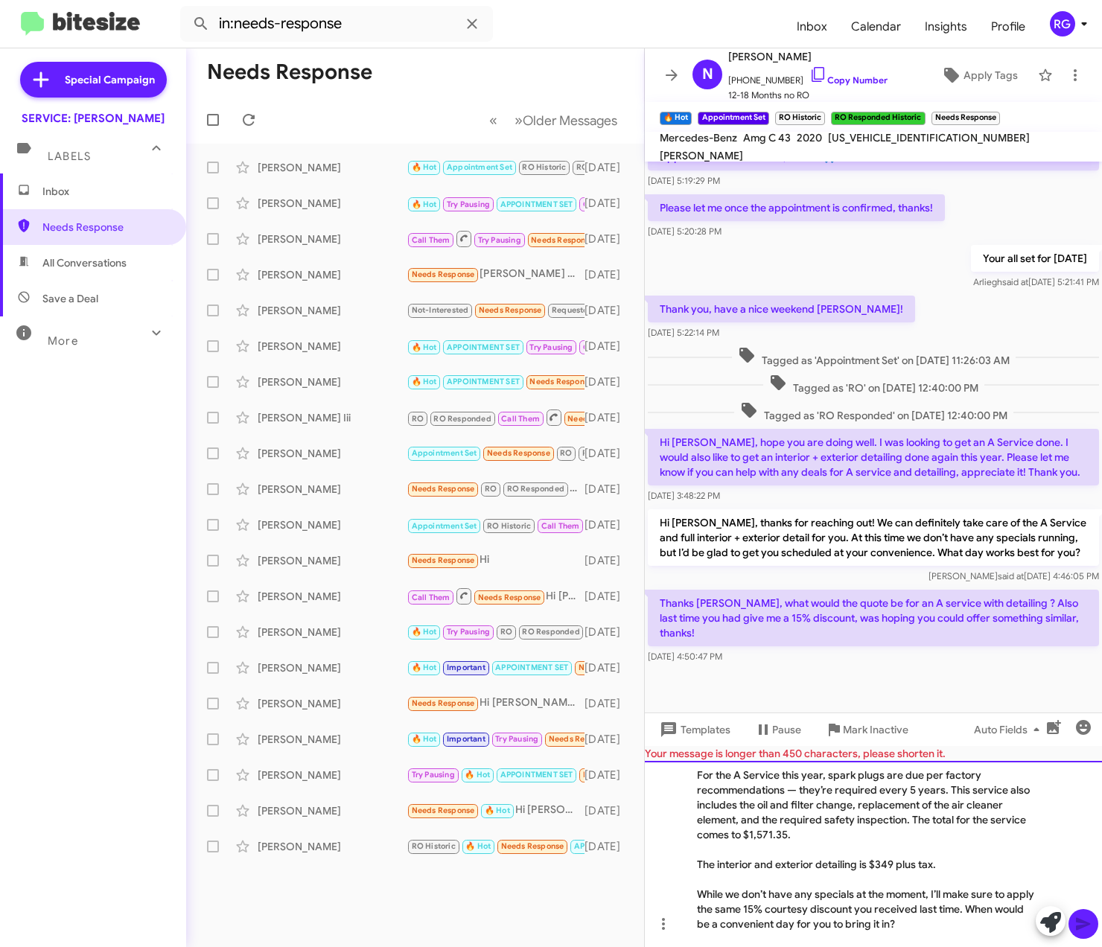
scroll to position [0, 0]
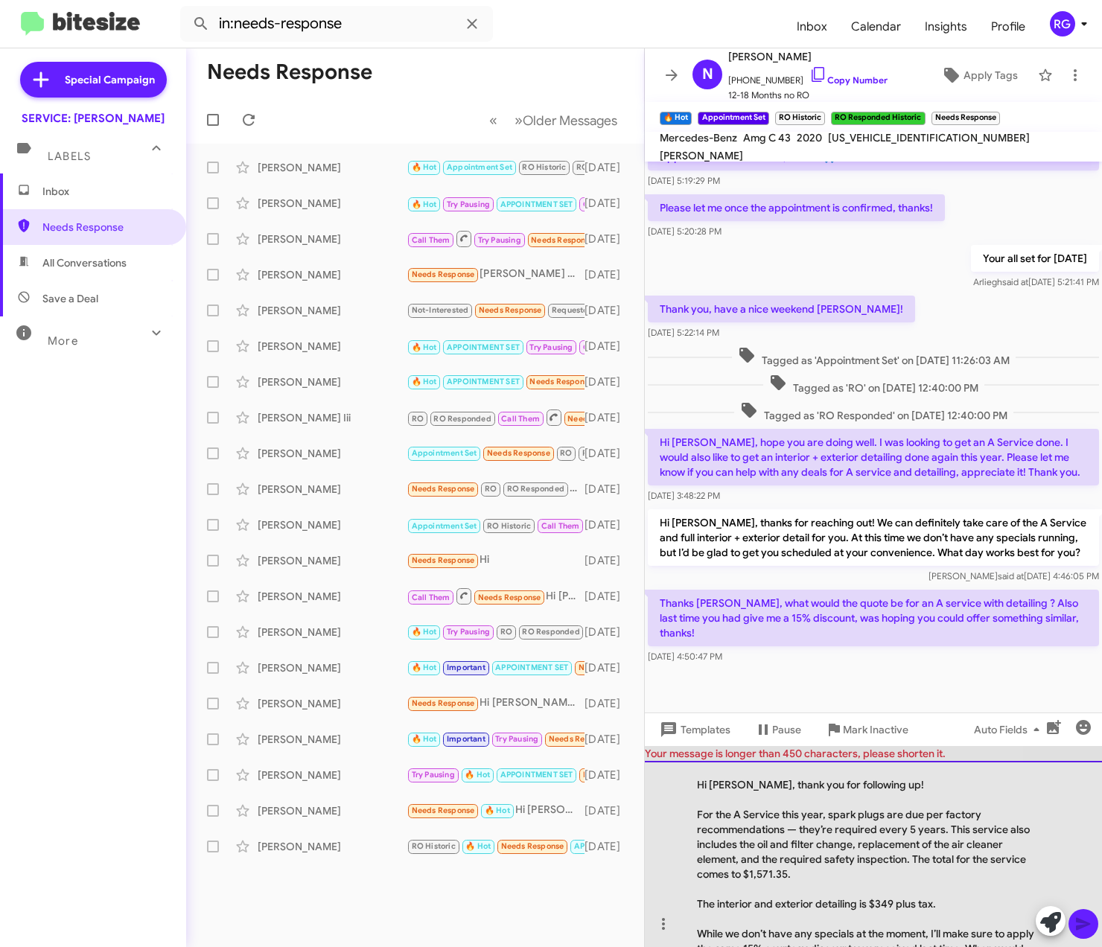
click at [696, 807] on div "Hi Nitin, thank you for following up! For the A Service this year, spark plugs …" at bounding box center [873, 854] width 457 height 186
drag, startPoint x: 695, startPoint y: 811, endPoint x: 675, endPoint y: 758, distance: 56.6
click at [675, 758] on div "Your message is longer than 450 characters, please shorten it. Hi Nitin, thank …" at bounding box center [873, 846] width 457 height 201
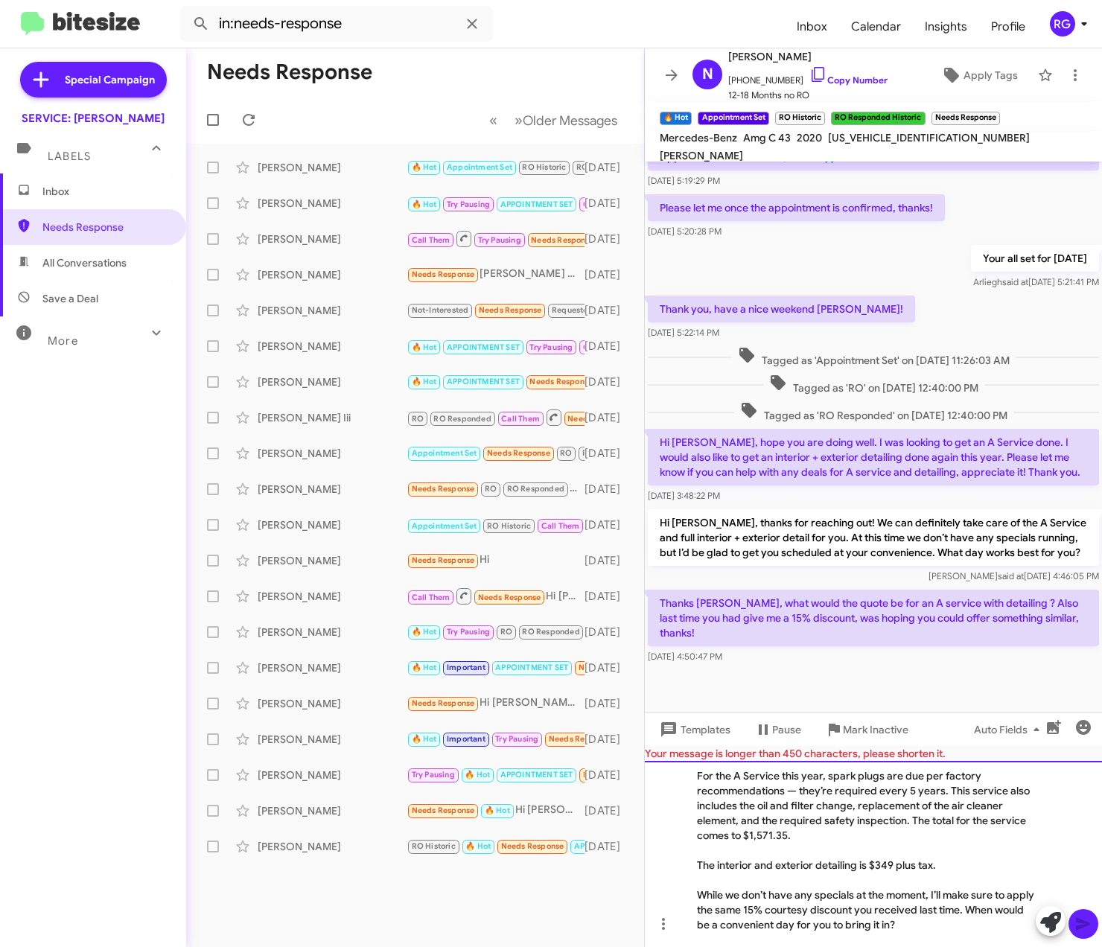
scroll to position [10, 0]
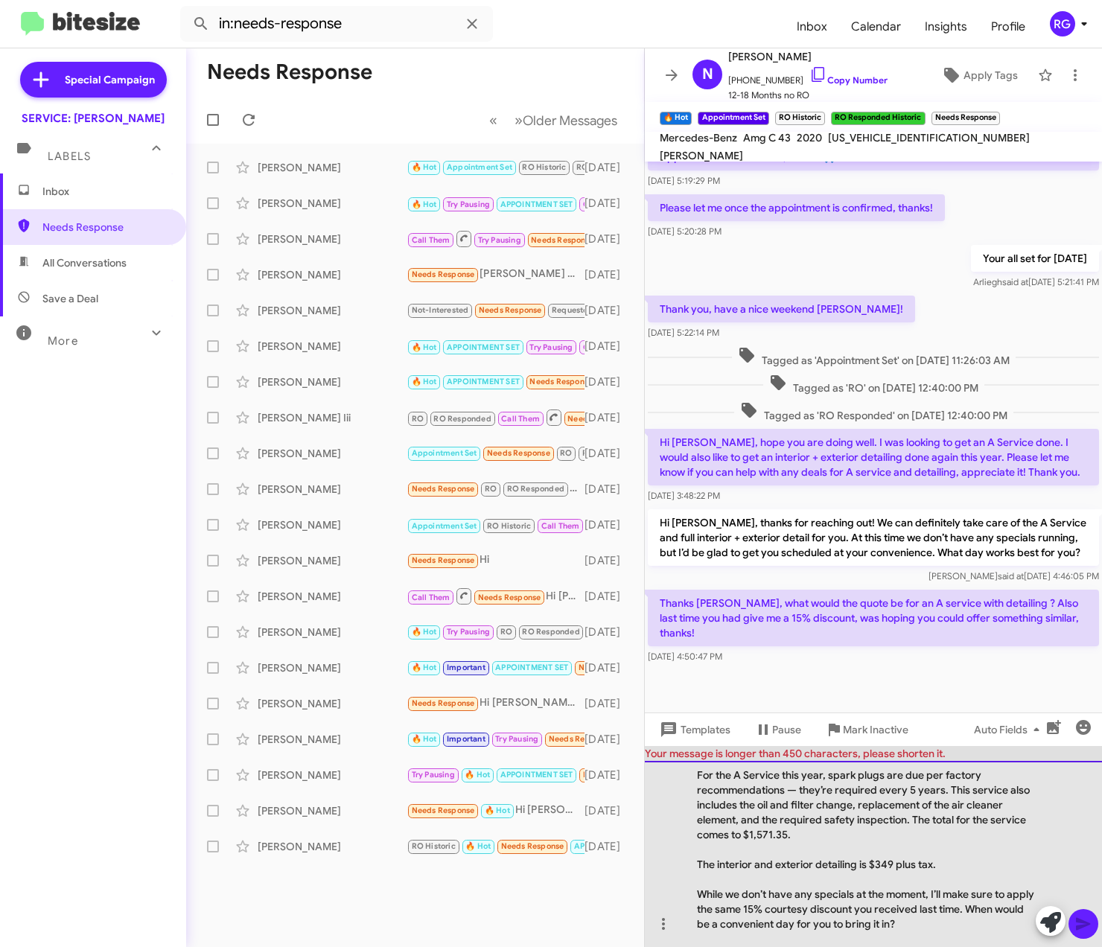
click at [857, 912] on div "While we don’t have any specials at the moment, I’ll make sure to apply the sam…" at bounding box center [866, 909] width 338 height 45
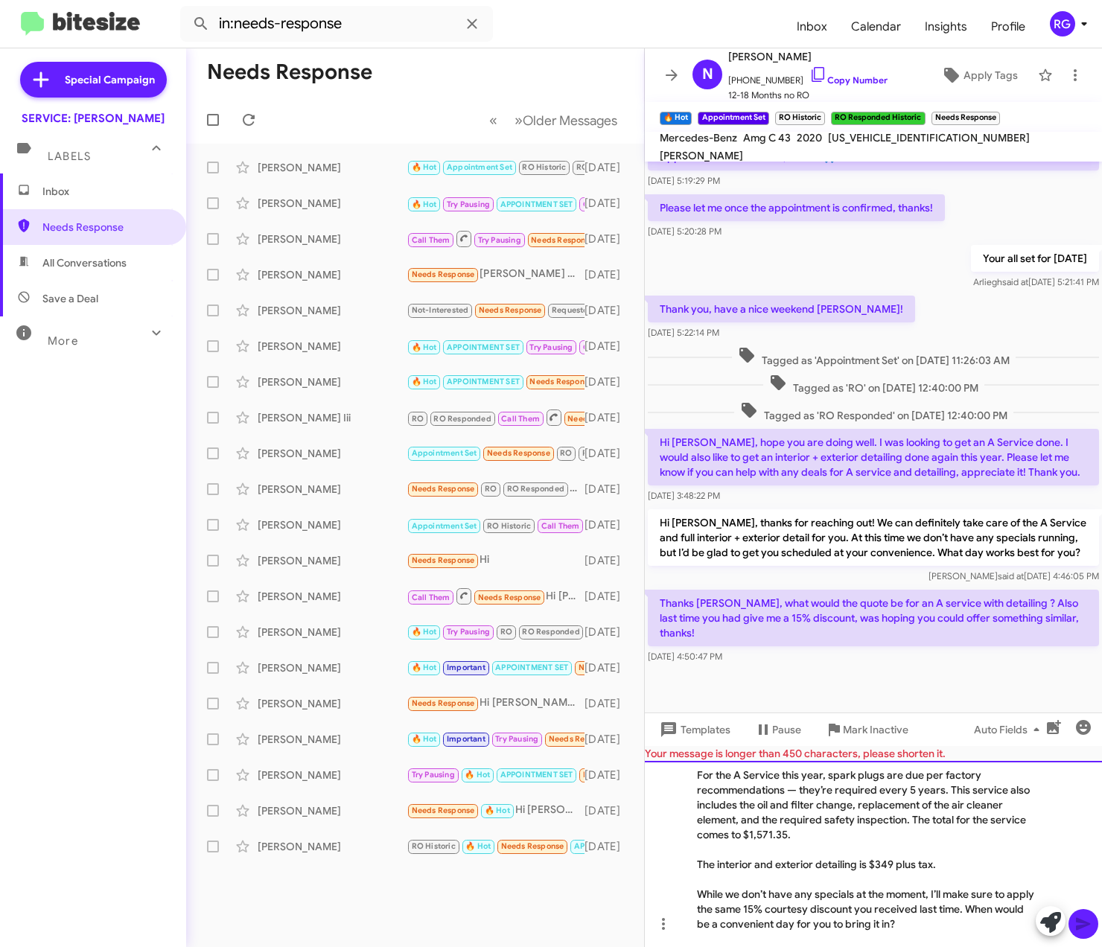
click at [733, 894] on div "While we don’t have any specials at the moment, I’ll make sure to apply the sam…" at bounding box center [866, 909] width 338 height 45
click at [927, 922] on div "While we don’t have any specials at the moment, I’ll make sure to apply the sam…" at bounding box center [866, 909] width 338 height 45
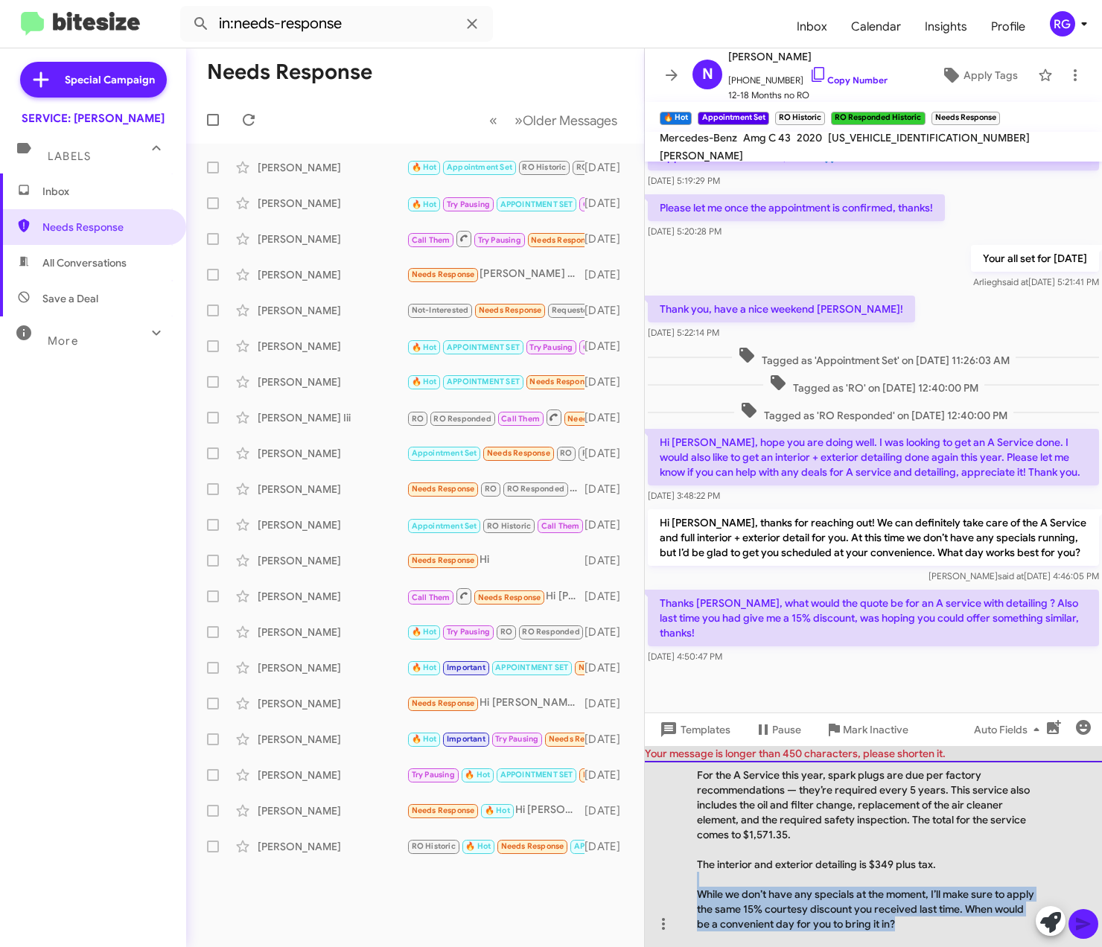
drag, startPoint x: 971, startPoint y: 925, endPoint x: 688, endPoint y: 886, distance: 285.8
click at [688, 886] on div "For the A Service this year, spark plugs are due per factory recommendations — …" at bounding box center [873, 854] width 457 height 186
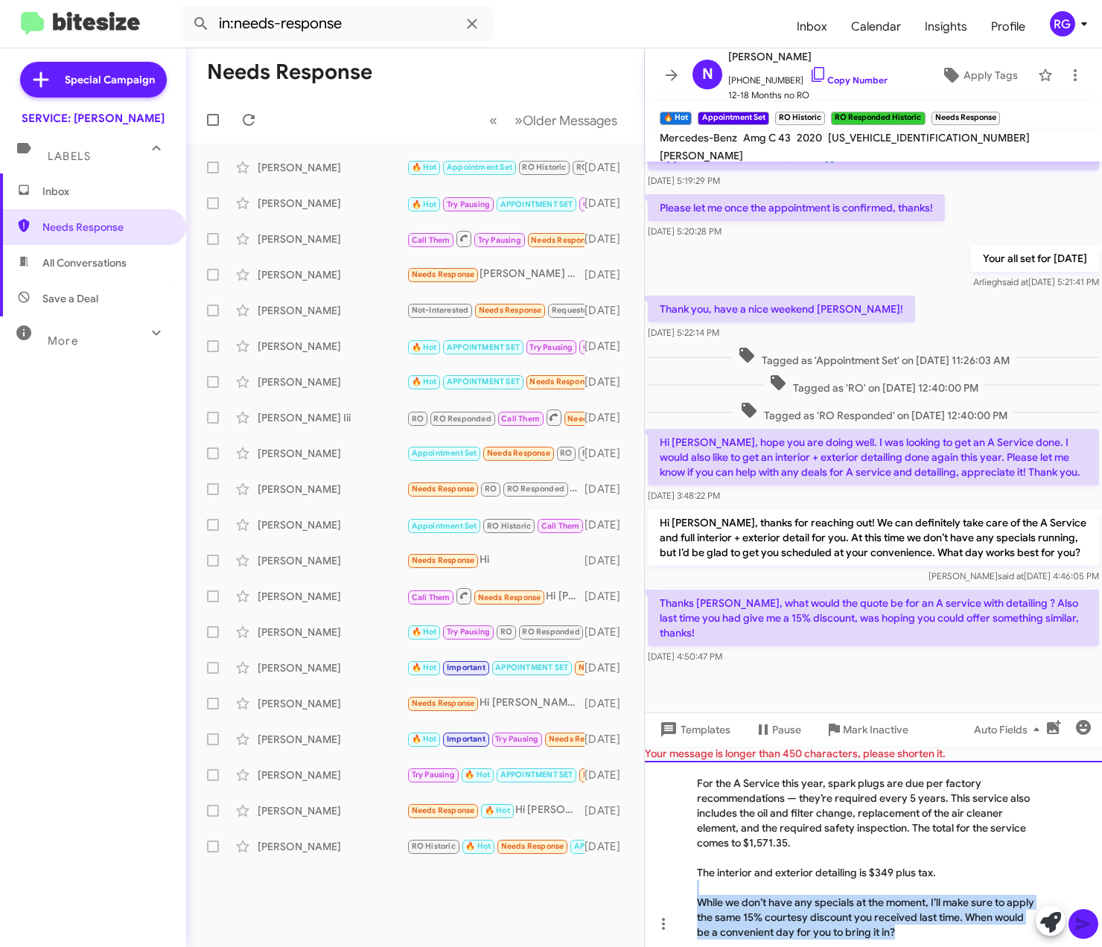
scroll to position [0, 0]
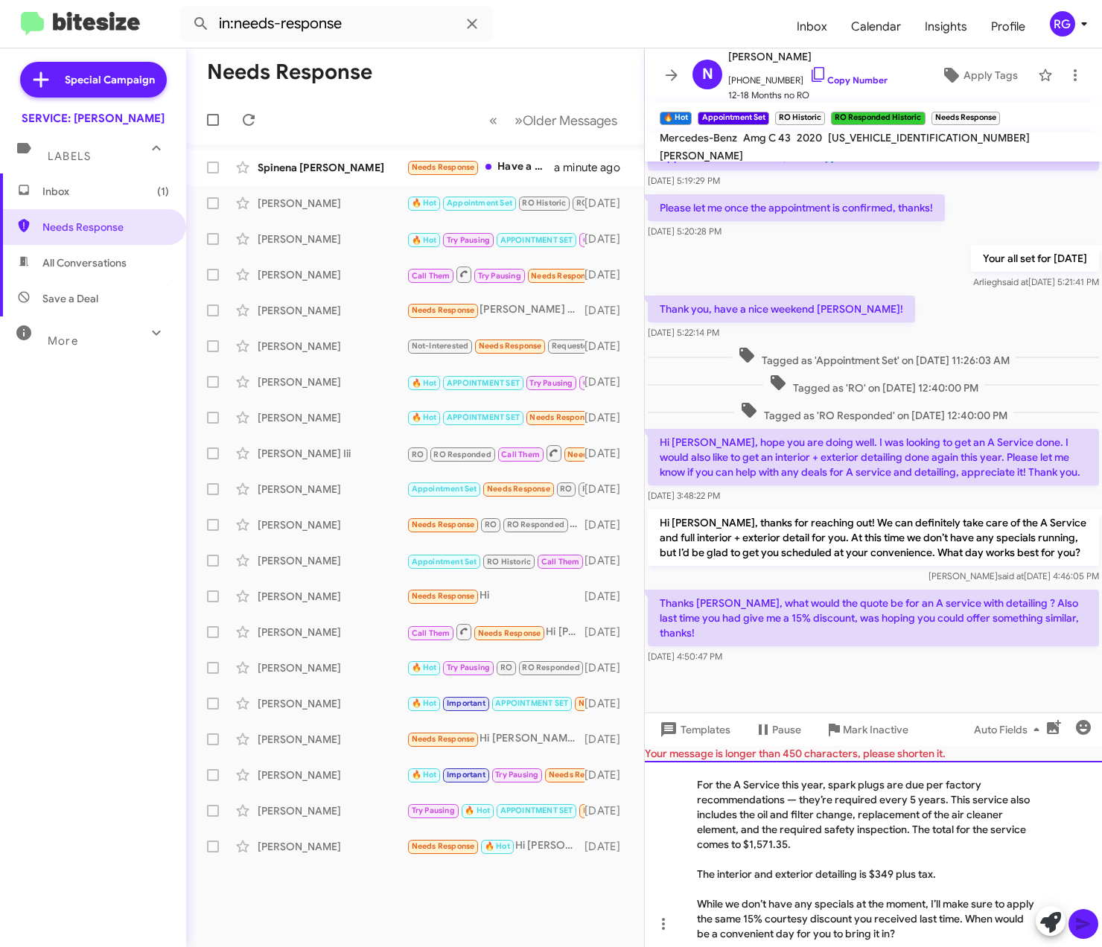
click at [788, 834] on div "For the A Service this year, spark plugs are due per factory recommendations — …" at bounding box center [866, 815] width 338 height 74
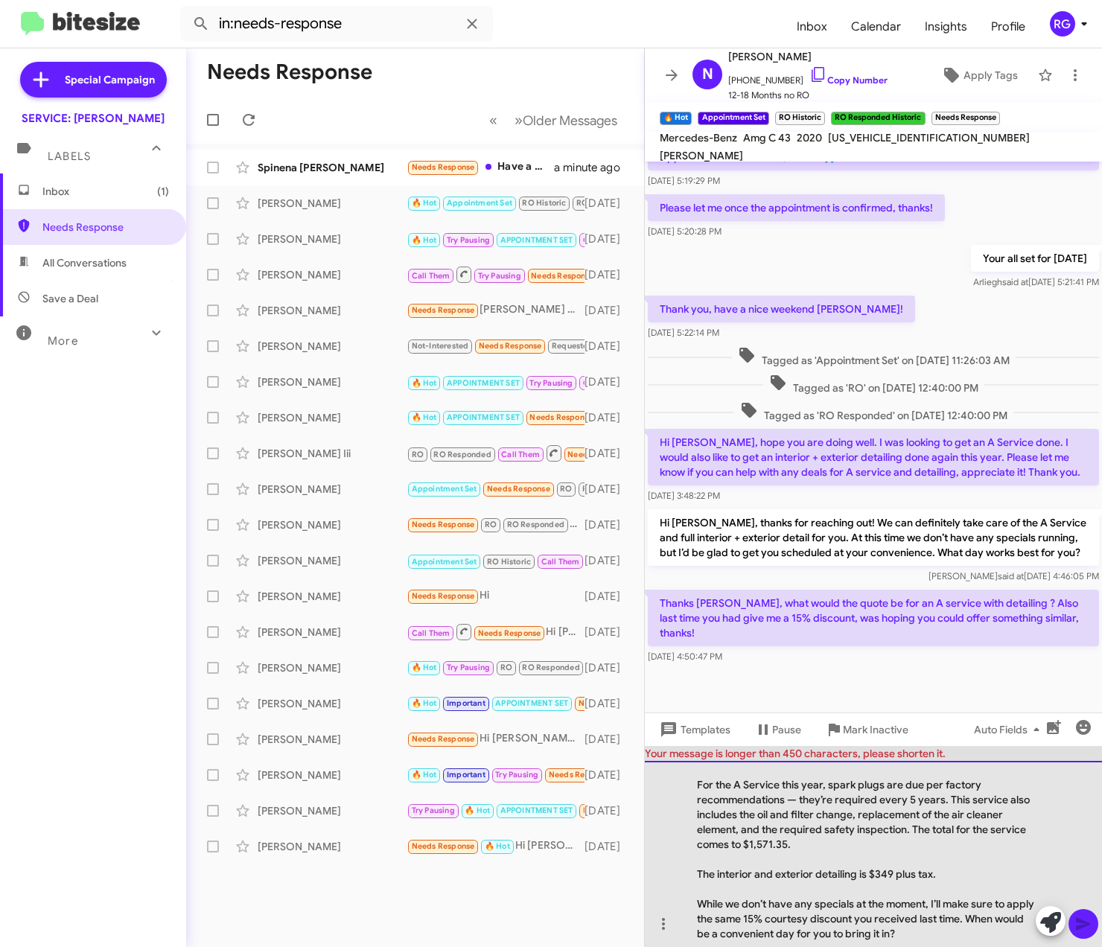
click at [847, 915] on div "While we don’t have any specials at the moment, I’ll make sure to apply the sam…" at bounding box center [866, 919] width 338 height 45
click at [795, 797] on div "For the A Service this year, spark plugs are due per factory recommendations — …" at bounding box center [866, 815] width 338 height 74
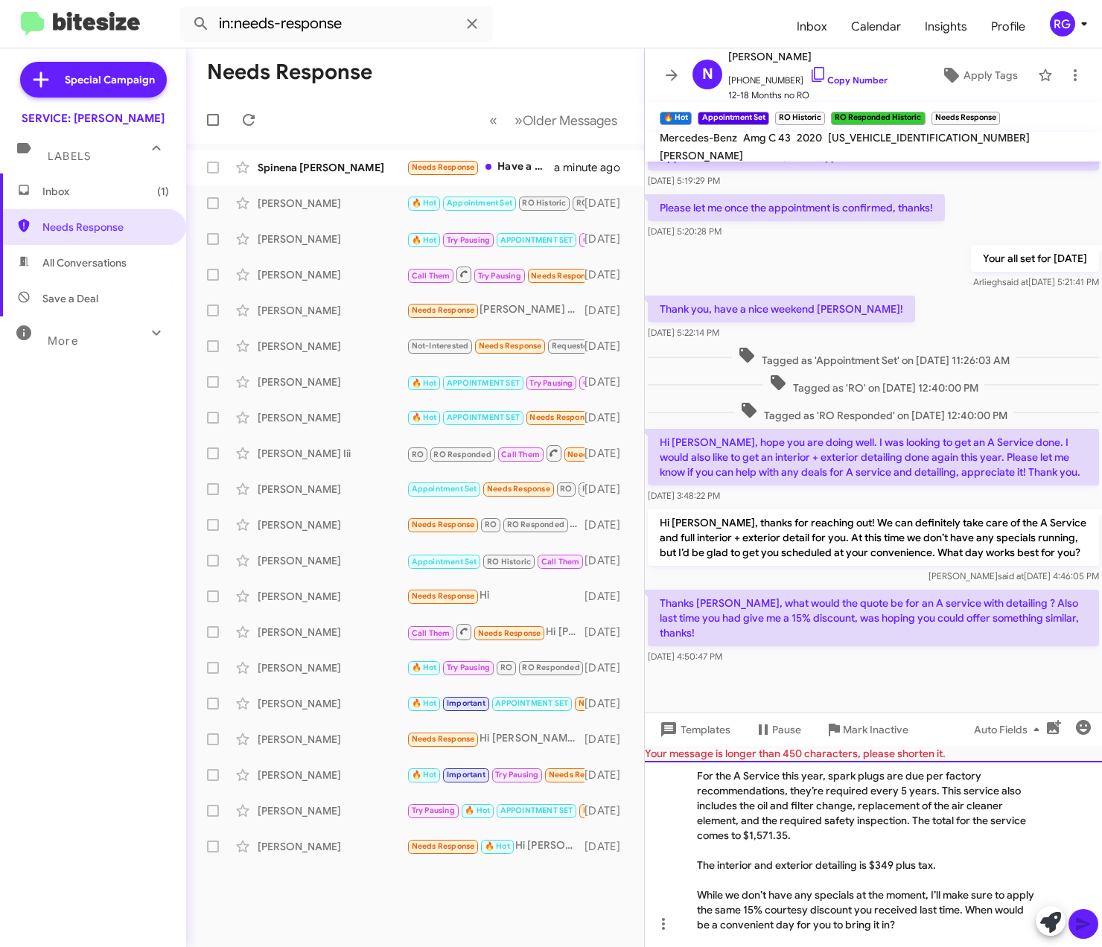
scroll to position [10, 0]
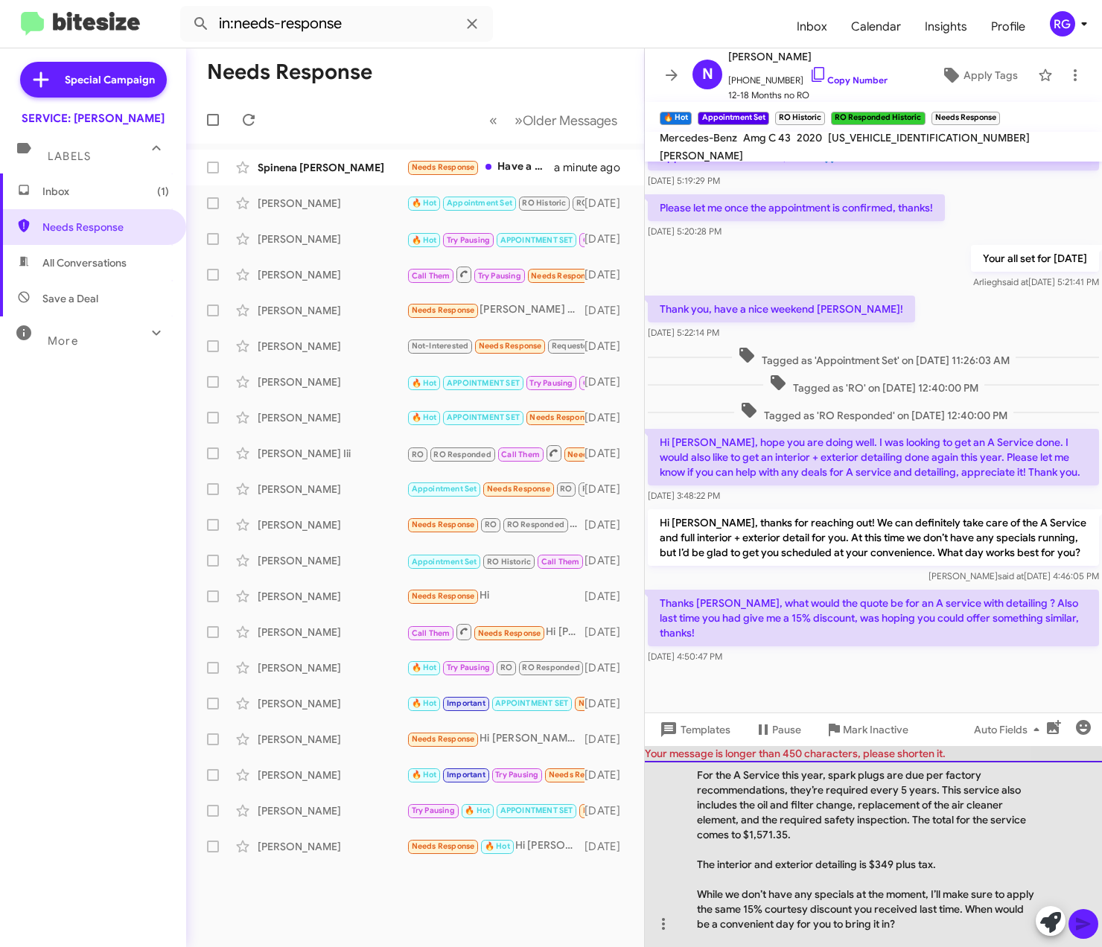
click at [698, 857] on div "For the A Service this year, spark plugs are due per factory recommendations, t…" at bounding box center [873, 854] width 457 height 186
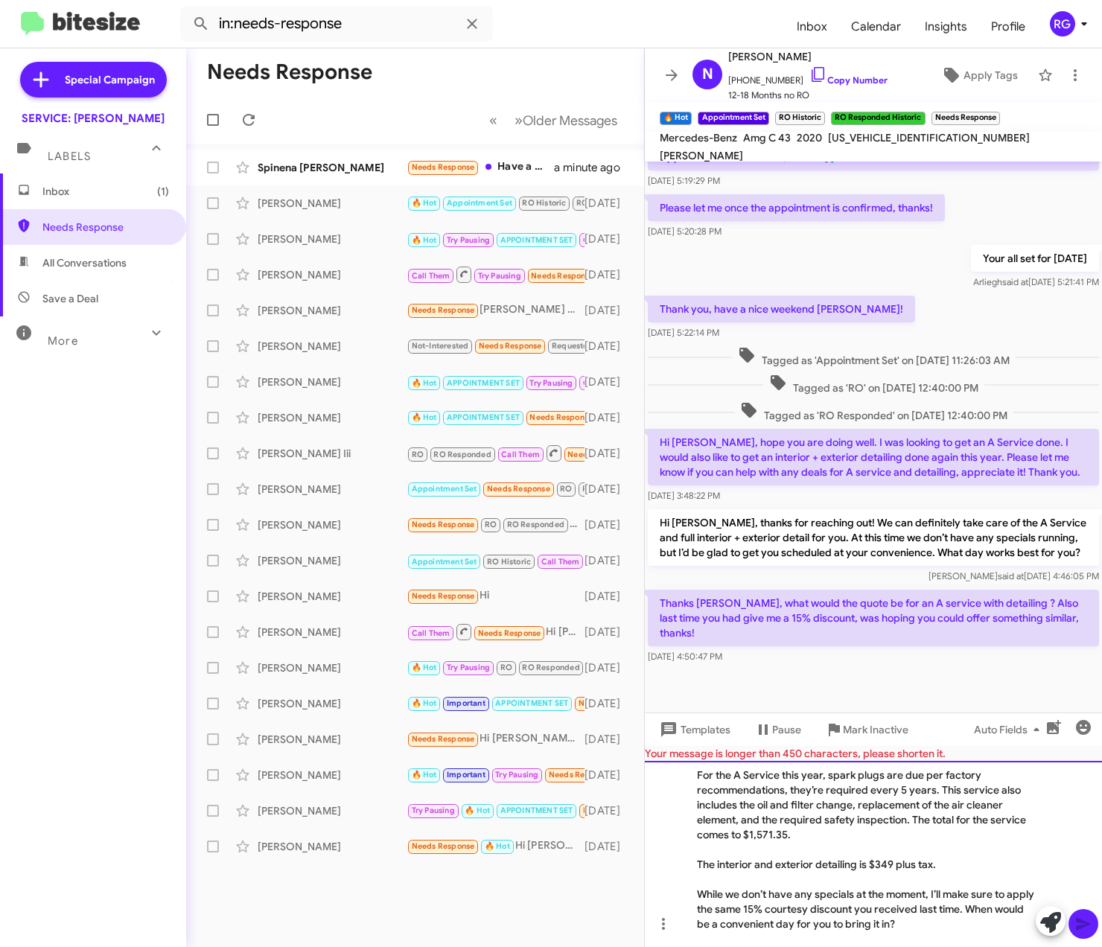
scroll to position [0, 0]
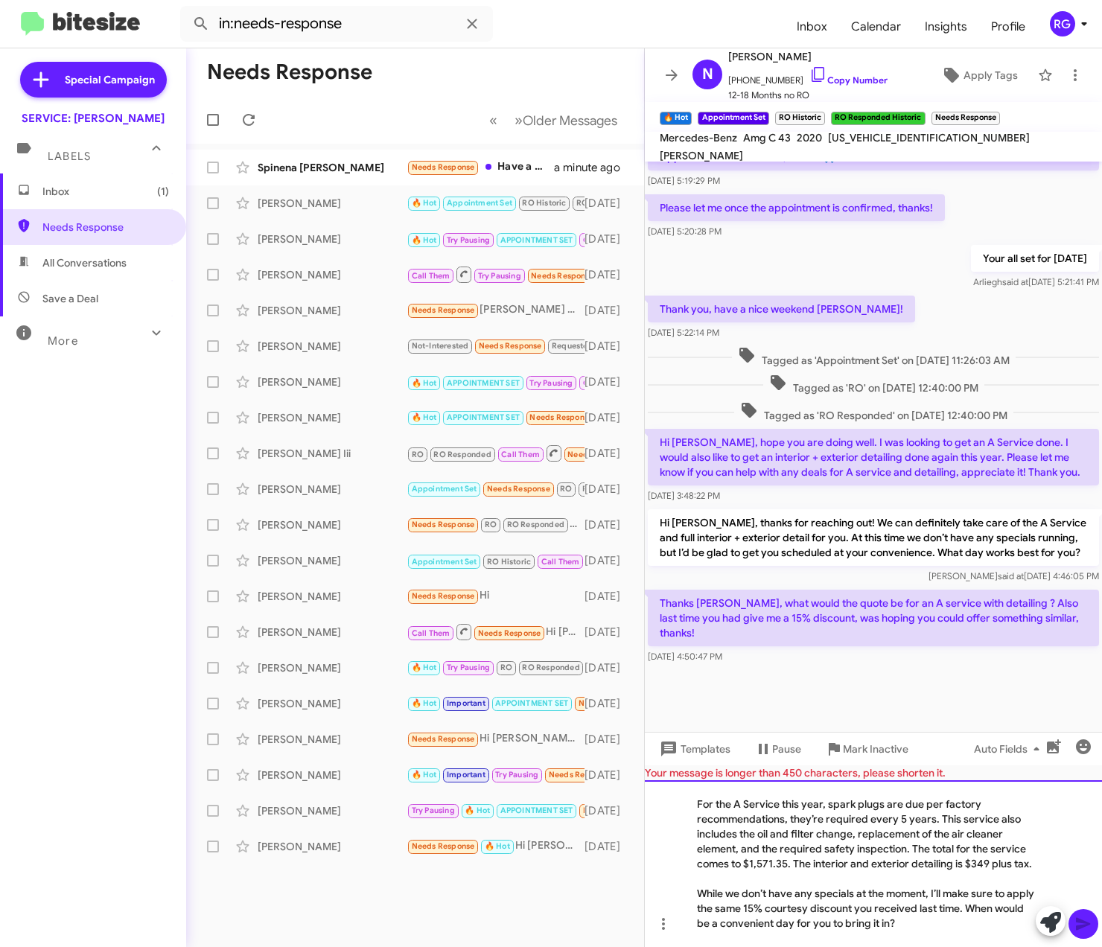
click at [782, 909] on div "While we don’t have any specials at the moment, I’ll make sure to apply the sam…" at bounding box center [866, 908] width 338 height 45
click at [854, 918] on div "While we don’t have any specials at the moment, I’ll make sure to apply the sam…" at bounding box center [866, 908] width 338 height 45
click at [937, 916] on div "While we don’t have any specials at the moment, I’ll make sure to apply the sam…" at bounding box center [866, 908] width 338 height 45
click at [937, 931] on div "For the A Service this year, spark plugs are due per factory recommendations, t…" at bounding box center [873, 864] width 457 height 167
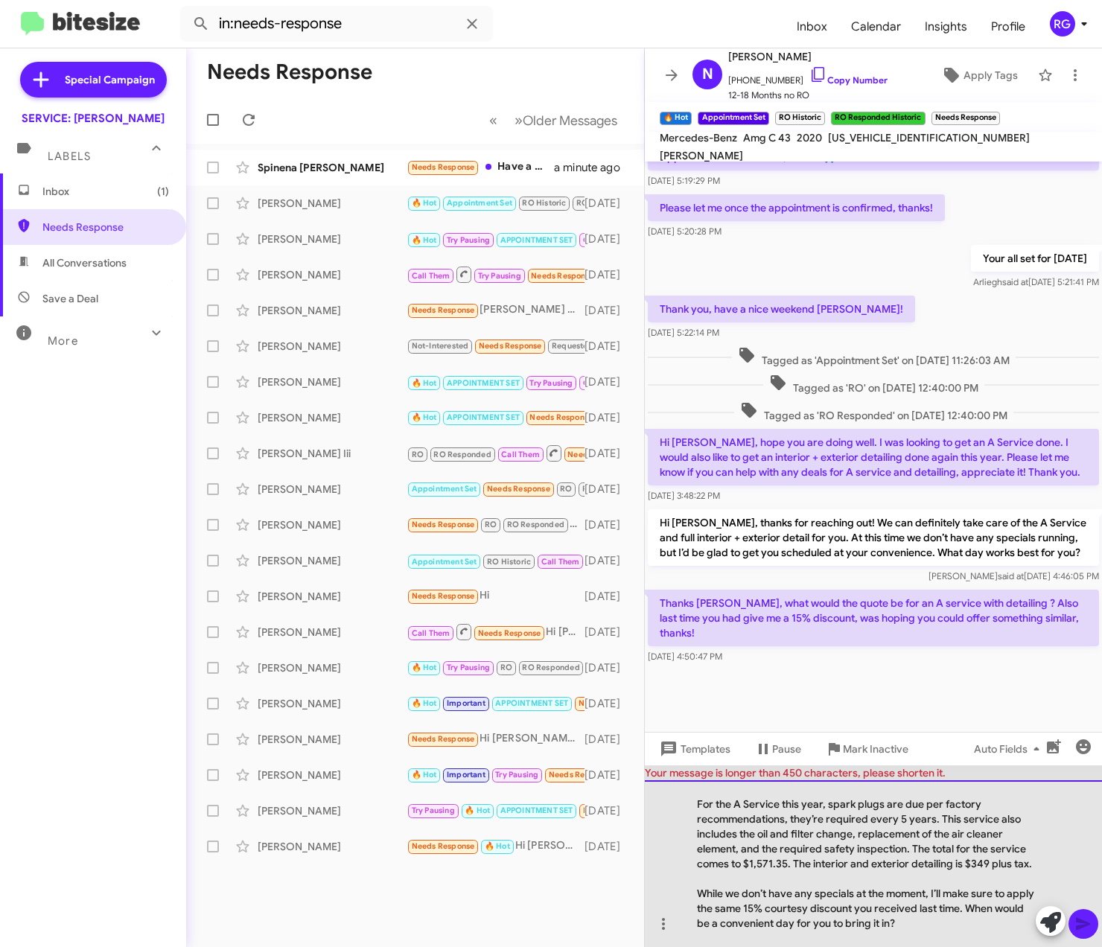
click at [945, 927] on div "While we don’t have any specials at the moment, I’ll make sure to apply the sam…" at bounding box center [866, 908] width 338 height 45
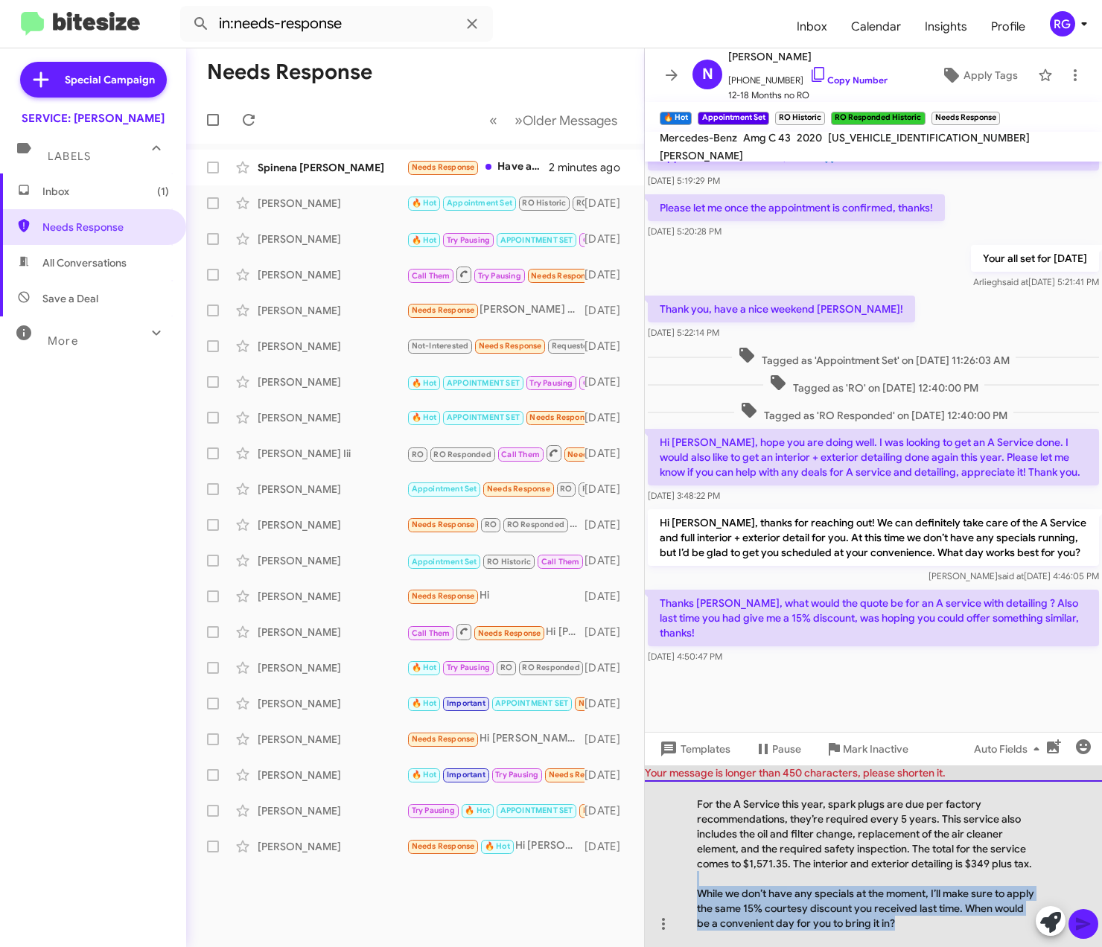
drag, startPoint x: 940, startPoint y: 940, endPoint x: 691, endPoint y: 874, distance: 257.4
click at [691, 874] on div "For the A Service this year, spark plugs are due per factory recommendations, t…" at bounding box center [873, 864] width 457 height 167
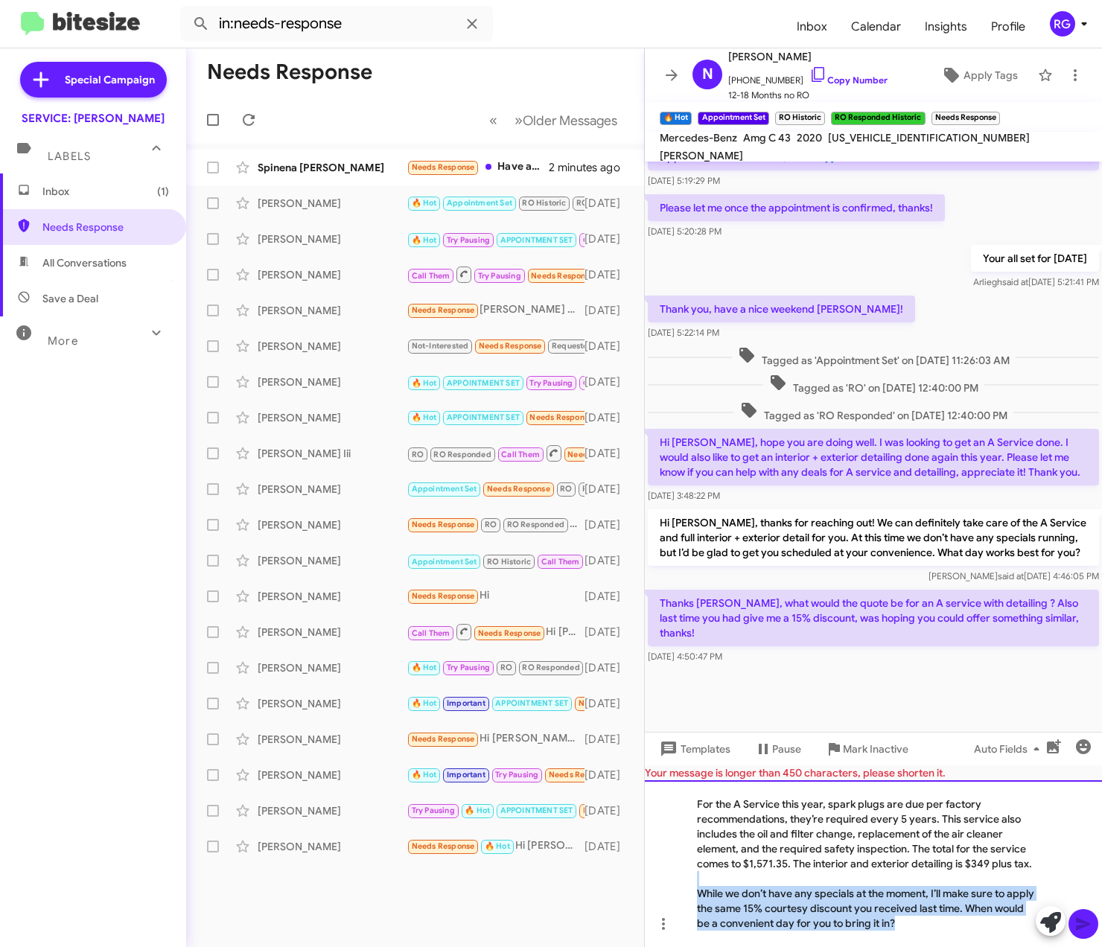
copy div "While we don’t have any specials at the moment, I’ll make sure to apply the sam…"
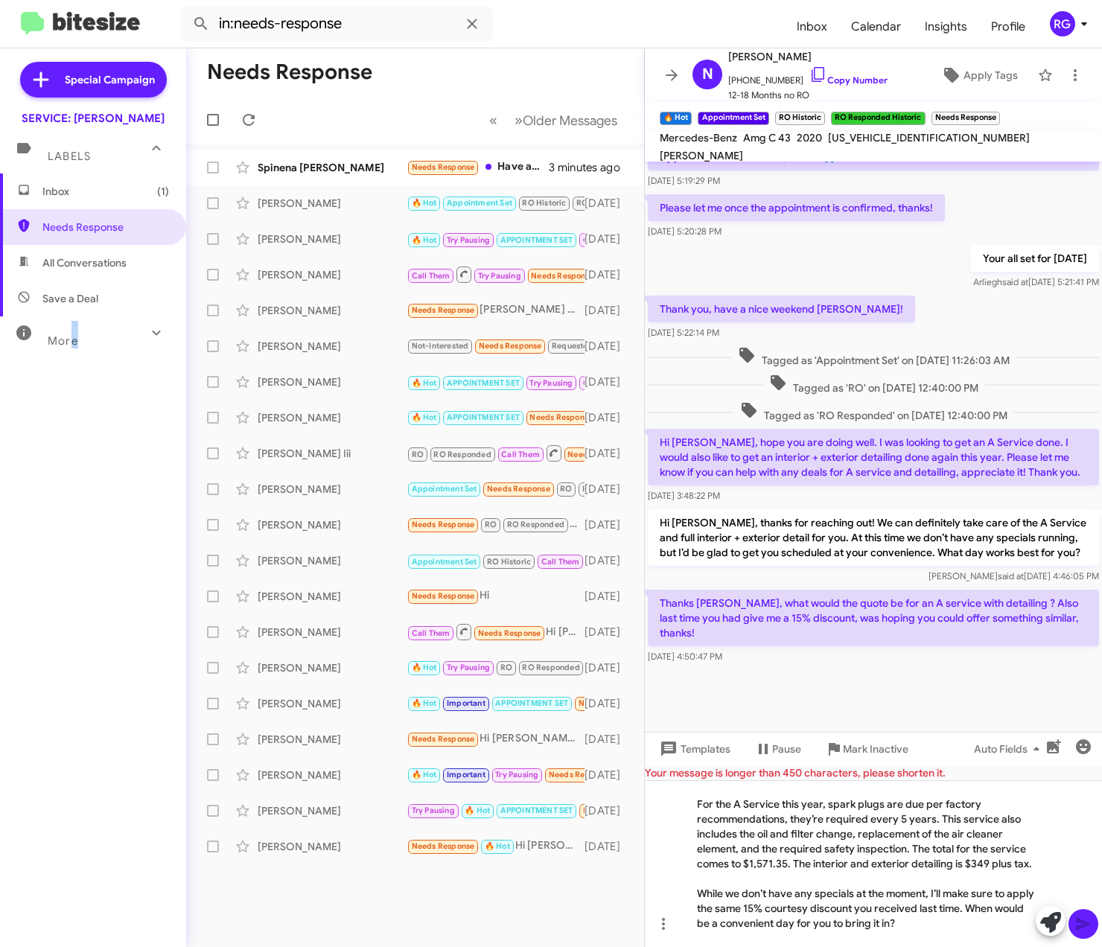
click at [73, 465] on div "Inbox (1) Needs Response All Conversations Save a Deal More Important 🔥 Hot App…" at bounding box center [93, 458] width 186 height 568
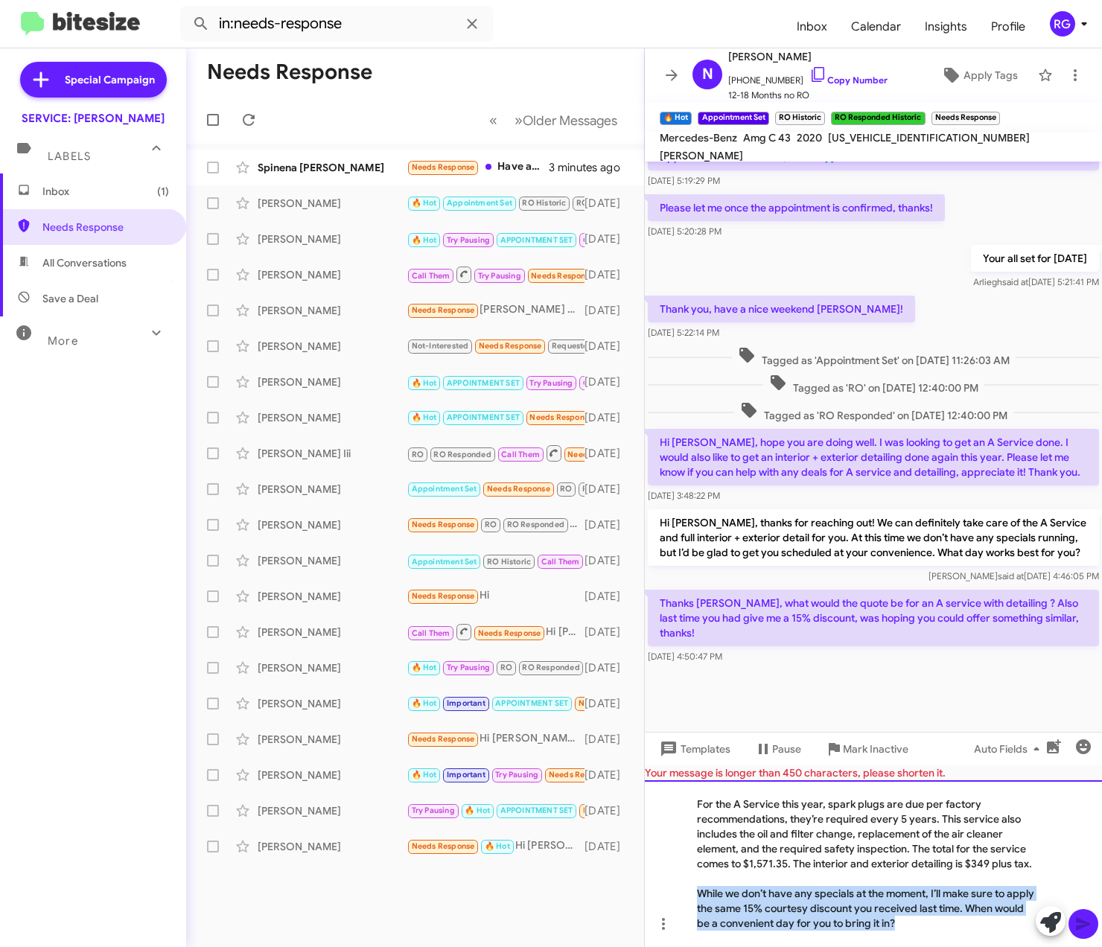
drag, startPoint x: 928, startPoint y: 927, endPoint x: 663, endPoint y: 889, distance: 267.9
click at [663, 889] on div "For the A Service this year, spark plugs are due per factory recommendations, t…" at bounding box center [873, 864] width 457 height 167
copy div "While we don’t have any specials at the moment, I’ll make sure to apply the sam…"
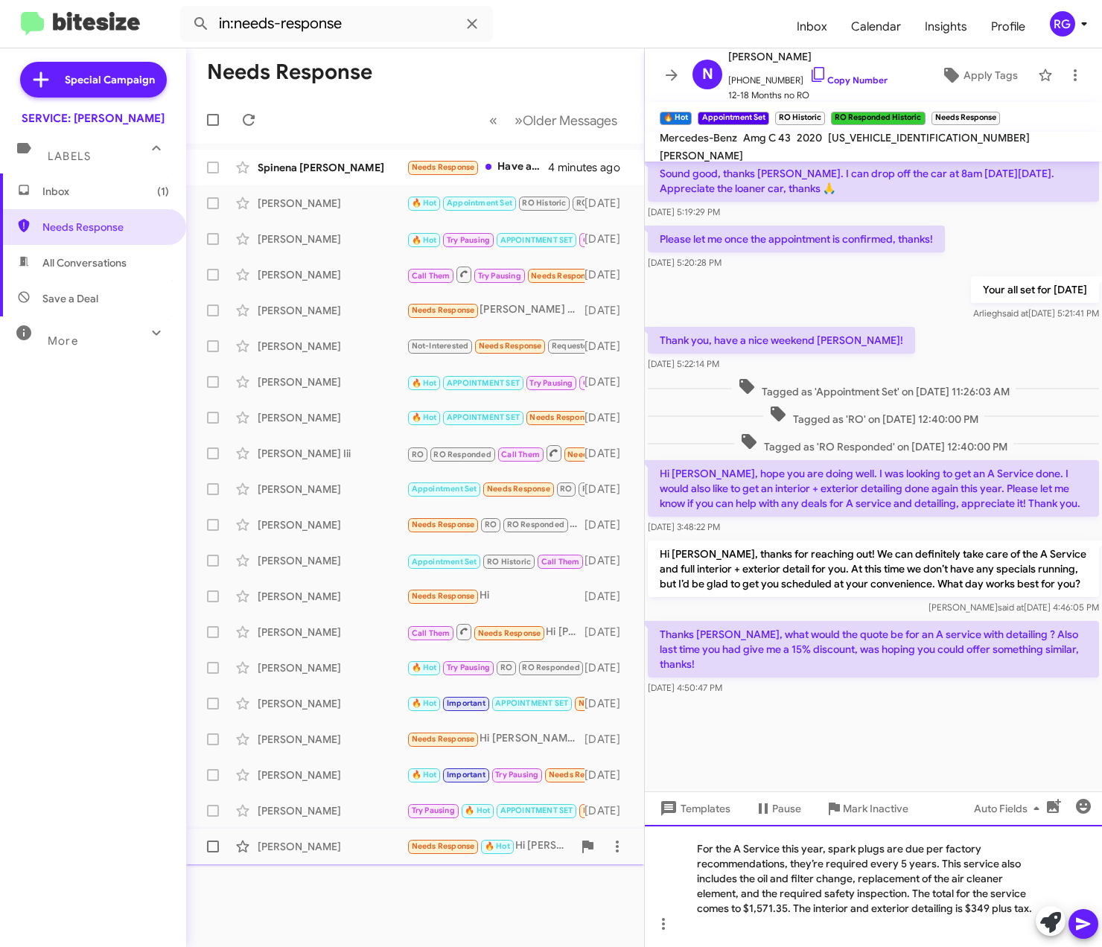
scroll to position [1213, 0]
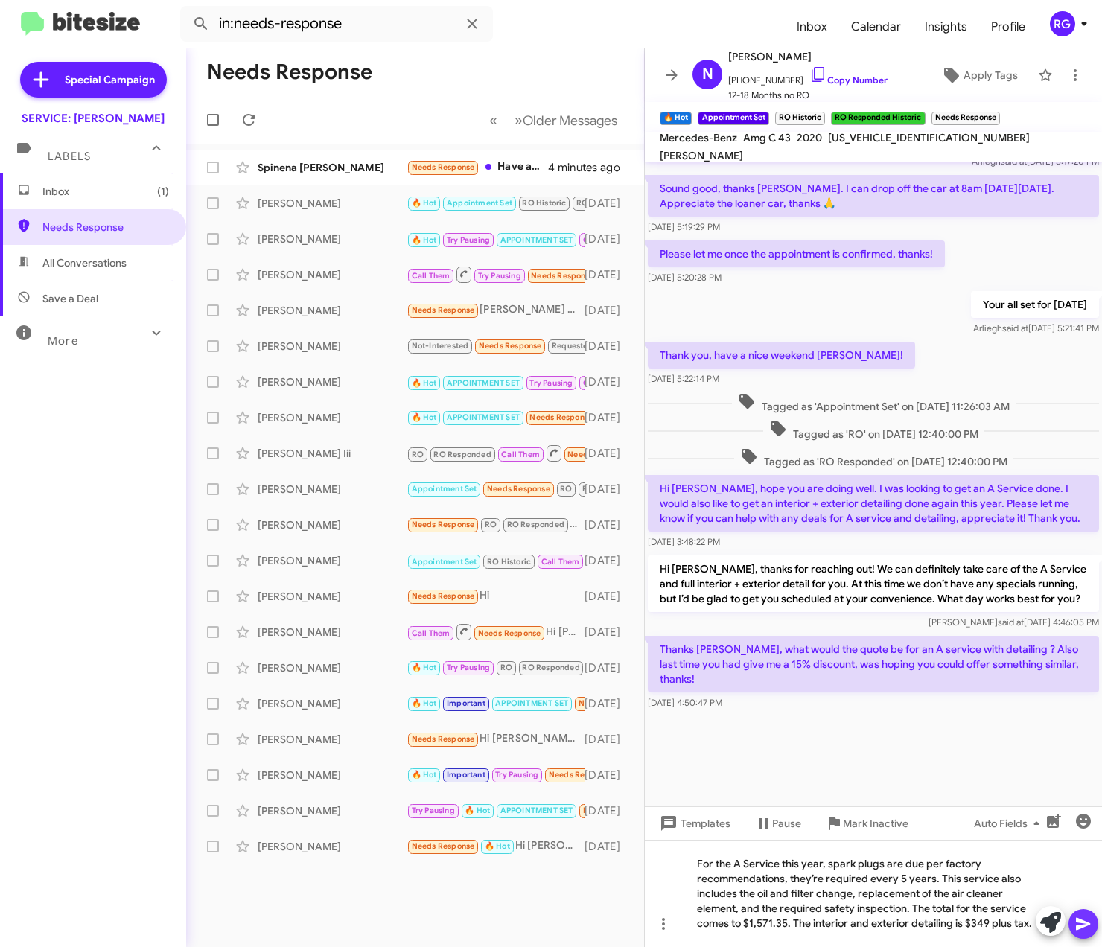
click at [1078, 918] on icon at bounding box center [1083, 924] width 14 height 13
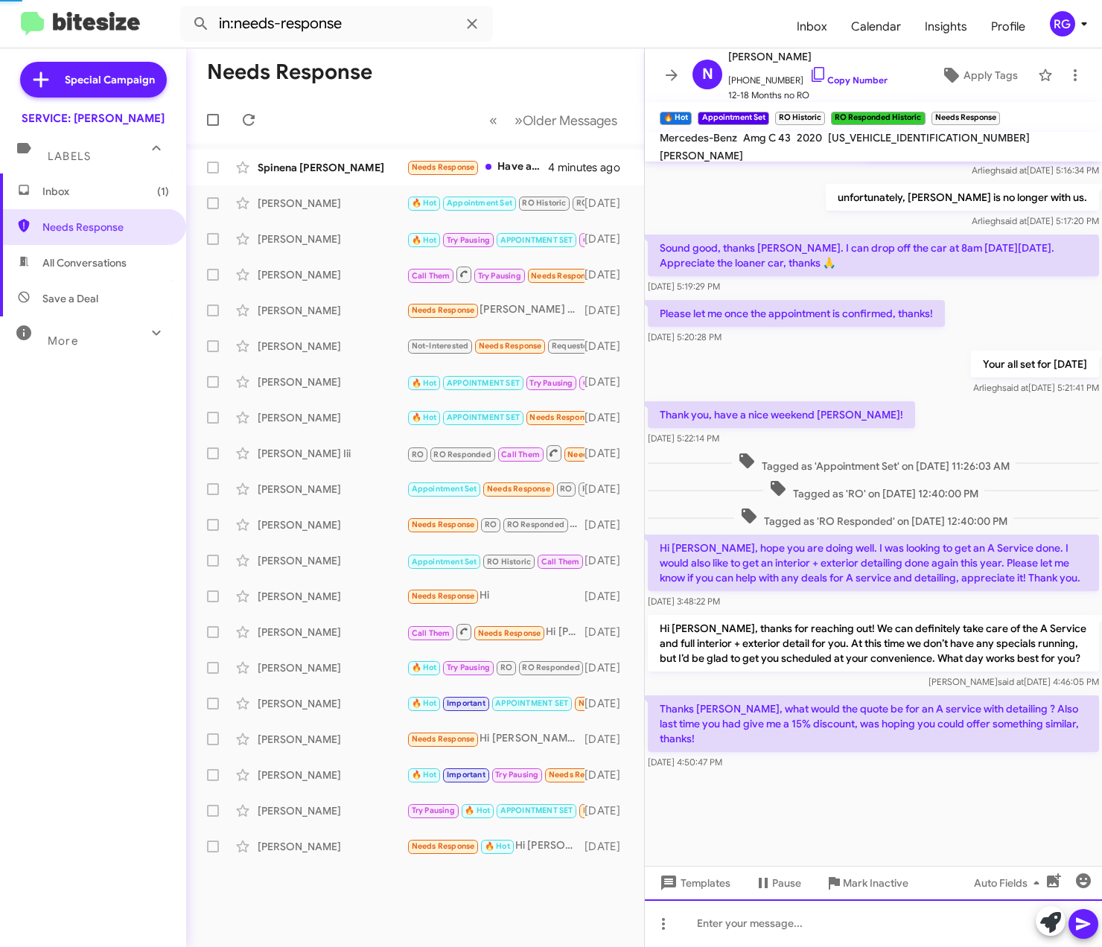
scroll to position [0, 0]
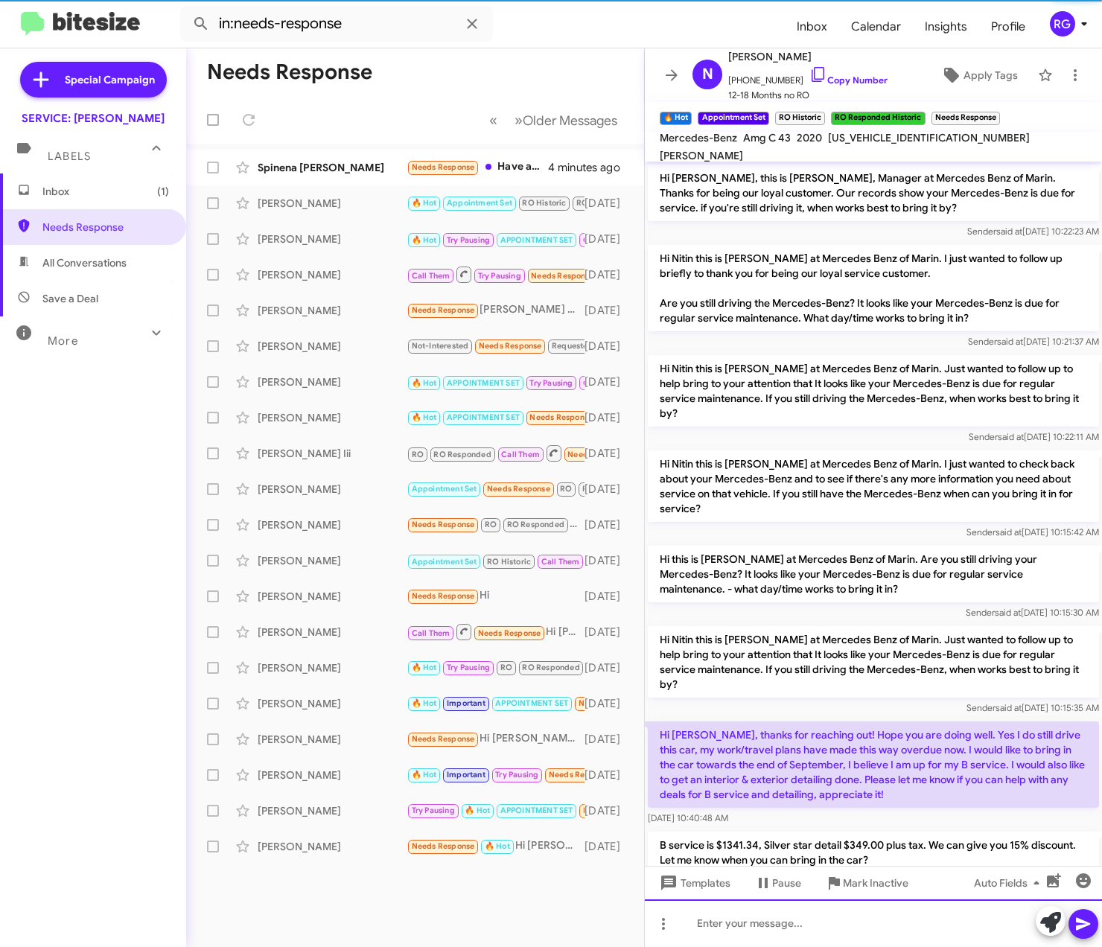
click at [944, 932] on div at bounding box center [873, 924] width 457 height 48
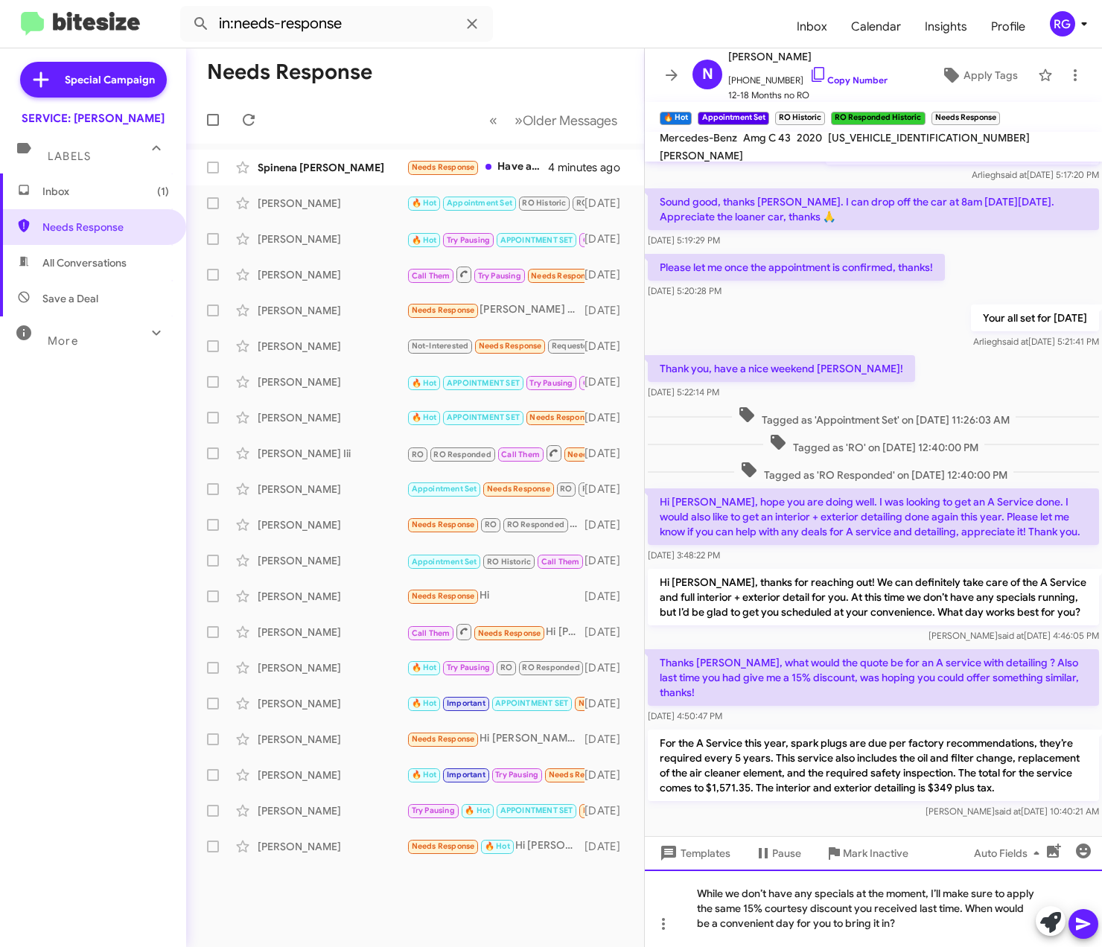
scroll to position [1282, 0]
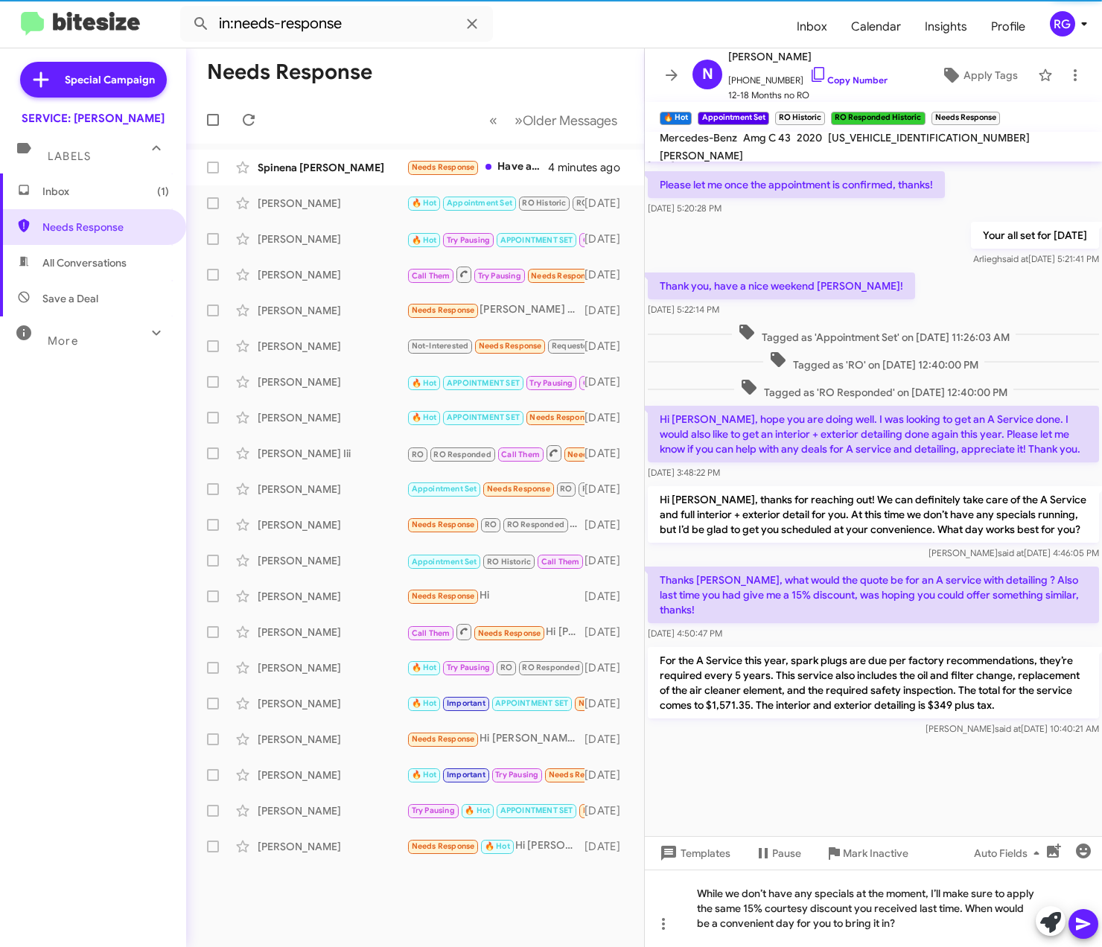
click at [1081, 924] on icon at bounding box center [1084, 924] width 18 height 18
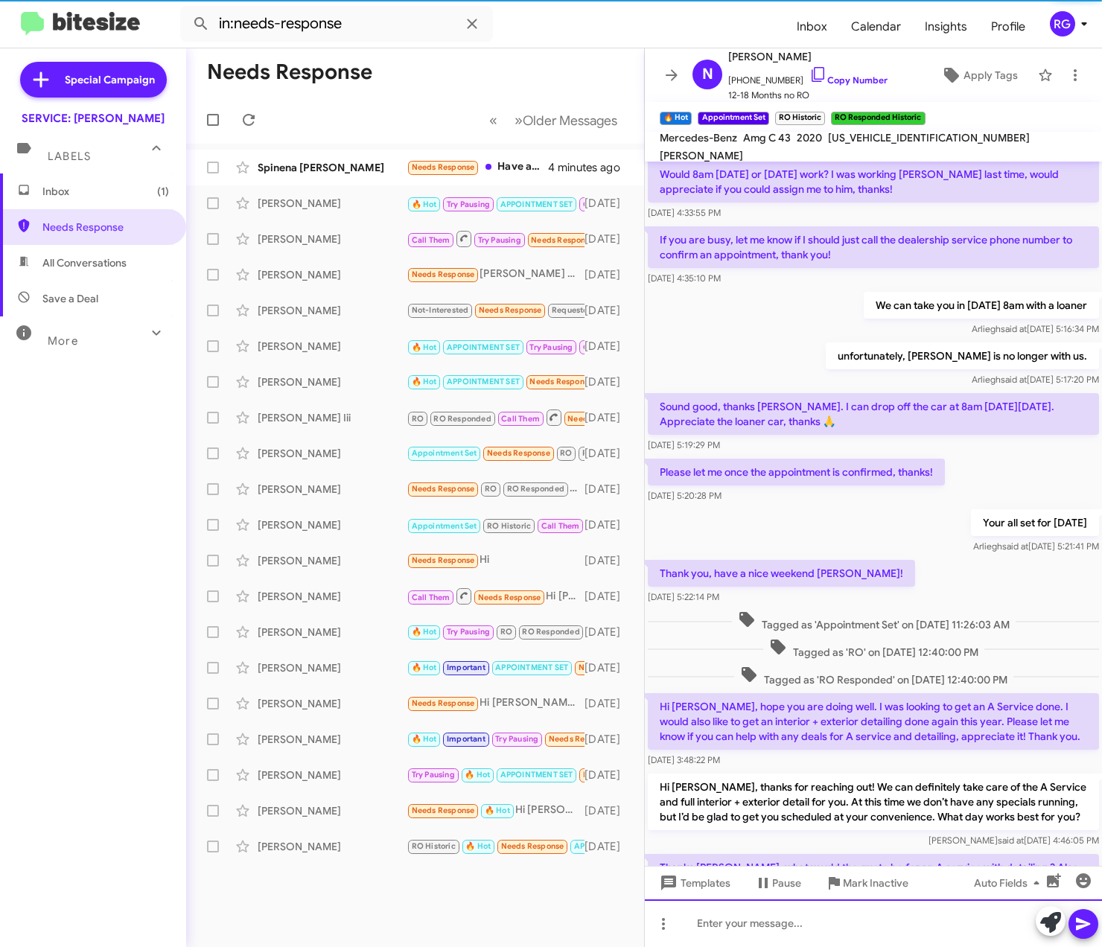
scroll to position [1335, 0]
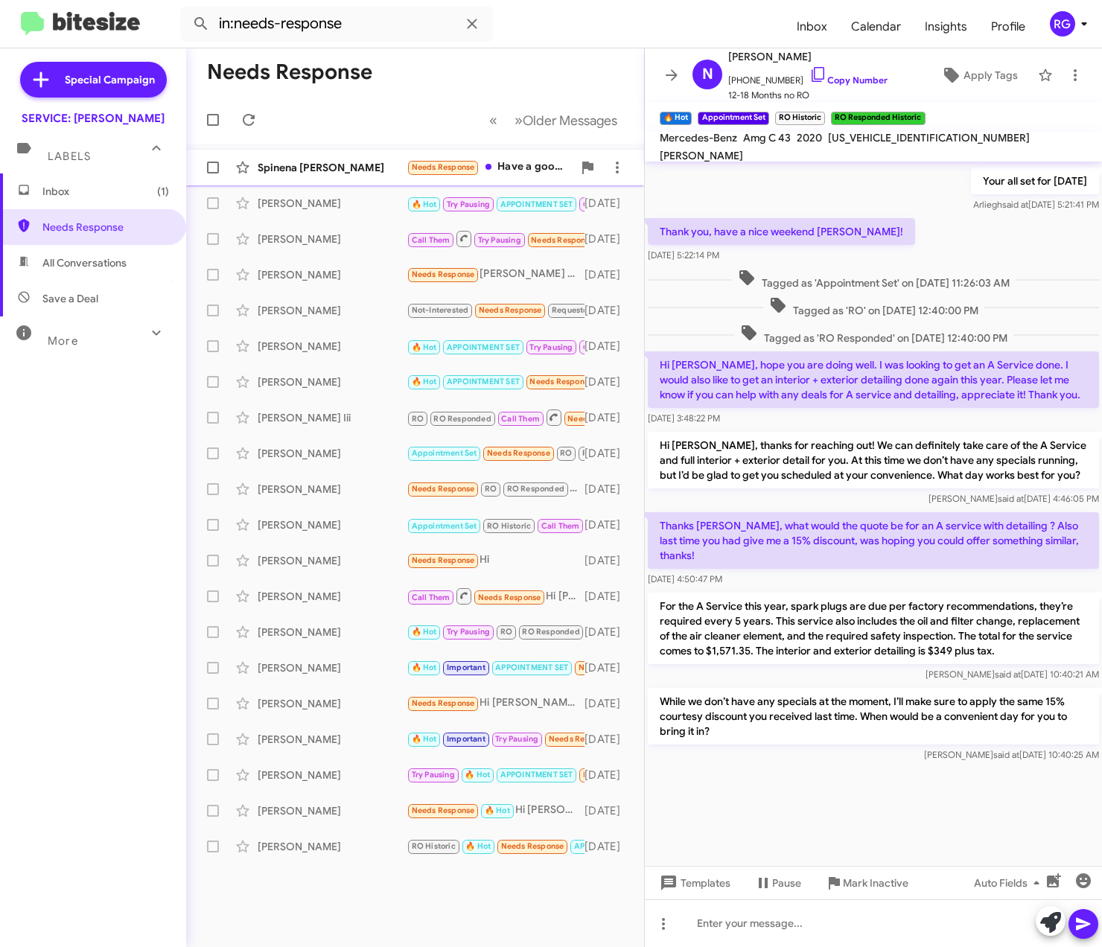
click at [400, 162] on div "Spinena [PERSON_NAME]" at bounding box center [332, 167] width 149 height 15
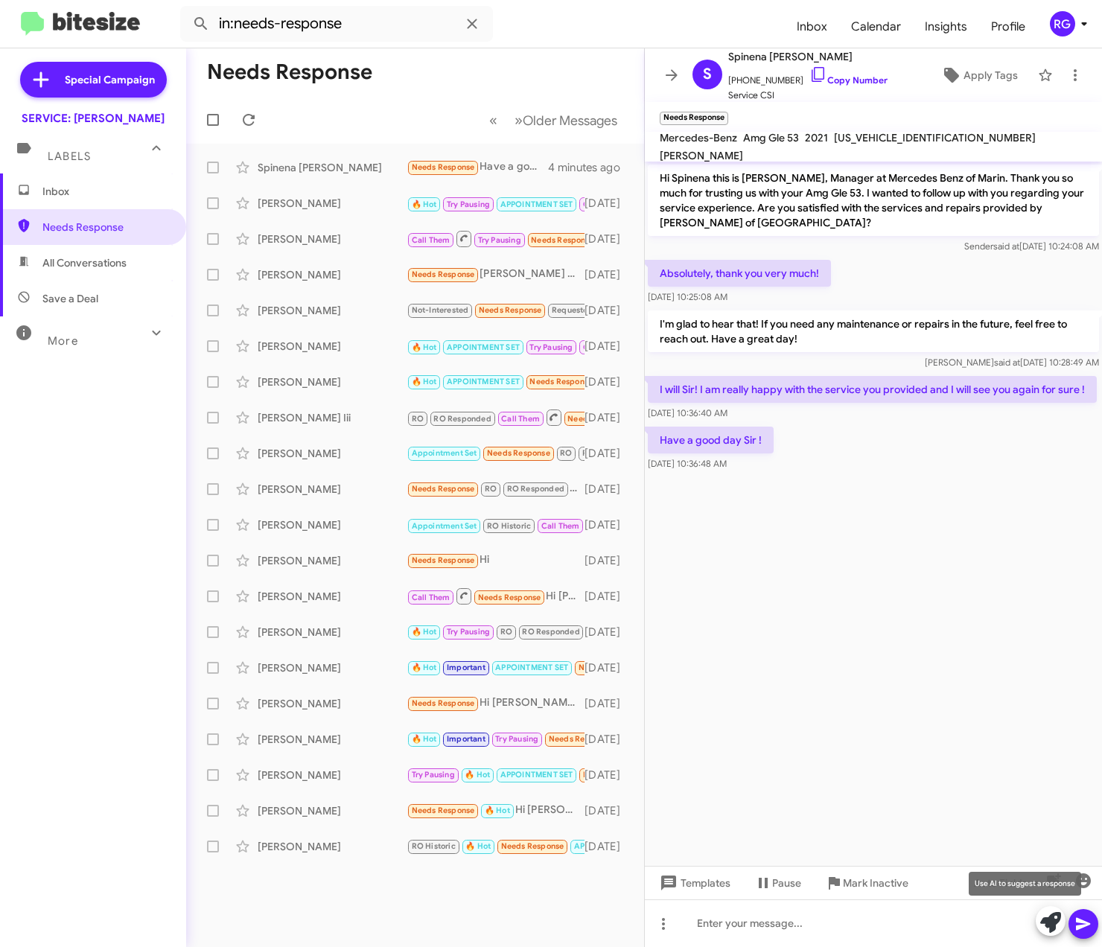
click at [1055, 932] on icon at bounding box center [1050, 922] width 21 height 21
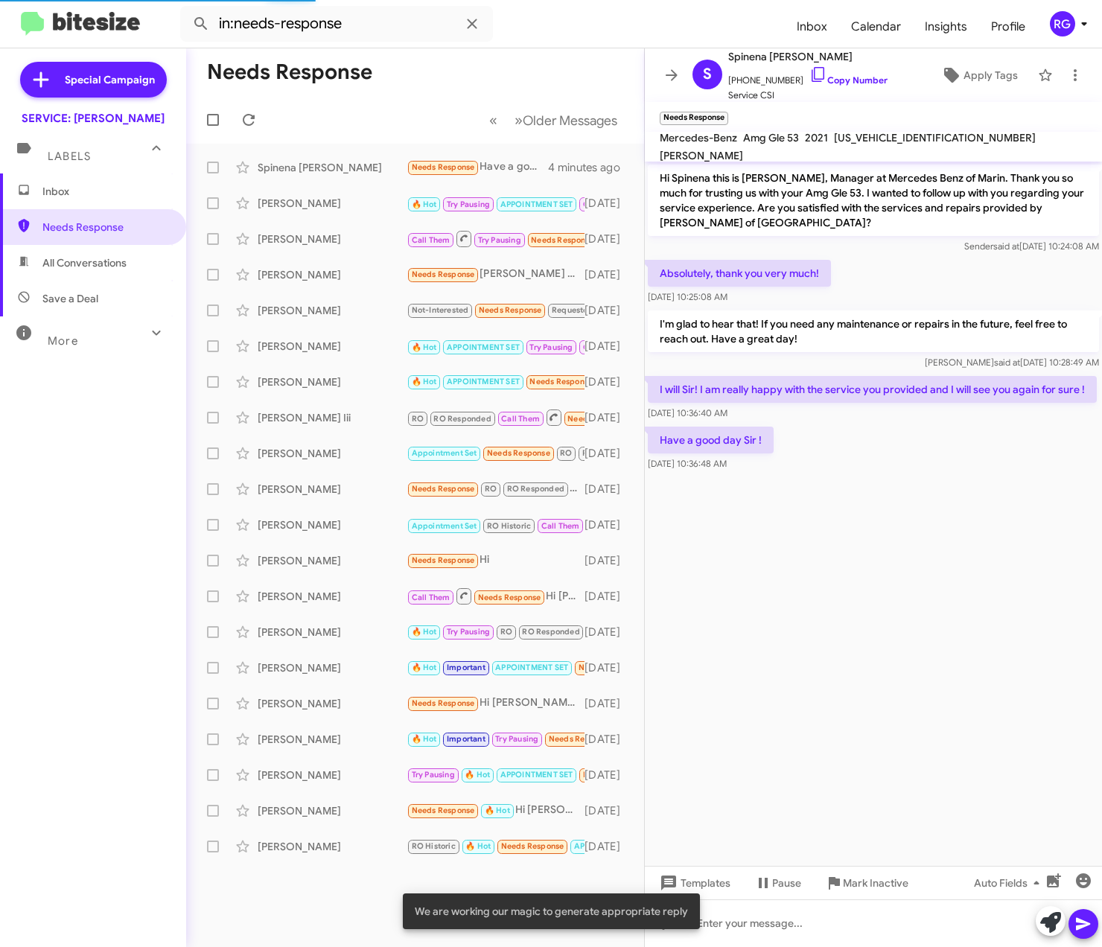
click at [981, 600] on cdk-virtual-scroll-viewport "Hi Spinena this is Omar Ibrahimi, Manager at Mercedes Benz of Marin. Thank you …" at bounding box center [873, 514] width 457 height 705
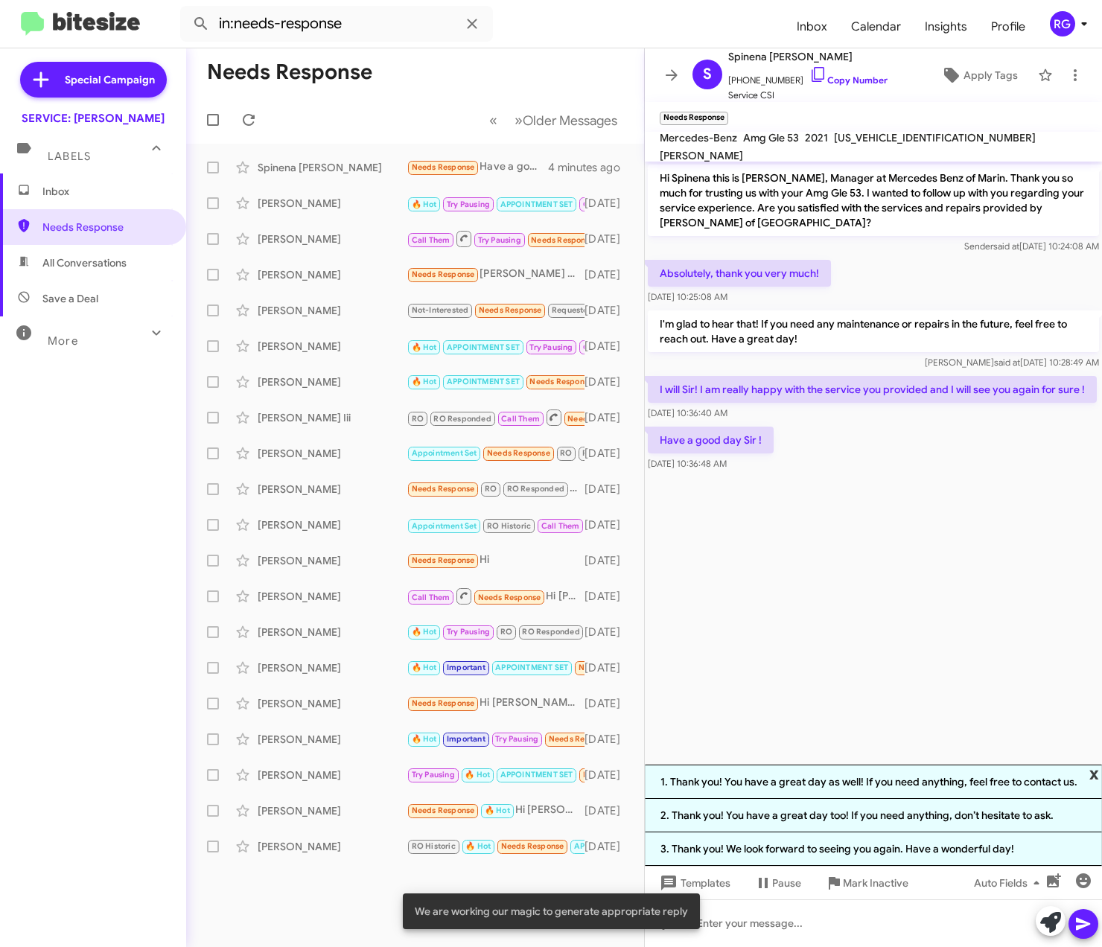
click at [1091, 775] on span "x" at bounding box center [1095, 774] width 10 height 18
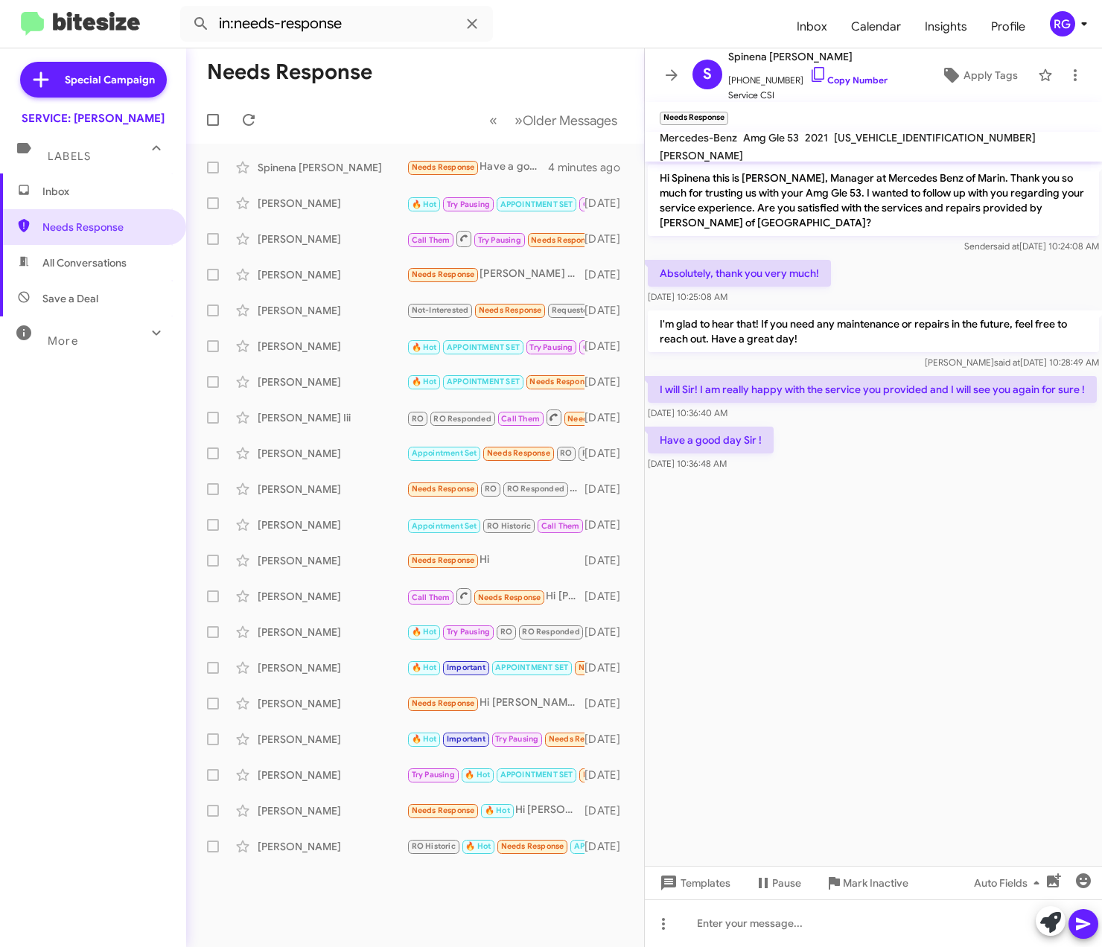
click at [60, 182] on span "Inbox" at bounding box center [93, 192] width 186 height 36
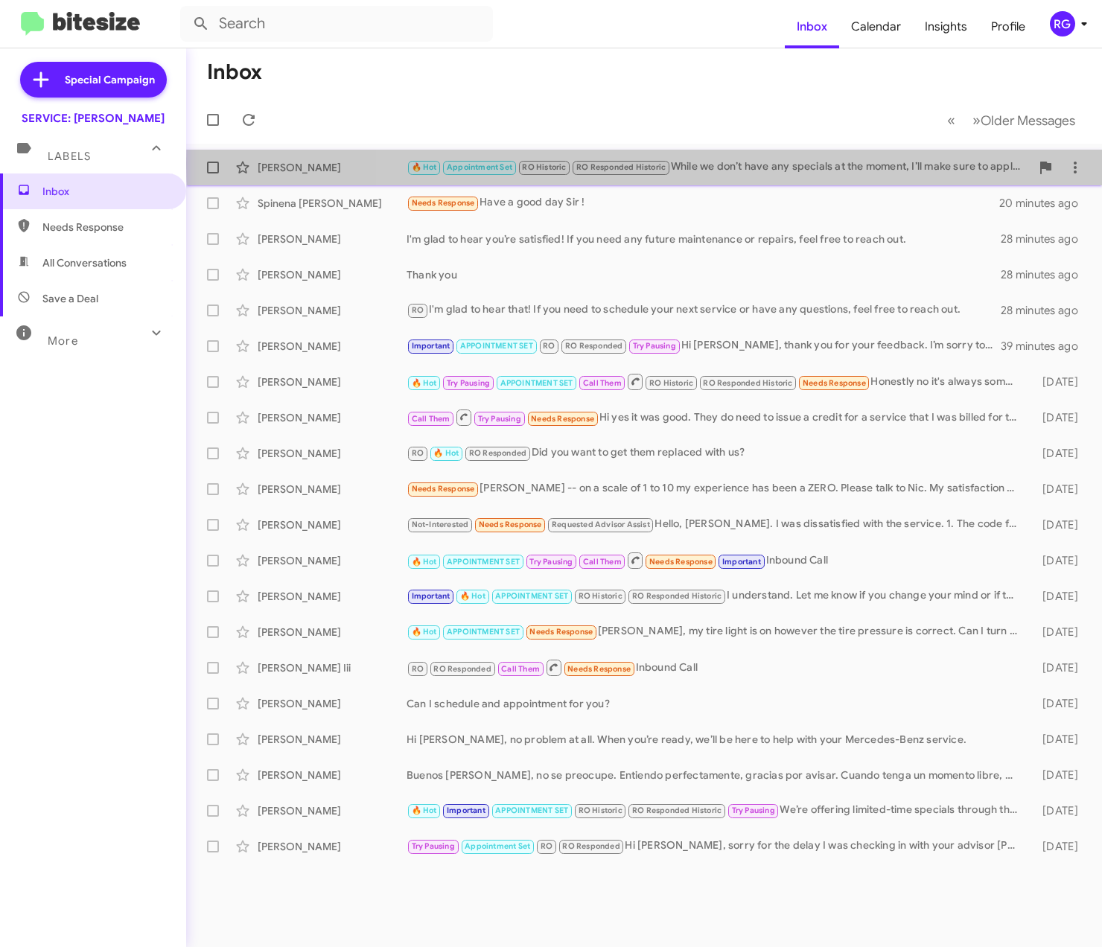
click at [830, 164] on div "🔥 Hot Appointment Set RO Historic RO Responded Historic While we don’t have any…" at bounding box center [719, 167] width 624 height 17
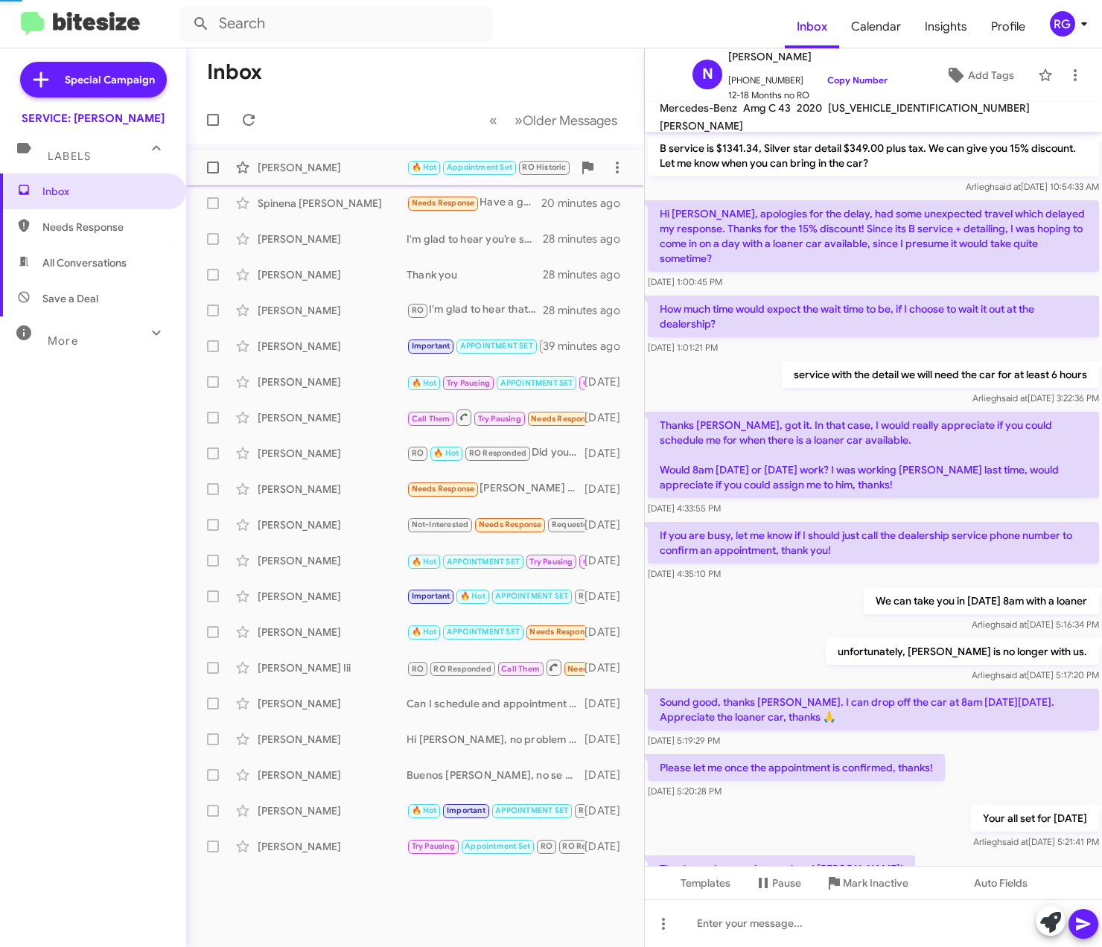
scroll to position [612, 0]
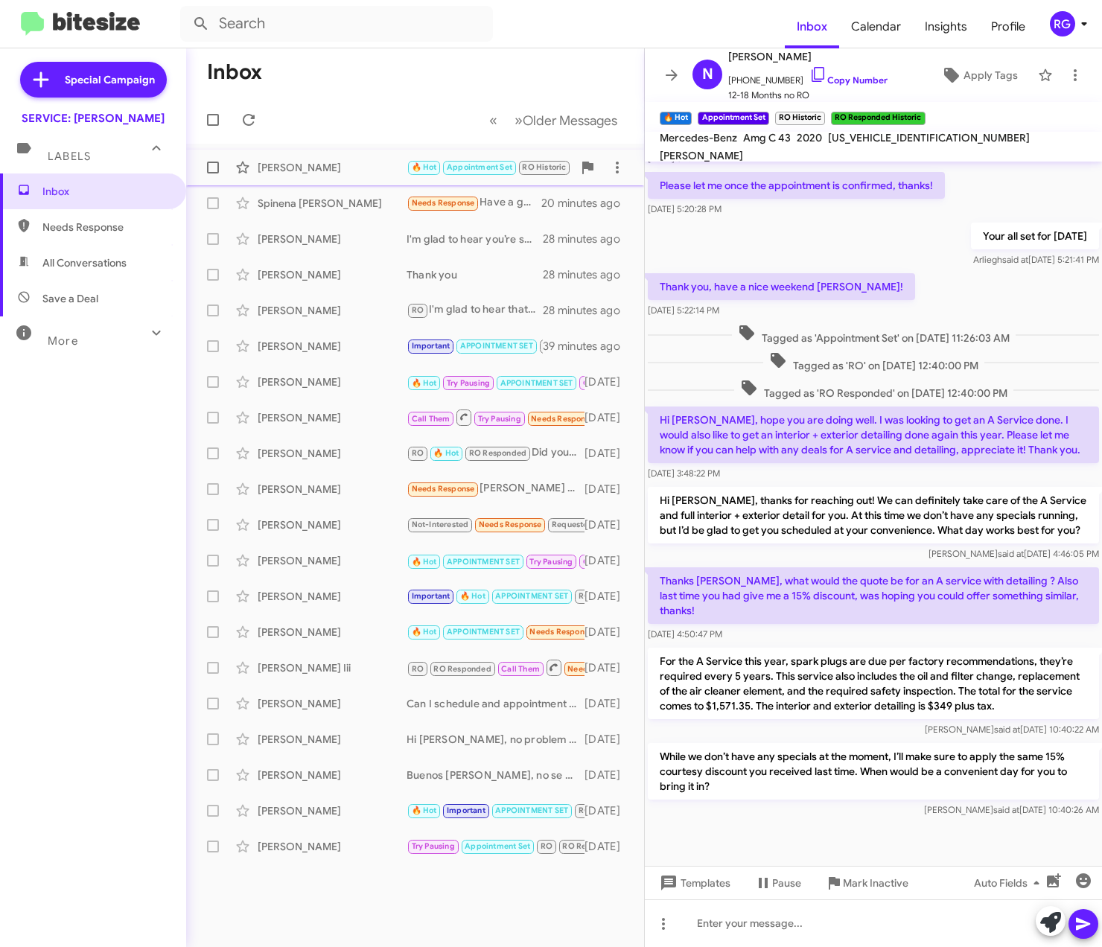
click at [493, 171] on span "Appointment Set" at bounding box center [480, 167] width 66 height 10
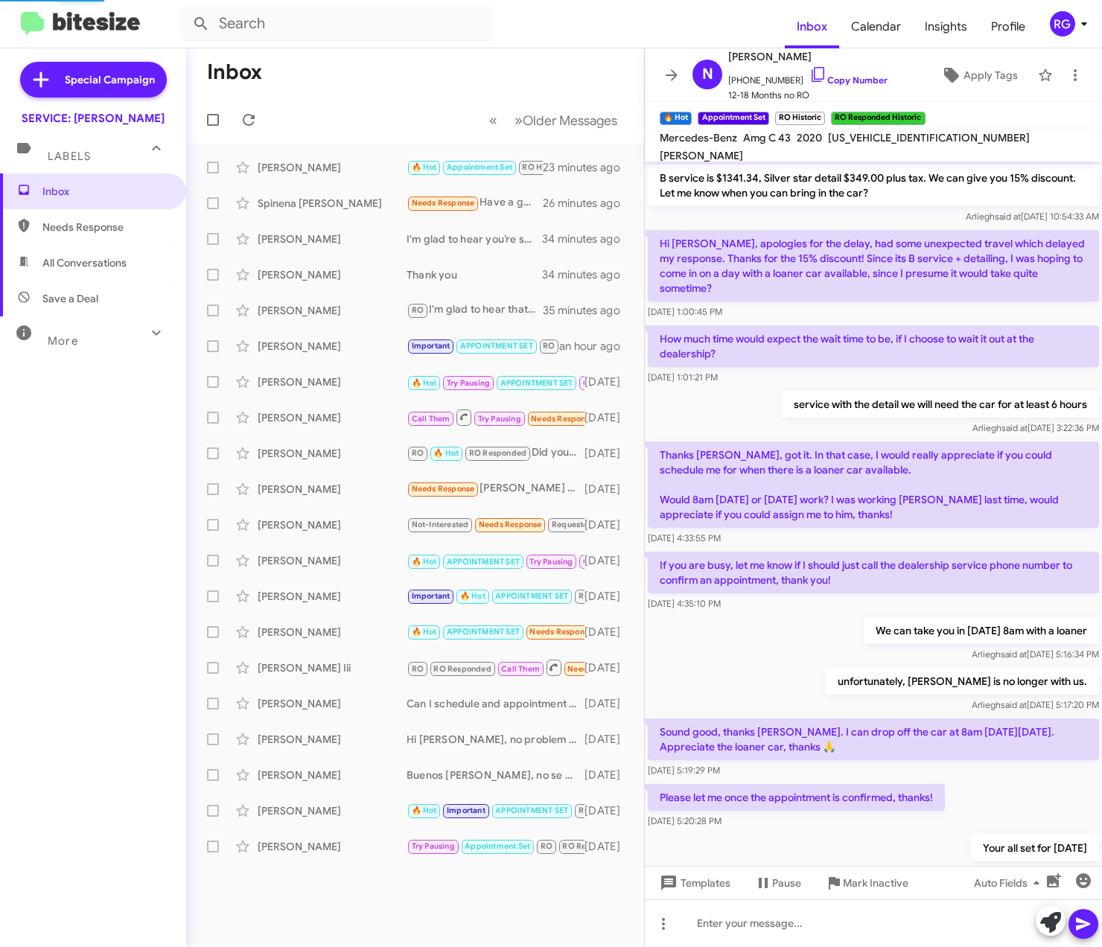
scroll to position [612, 0]
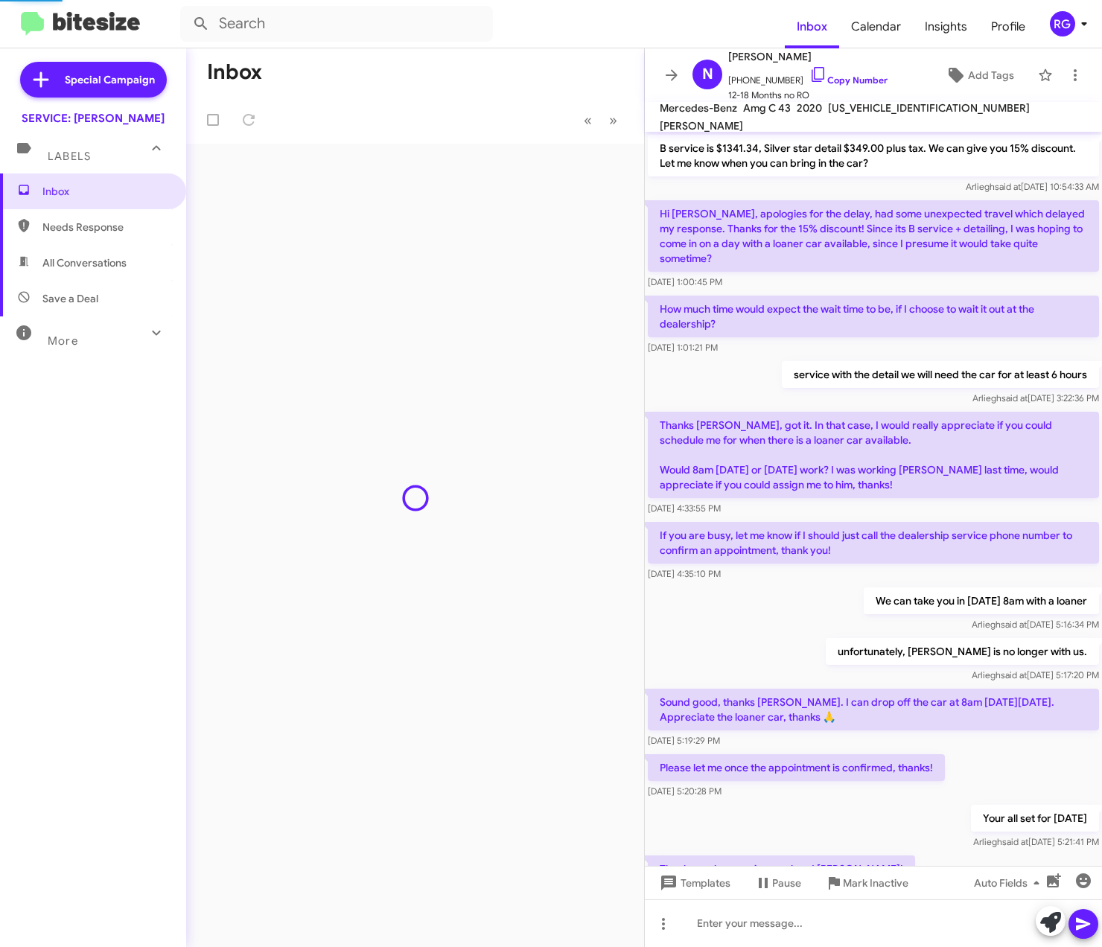
scroll to position [582, 0]
